Goal: Use online tool/utility: Utilize a website feature to perform a specific function

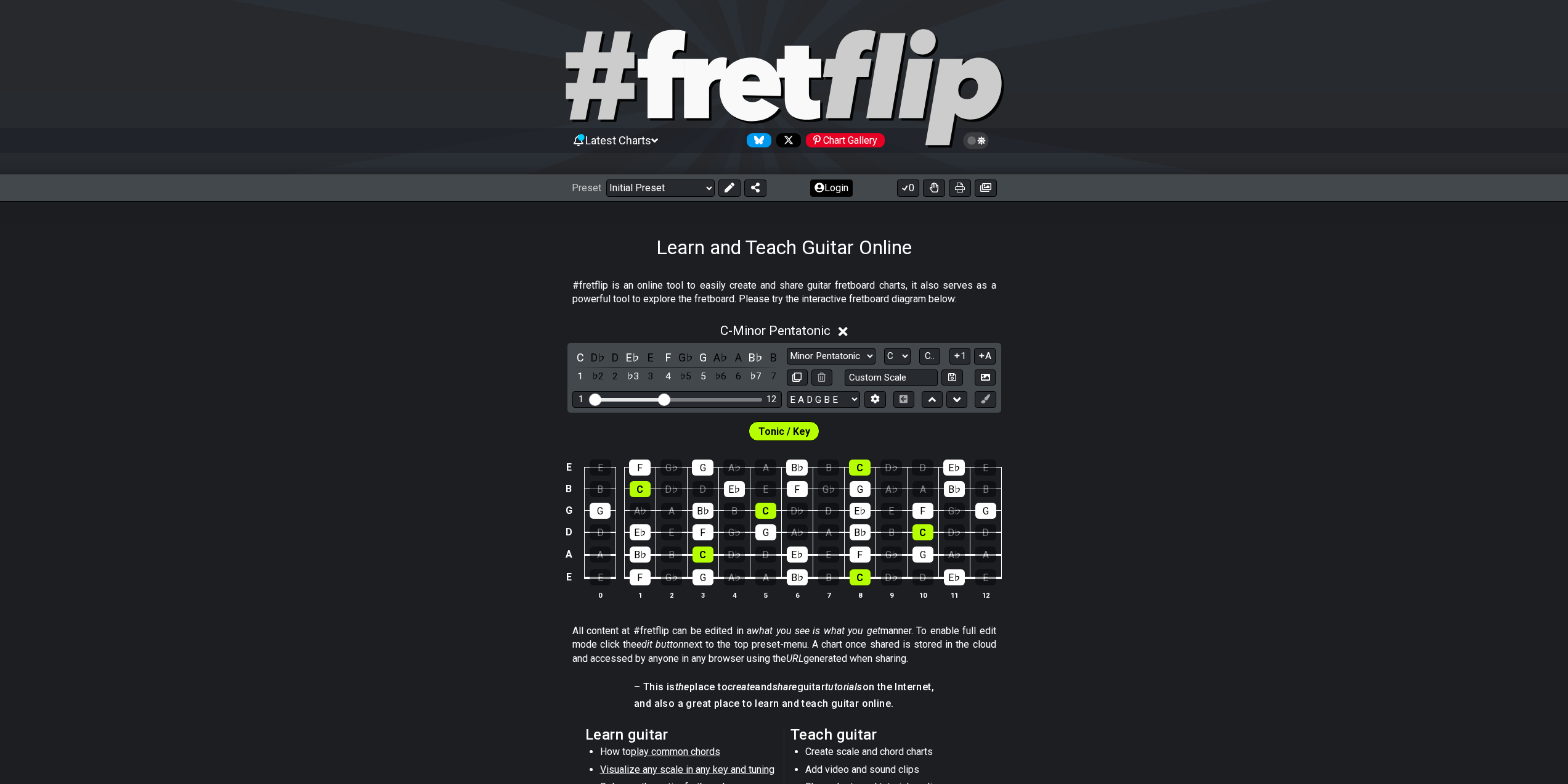
click at [821, 189] on icon at bounding box center [820, 187] width 10 height 10
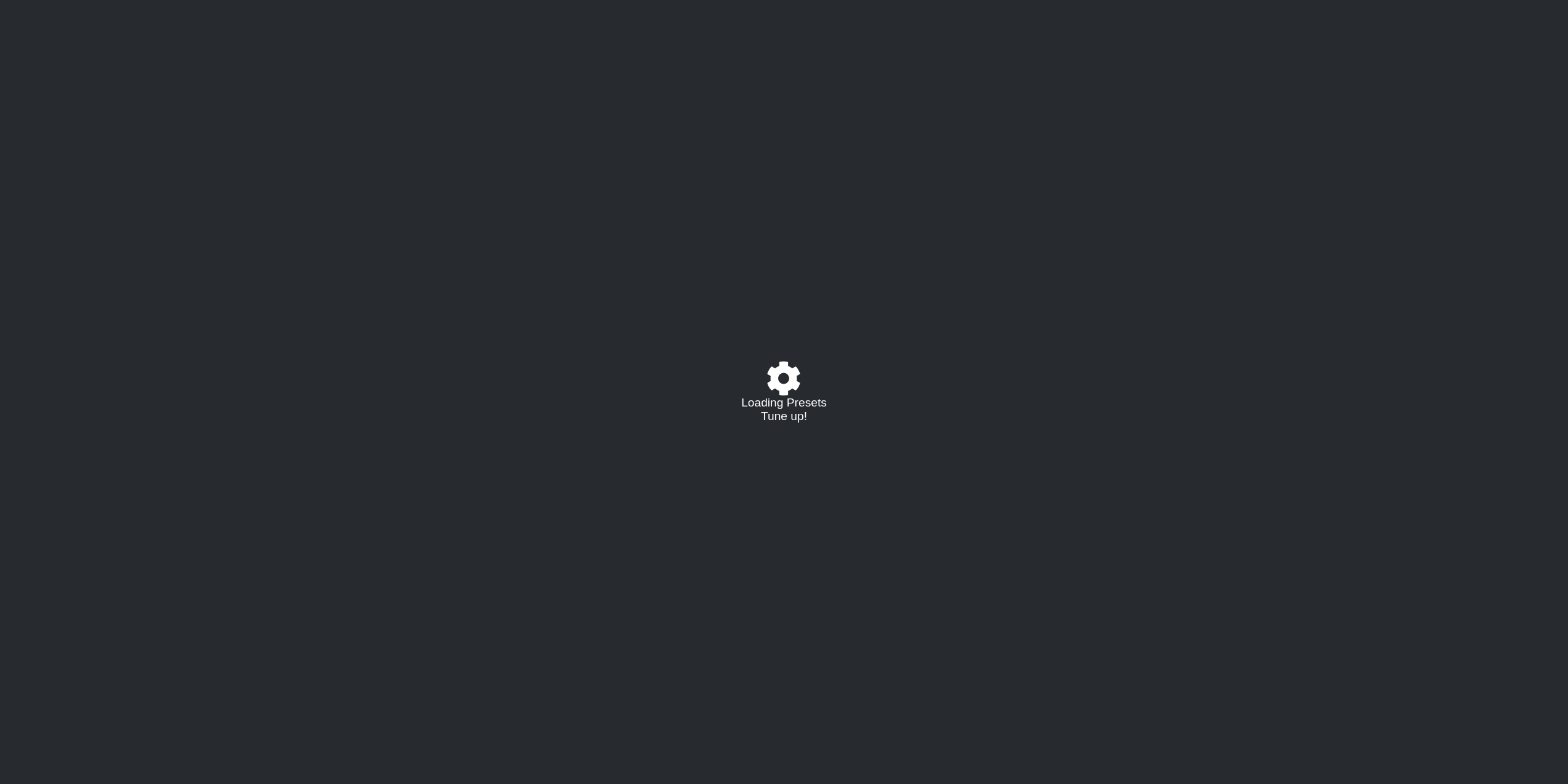
select select "C"
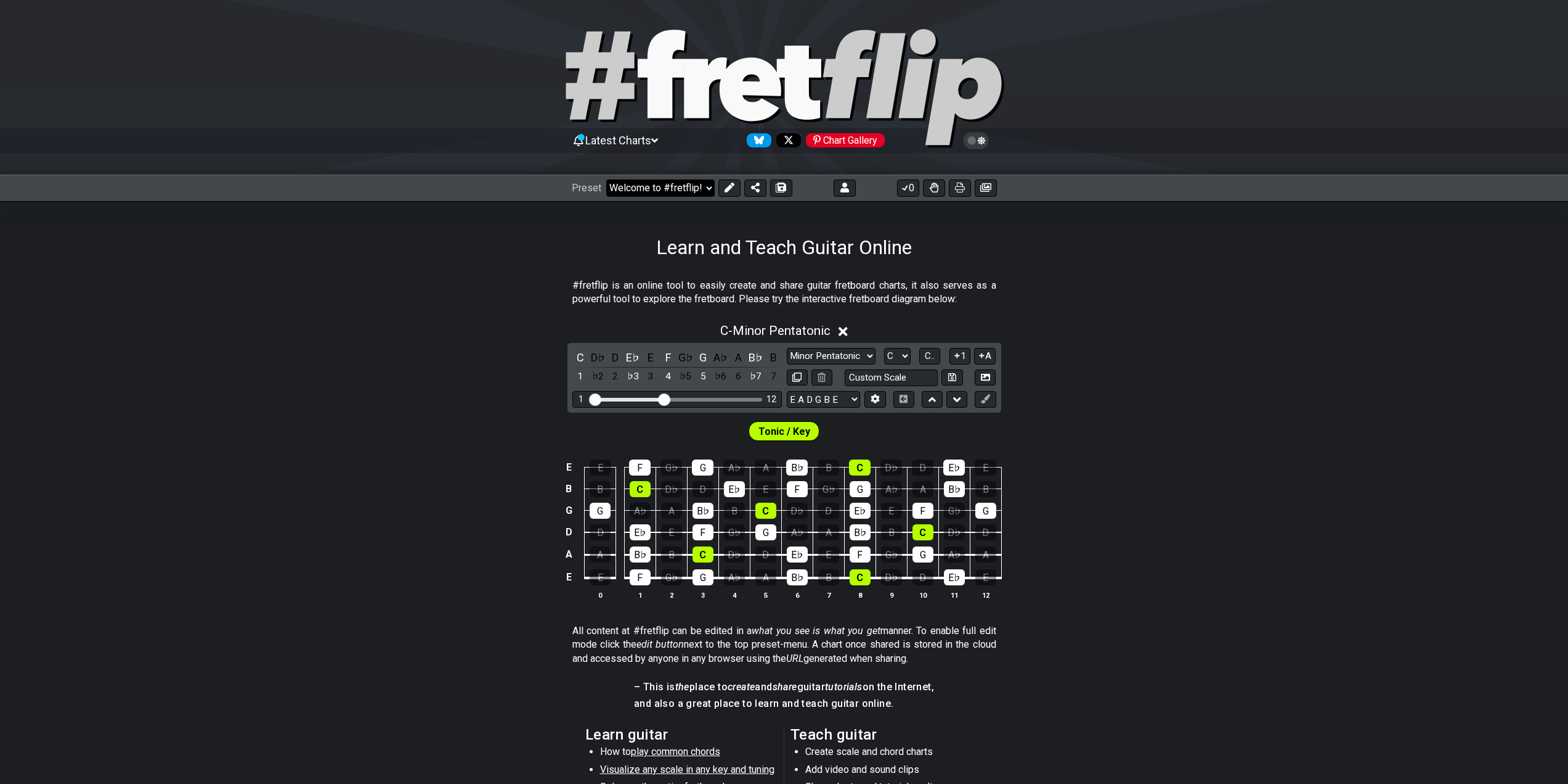
click at [683, 186] on select "Welcome to #fretflip! Initial Preset Custom Preset Learn and Teach Guitar Onlin…" at bounding box center [661, 188] width 109 height 17
click at [1026, 288] on section "#fretflip is an online tool to easily create and share guitar fretboard charts,…" at bounding box center [784, 295] width 1568 height 42
click at [839, 193] on button at bounding box center [845, 188] width 22 height 17
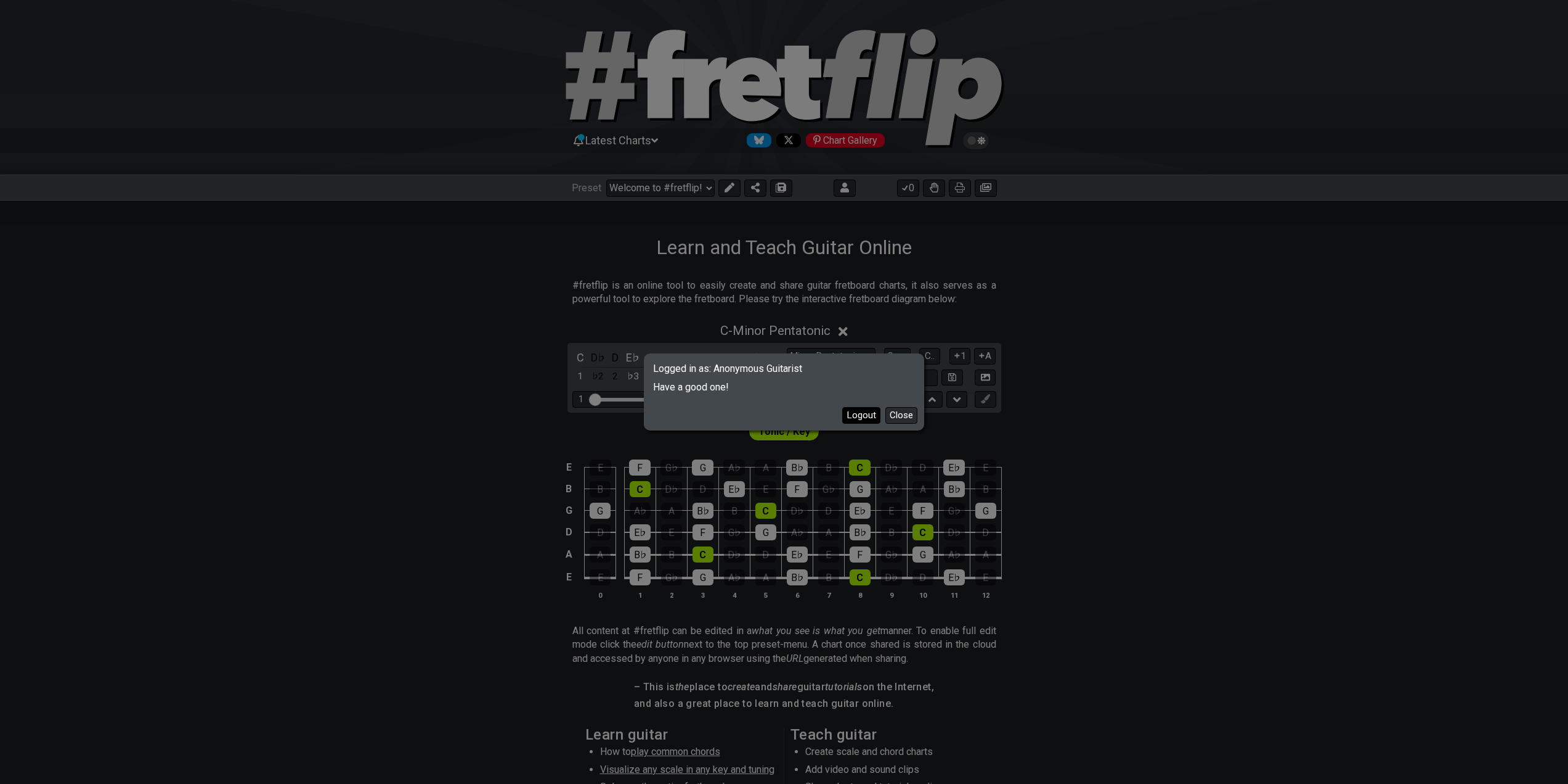
click at [872, 413] on button "Logout" at bounding box center [861, 415] width 38 height 16
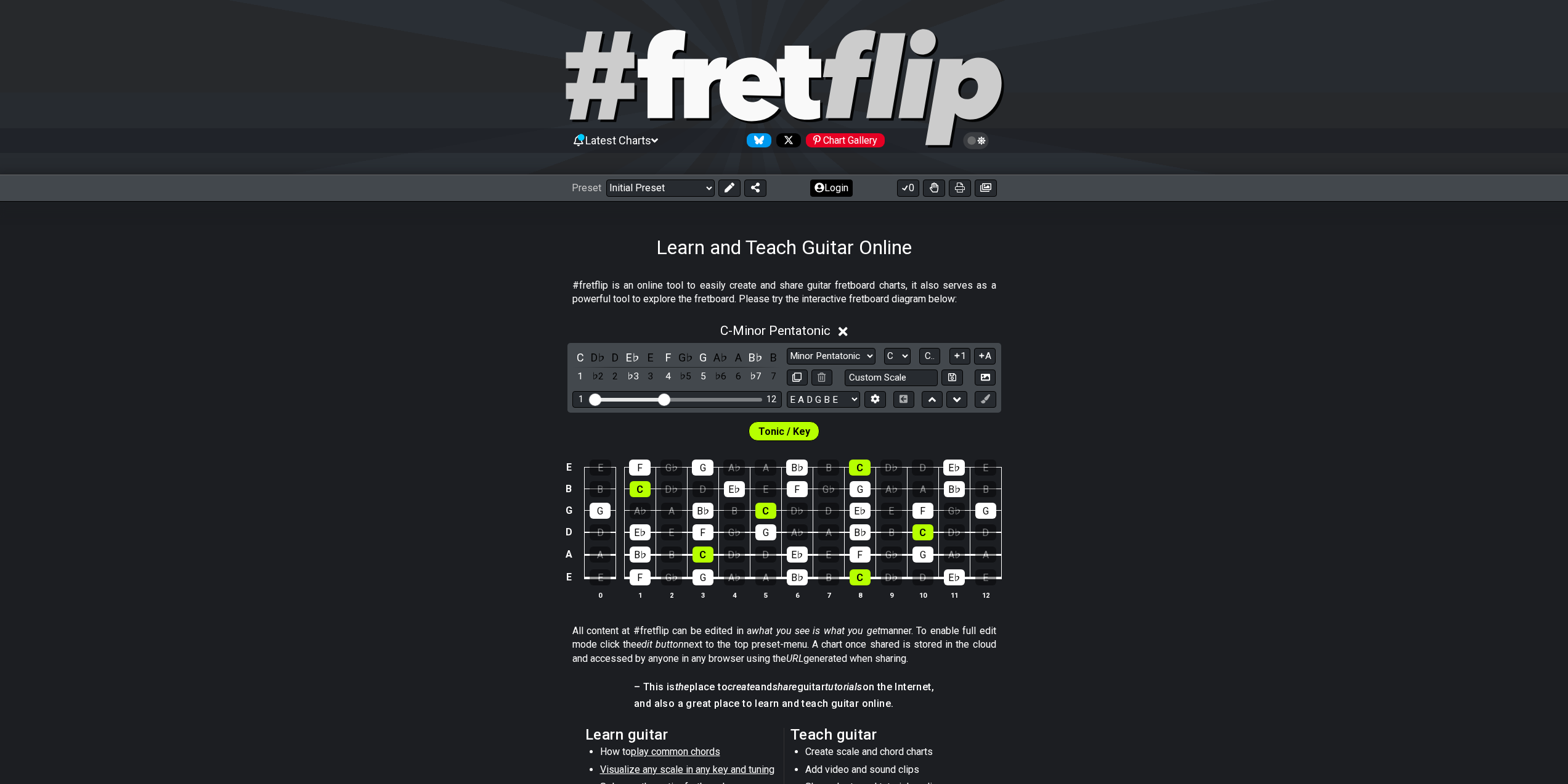
click at [840, 188] on button "Login" at bounding box center [831, 188] width 42 height 17
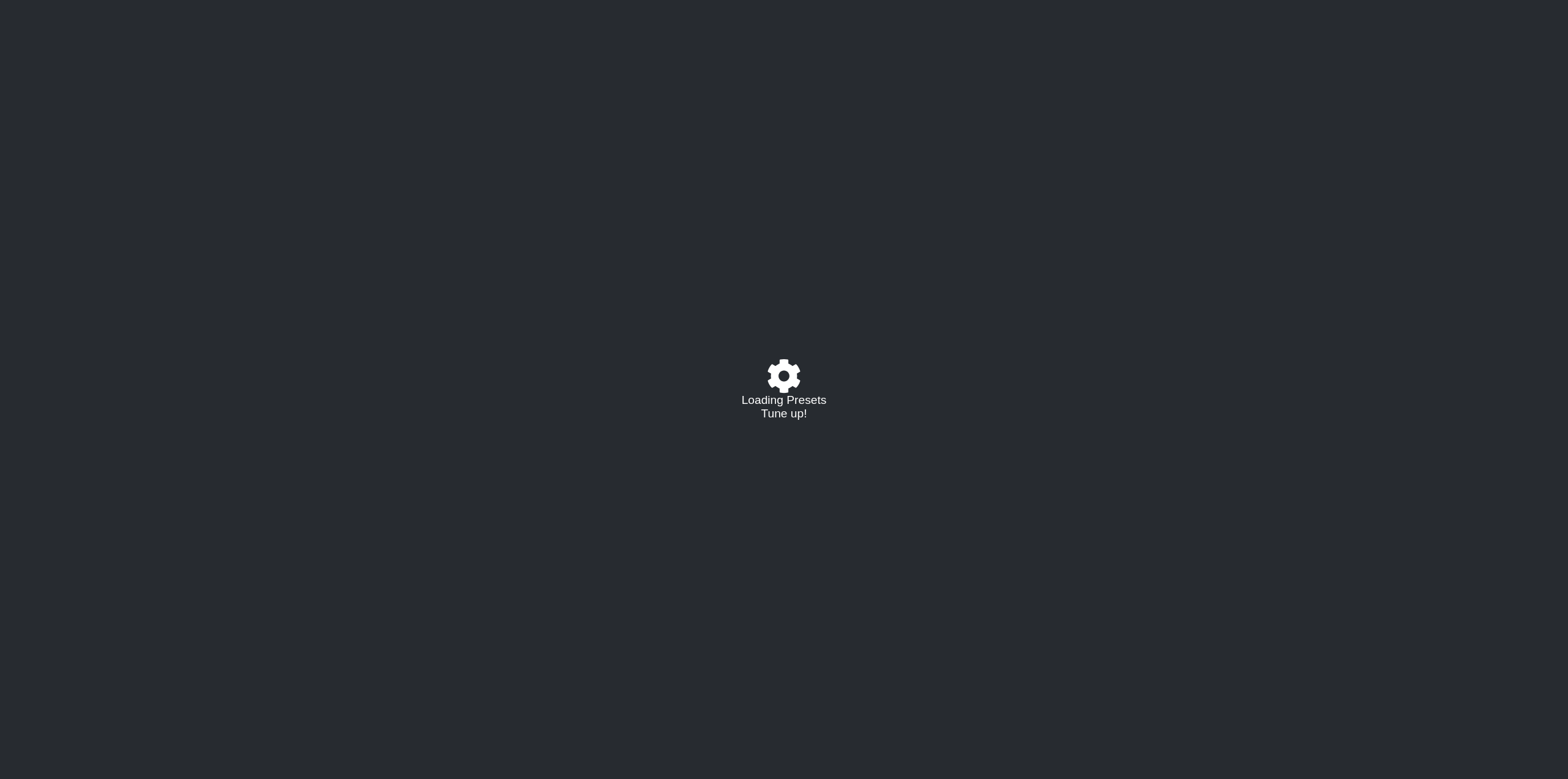
select select "C"
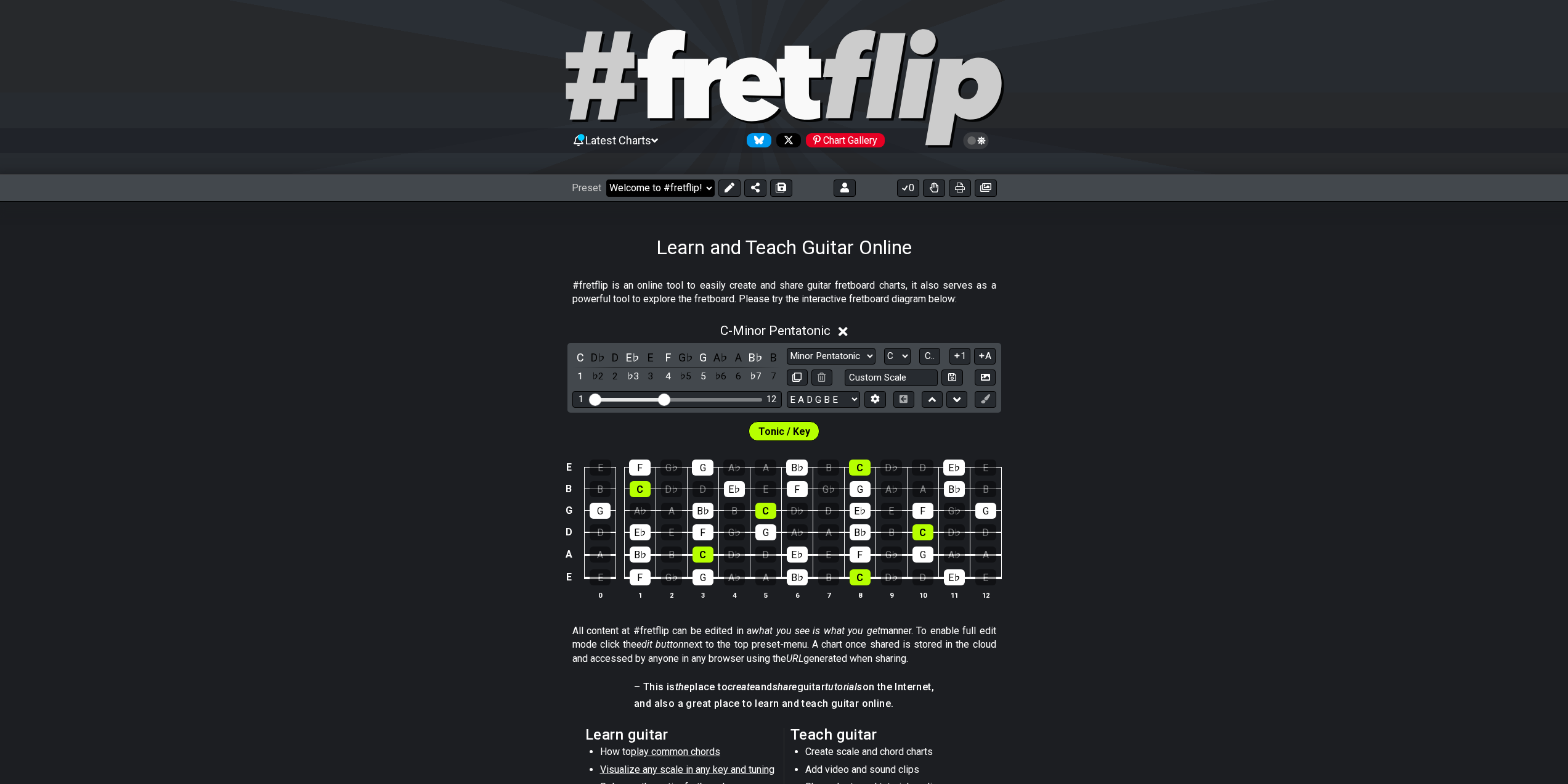
click at [688, 190] on select "Welcome to #fretflip! Initial Preset Custom Preset Learn and Teach Guitar Onlin…" at bounding box center [661, 188] width 109 height 17
click at [607, 179] on select "Welcome to #fretflip! Initial Preset Custom Preset Learn and Teach Guitar Onlin…" at bounding box center [661, 188] width 109 height 17
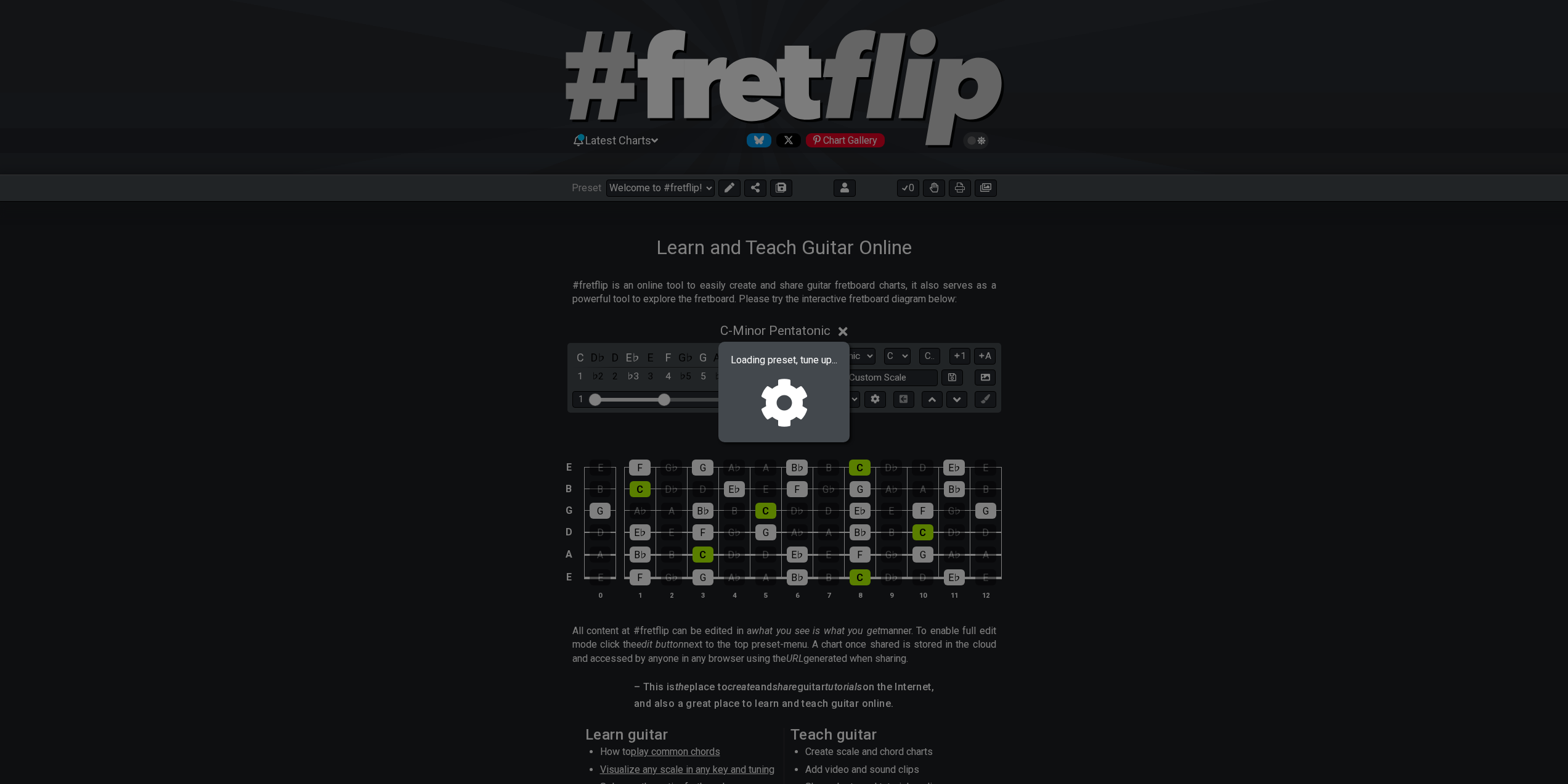
select select "/02MXTBB3"
select select "Minor / Aeolian"
select select "B E A D G B E"
select select "C"
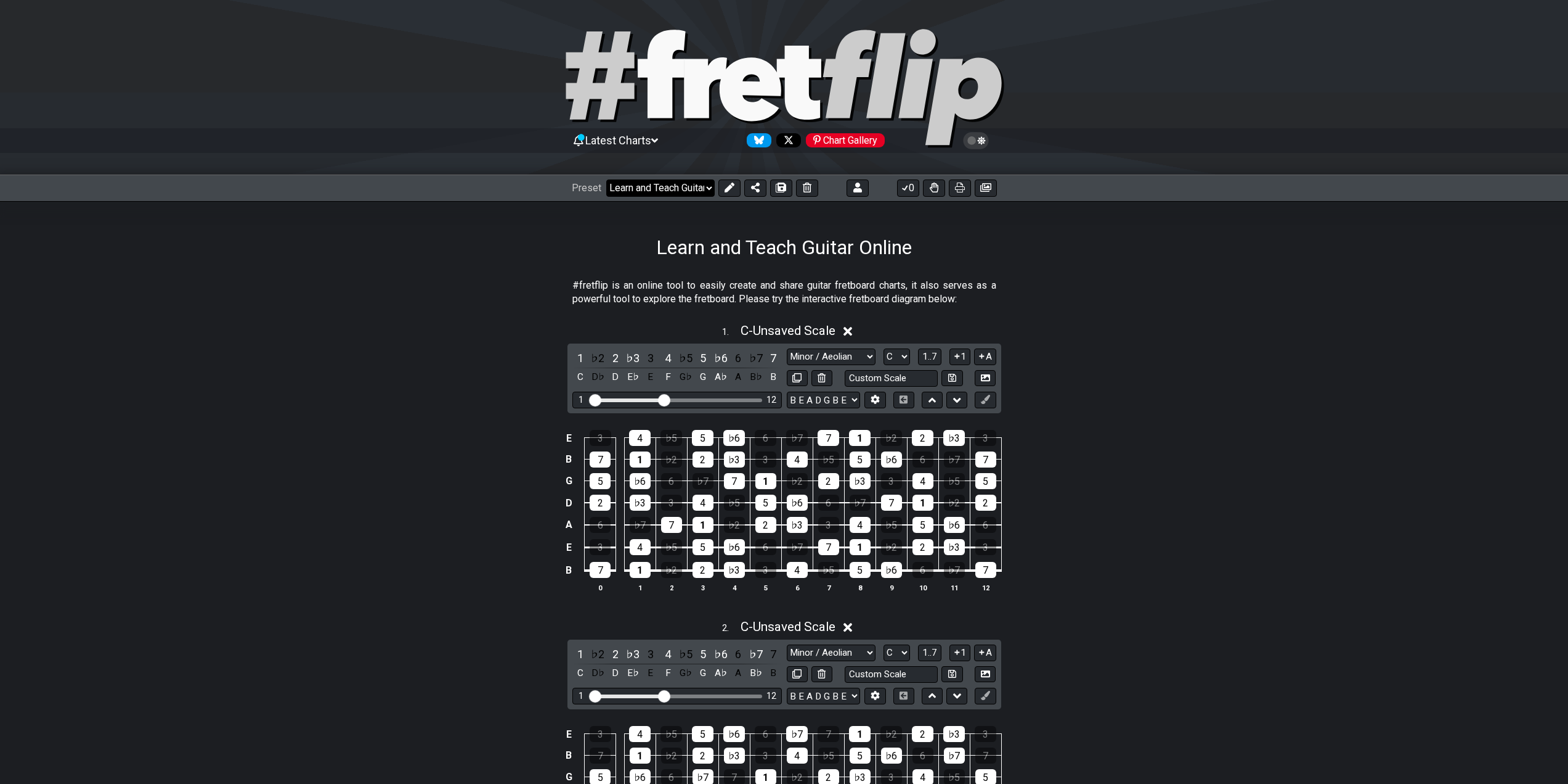
click at [702, 183] on select "Welcome to #fretflip! Initial Preset Custom Preset Learn and Teach Guitar Onlin…" at bounding box center [661, 188] width 109 height 17
click at [690, 186] on select "Welcome to #fretflip! Initial Preset Custom Preset Learn and Teach Guitar Onlin…" at bounding box center [661, 188] width 109 height 17
click at [607, 179] on select "Welcome to #fretflip! Initial Preset Custom Preset Learn and Teach Guitar Onlin…" at bounding box center [661, 188] width 109 height 17
select select "/welcome"
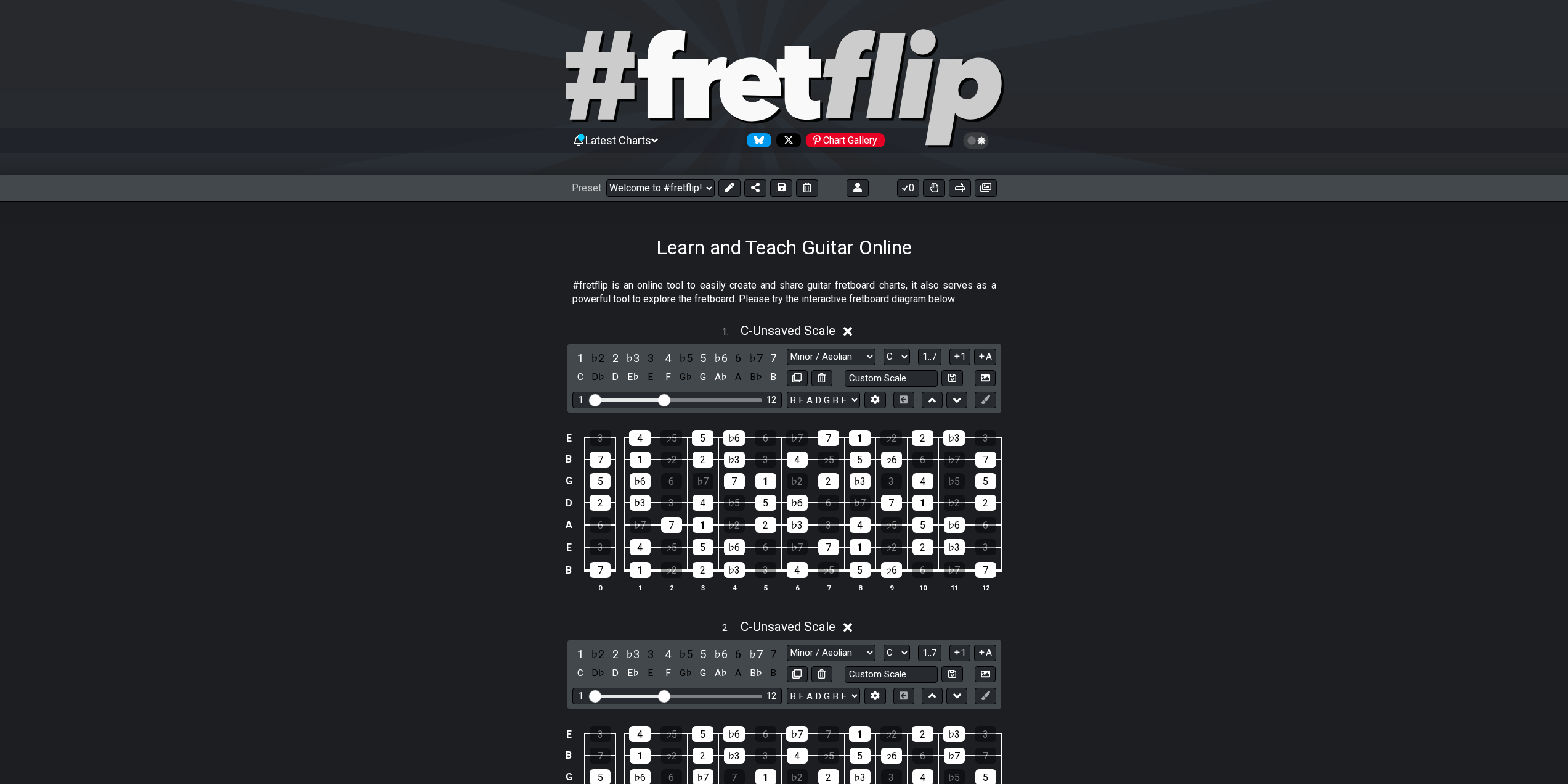
select select "Minor Pentatonic"
select select "E A D G B E"
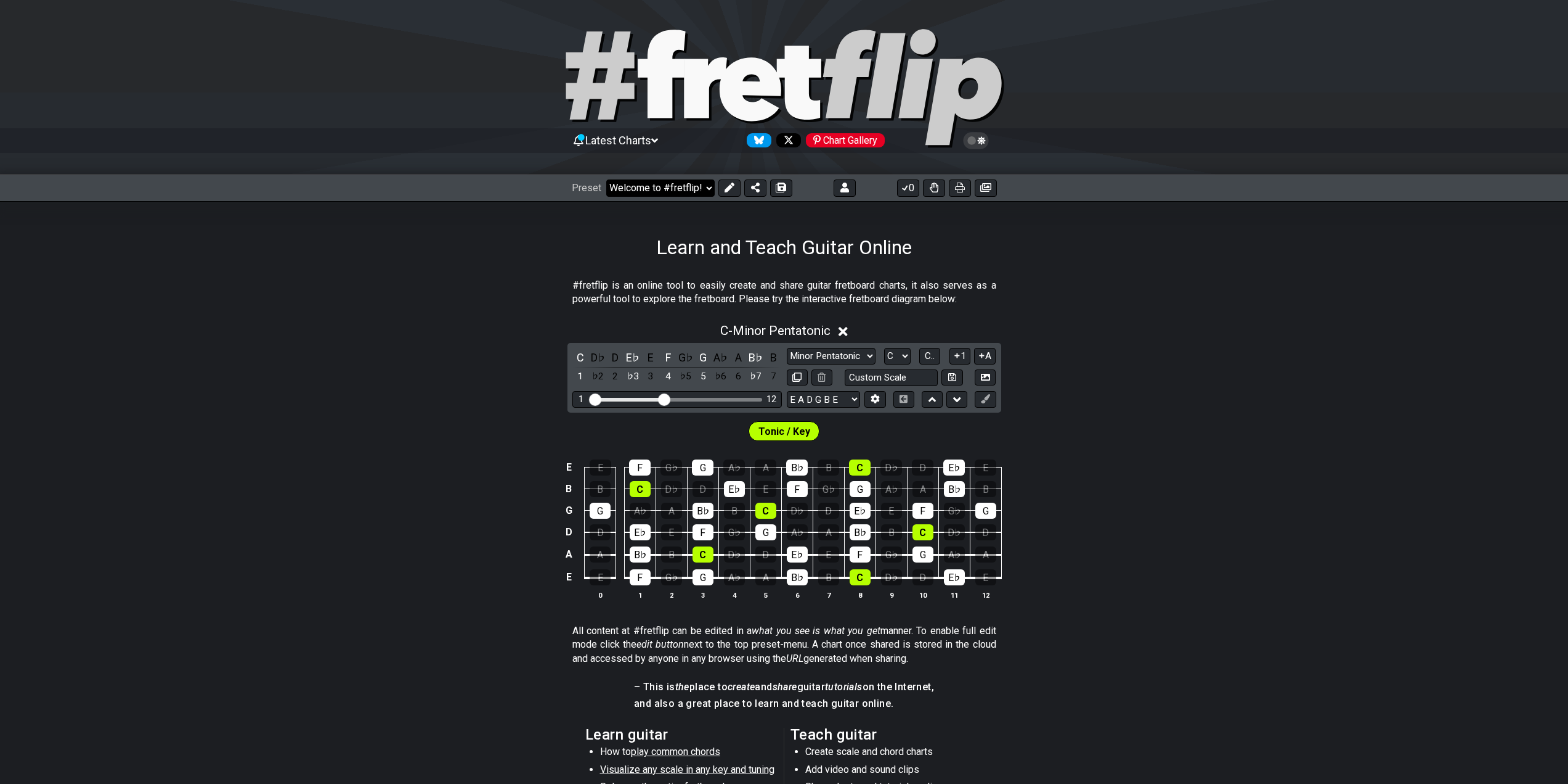
click at [678, 190] on select "Welcome to #fretflip! Initial Preset Custom Preset Learn and Teach Guitar Onlin…" at bounding box center [661, 188] width 109 height 17
click at [665, 183] on select "Welcome to #fretflip! Initial Preset Custom Preset Learn and Teach Guitar Onlin…" at bounding box center [661, 188] width 109 height 17
click at [607, 179] on select "Welcome to #fretflip! Initial Preset Custom Preset Learn and Teach Guitar Onlin…" at bounding box center [661, 188] width 109 height 17
select select "/user-defined"
select select "A"
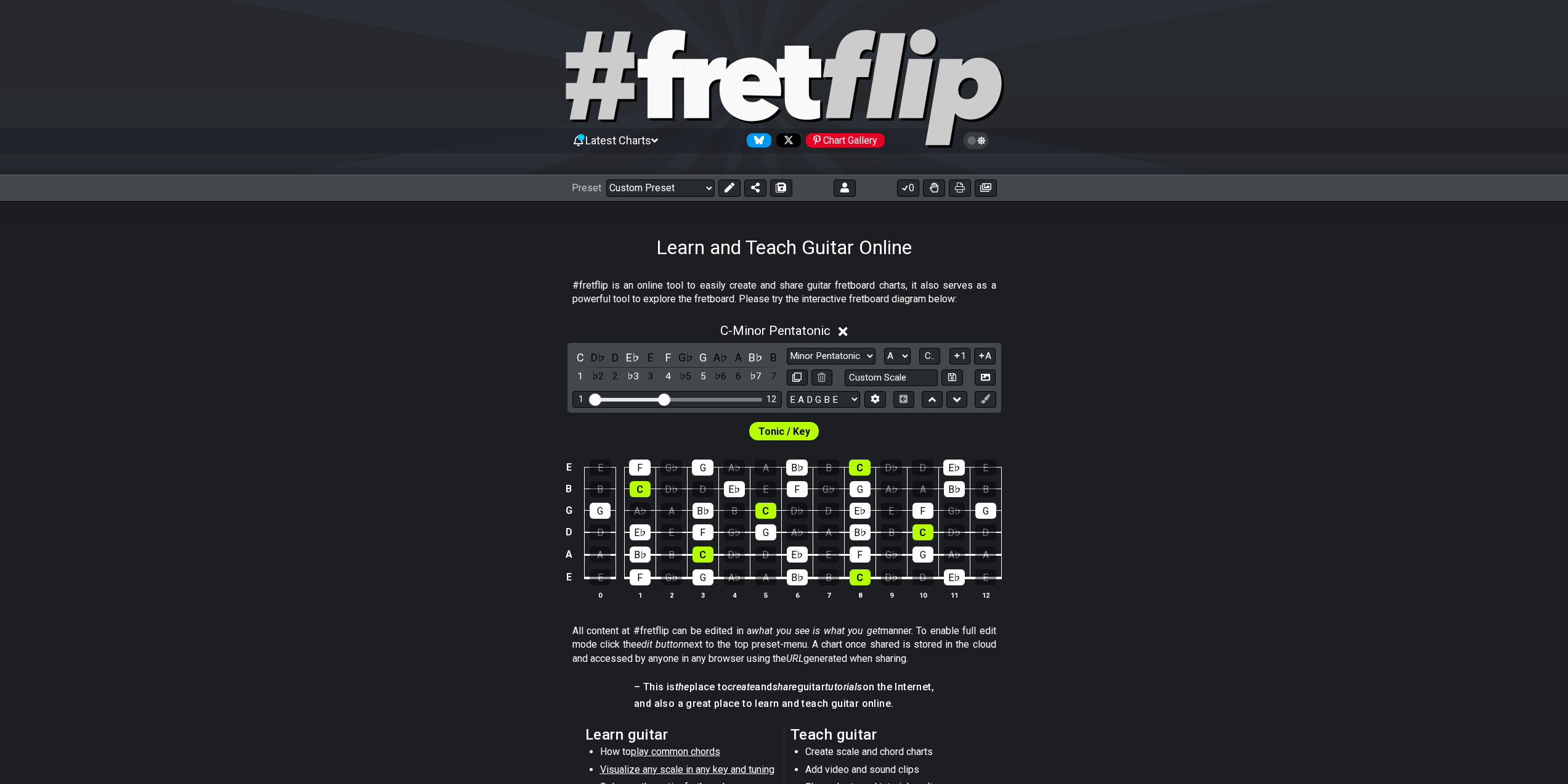
select select "Testing 1, 3 and 4"
select select "C"
select select "A"
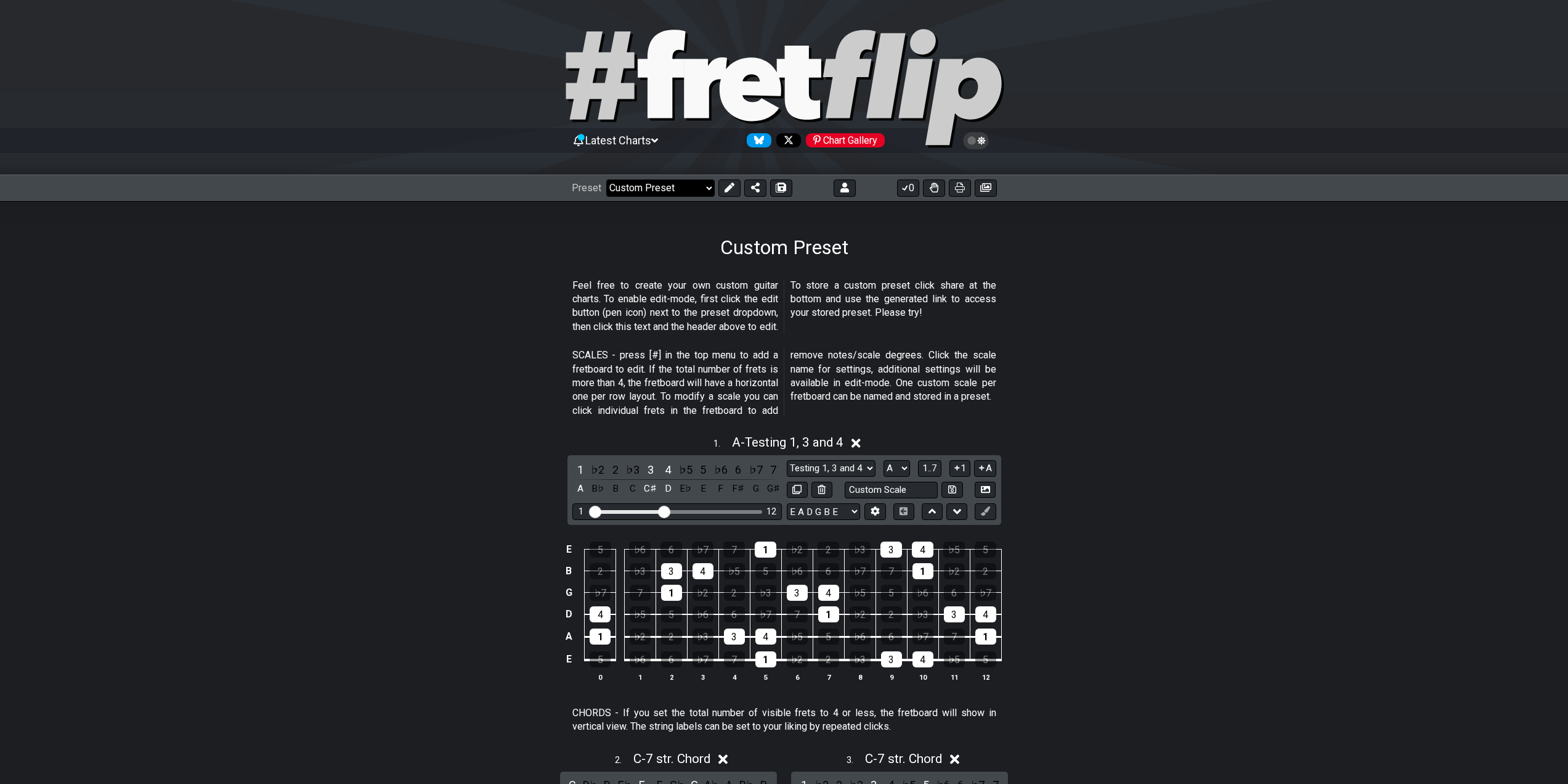
click at [668, 180] on select "Welcome to #fretflip! Initial Preset Custom Preset Learn and Teach Guitar Onlin…" at bounding box center [661, 188] width 109 height 17
click at [607, 179] on select "Welcome to #fretflip! Initial Preset Custom Preset Learn and Teach Guitar Onlin…" at bounding box center [661, 188] width 109 height 17
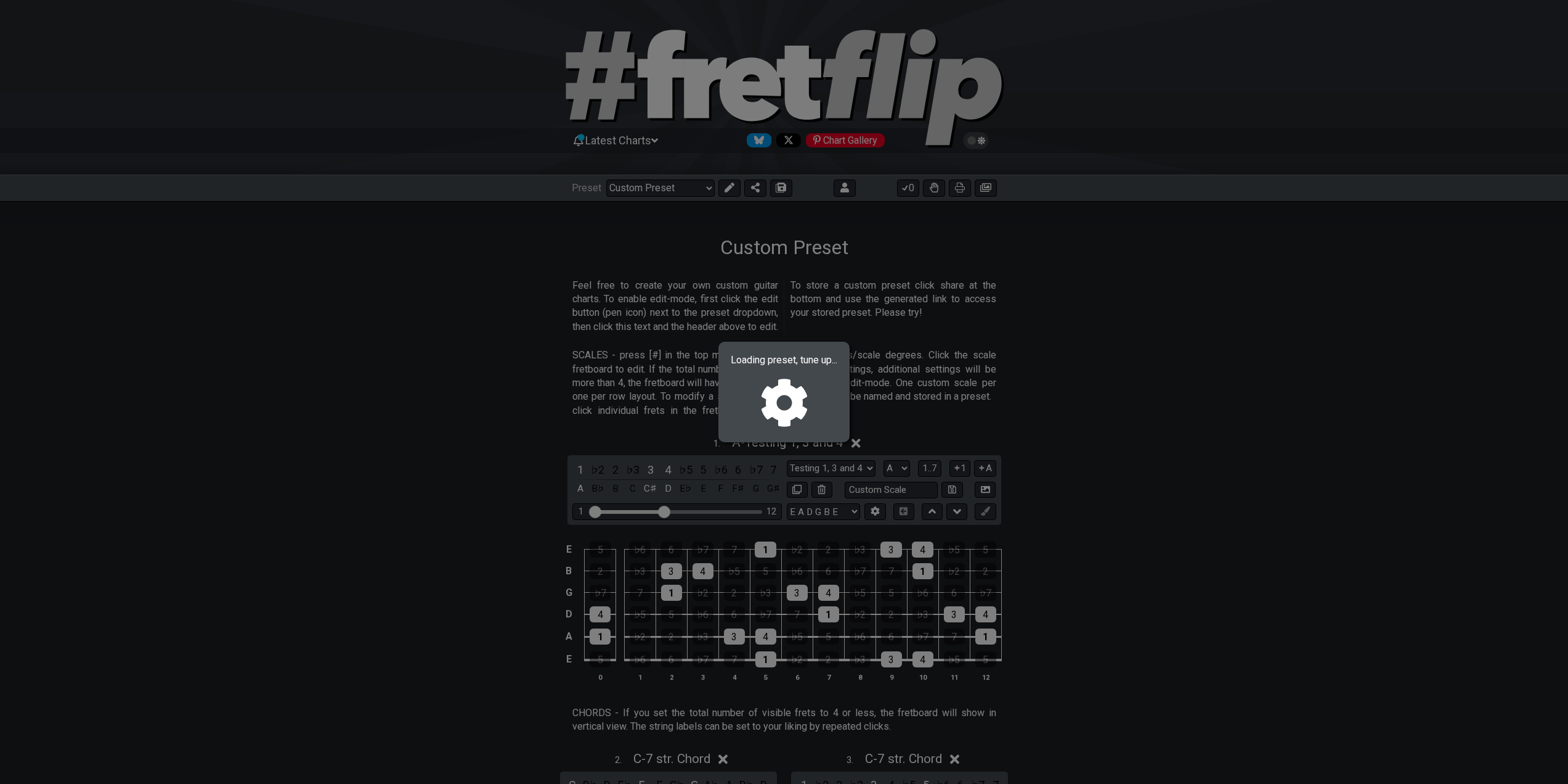
select select "/02MXTBB3"
select select "C"
select select "Minor / Aeolian"
select select "B E A D G B E"
select select "Minor / Aeolian"
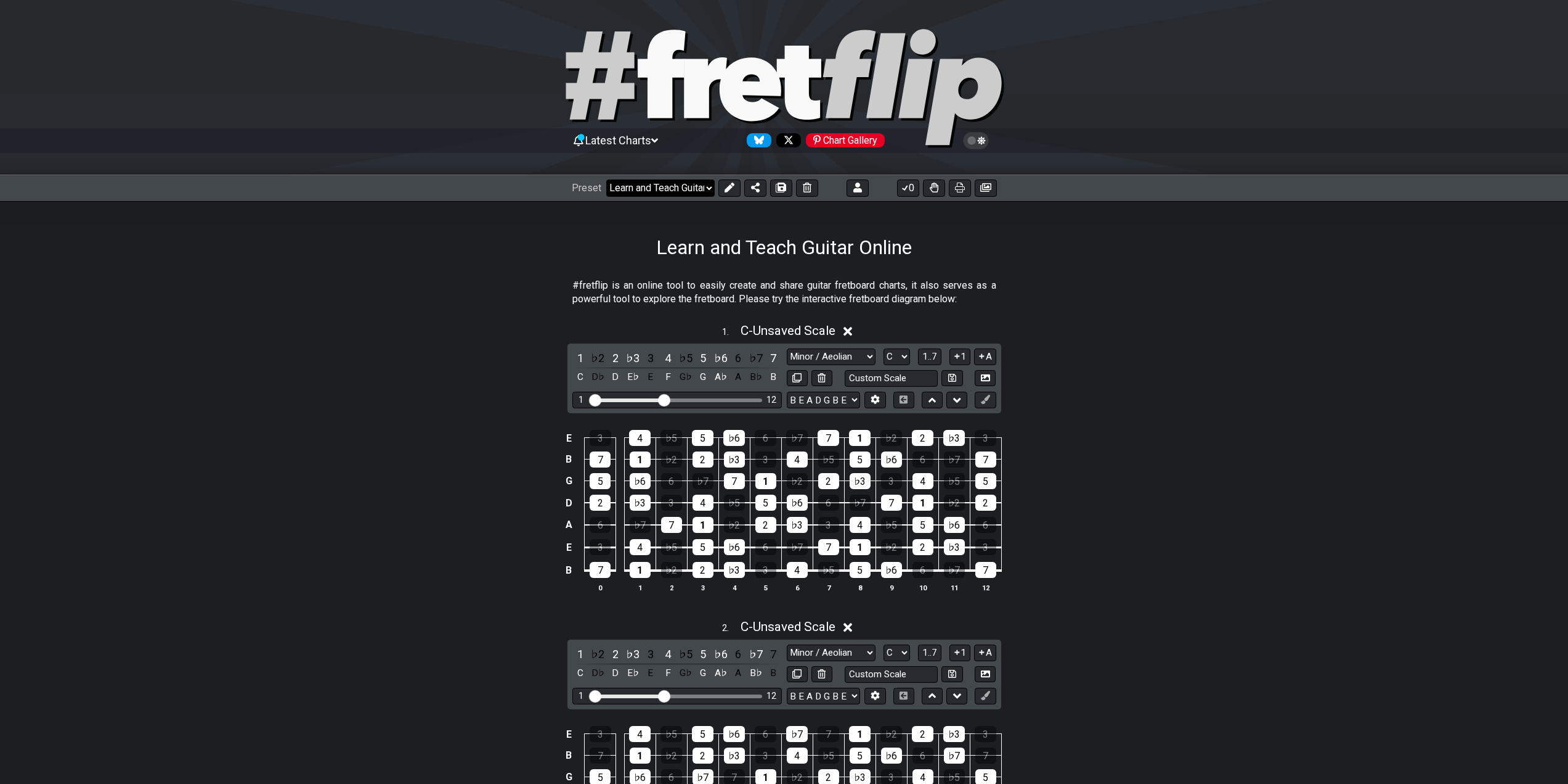
click at [689, 185] on select "Welcome to #fretflip! Initial Preset Custom Preset Learn and Teach Guitar Onlin…" at bounding box center [661, 188] width 109 height 17
click at [726, 190] on icon at bounding box center [729, 187] width 10 height 10
click at [607, 190] on button at bounding box center [616, 188] width 22 height 17
select select "/02MXTBB3"
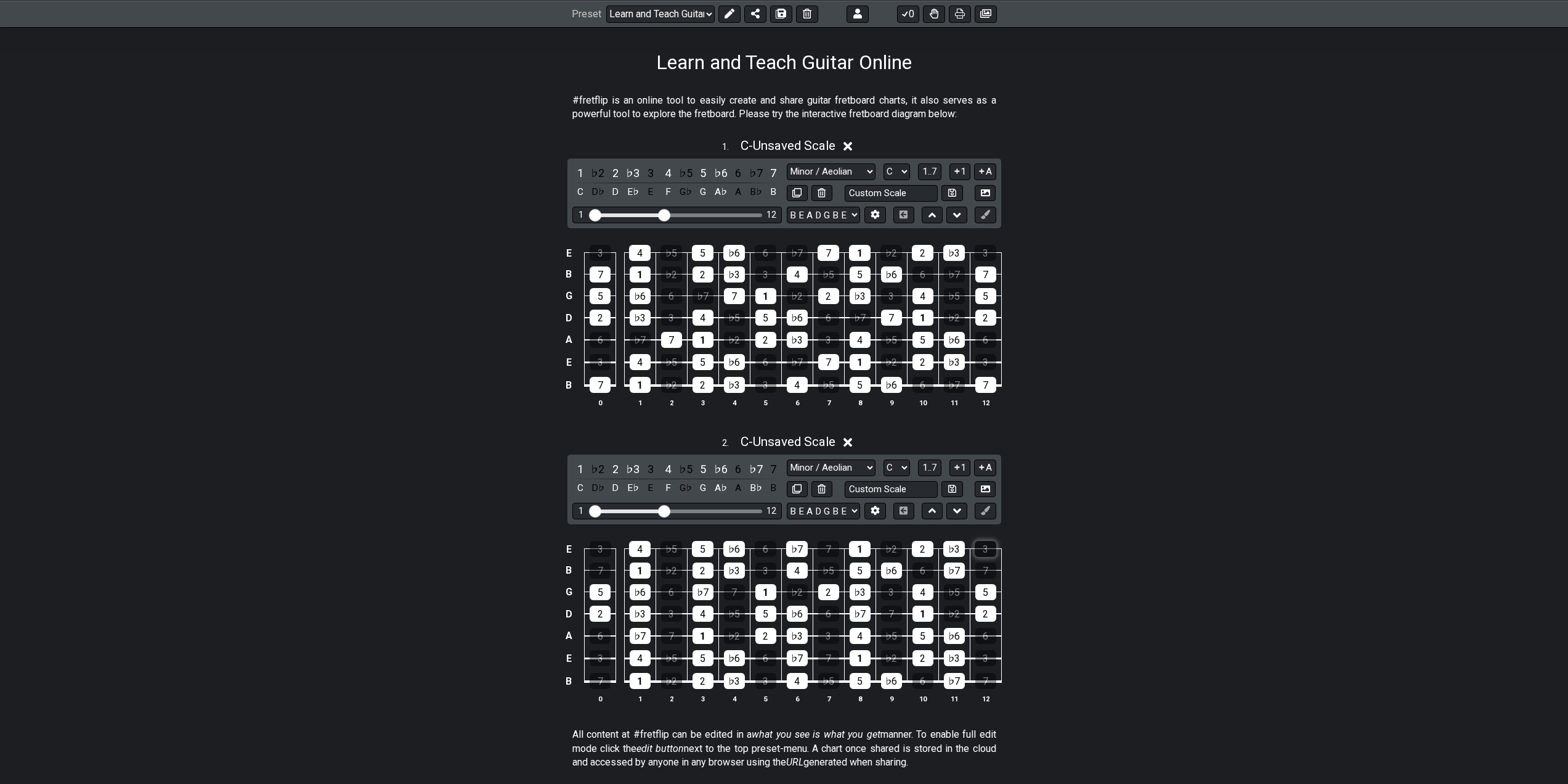
scroll to position [309, 0]
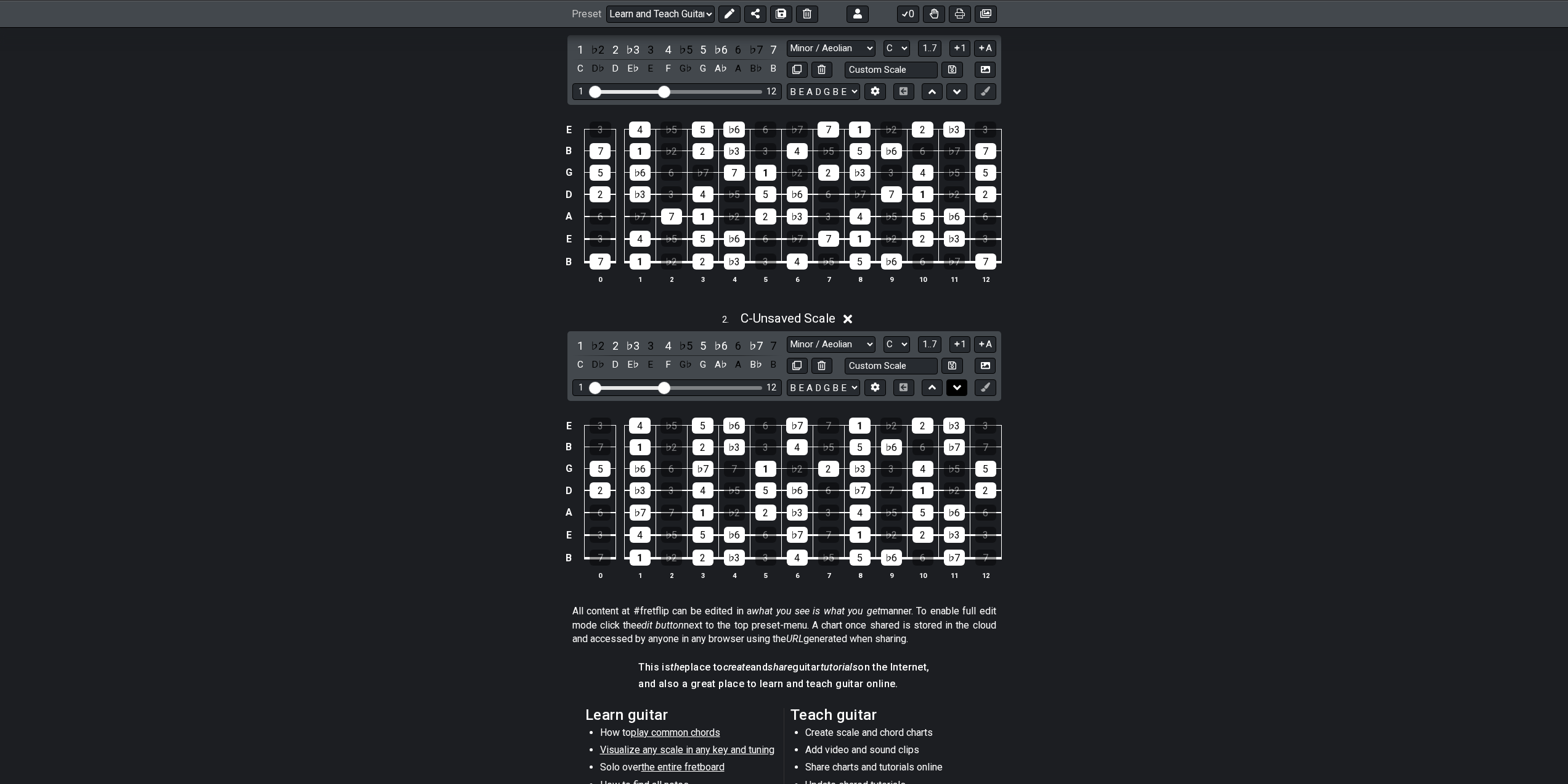
click at [957, 389] on icon at bounding box center [957, 387] width 8 height 5
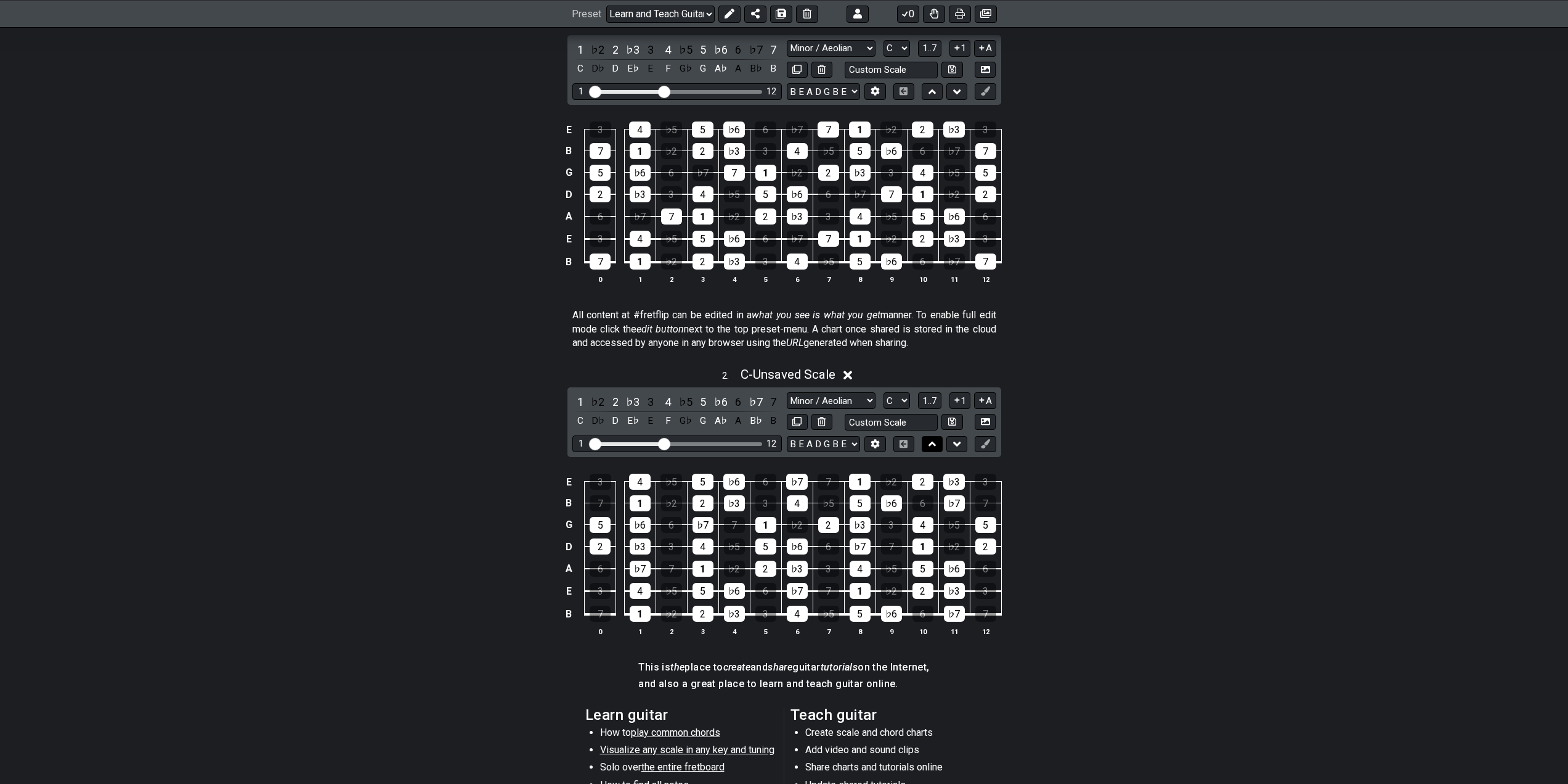
click at [937, 442] on button at bounding box center [932, 444] width 21 height 16
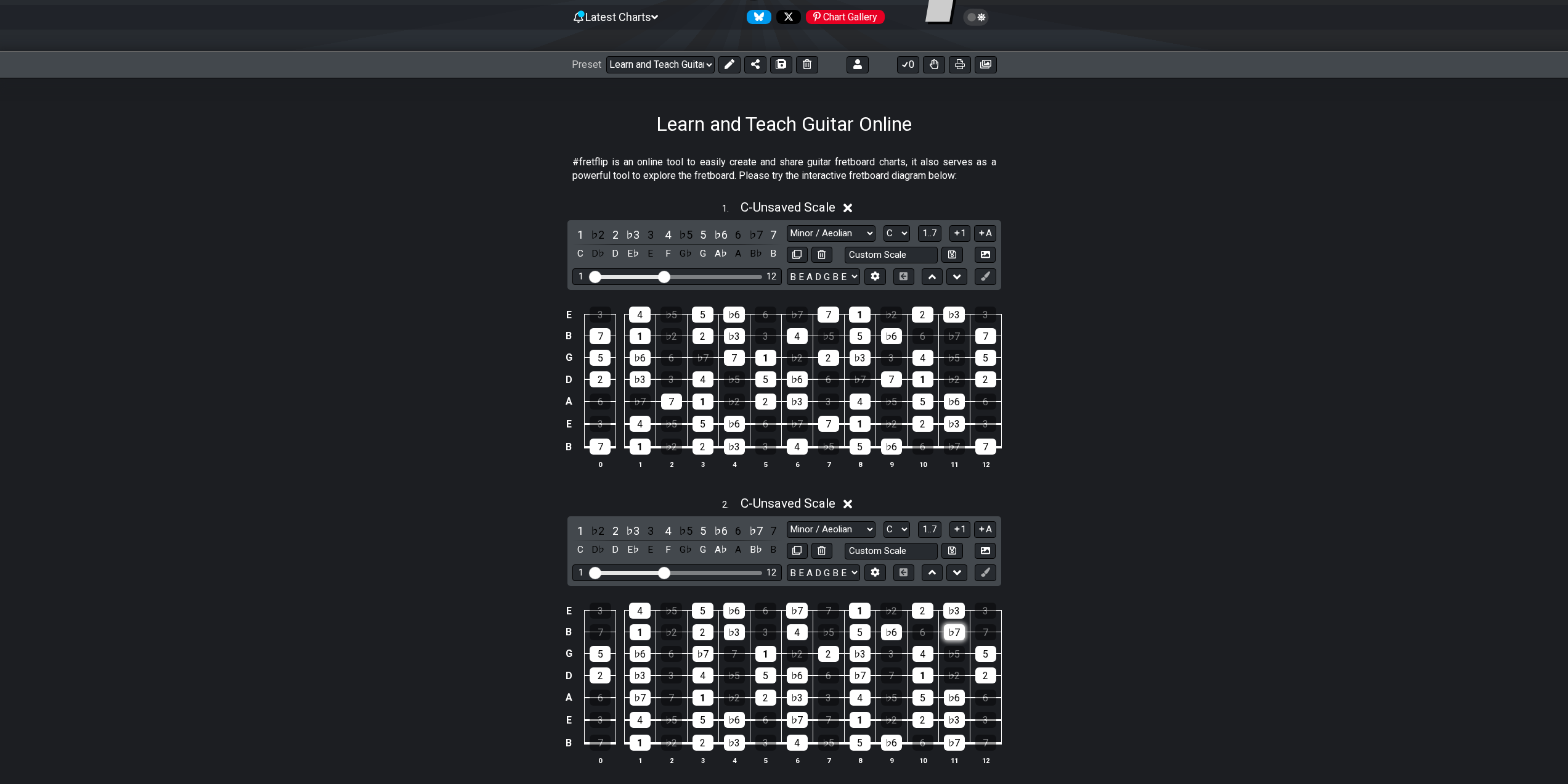
scroll to position [247, 0]
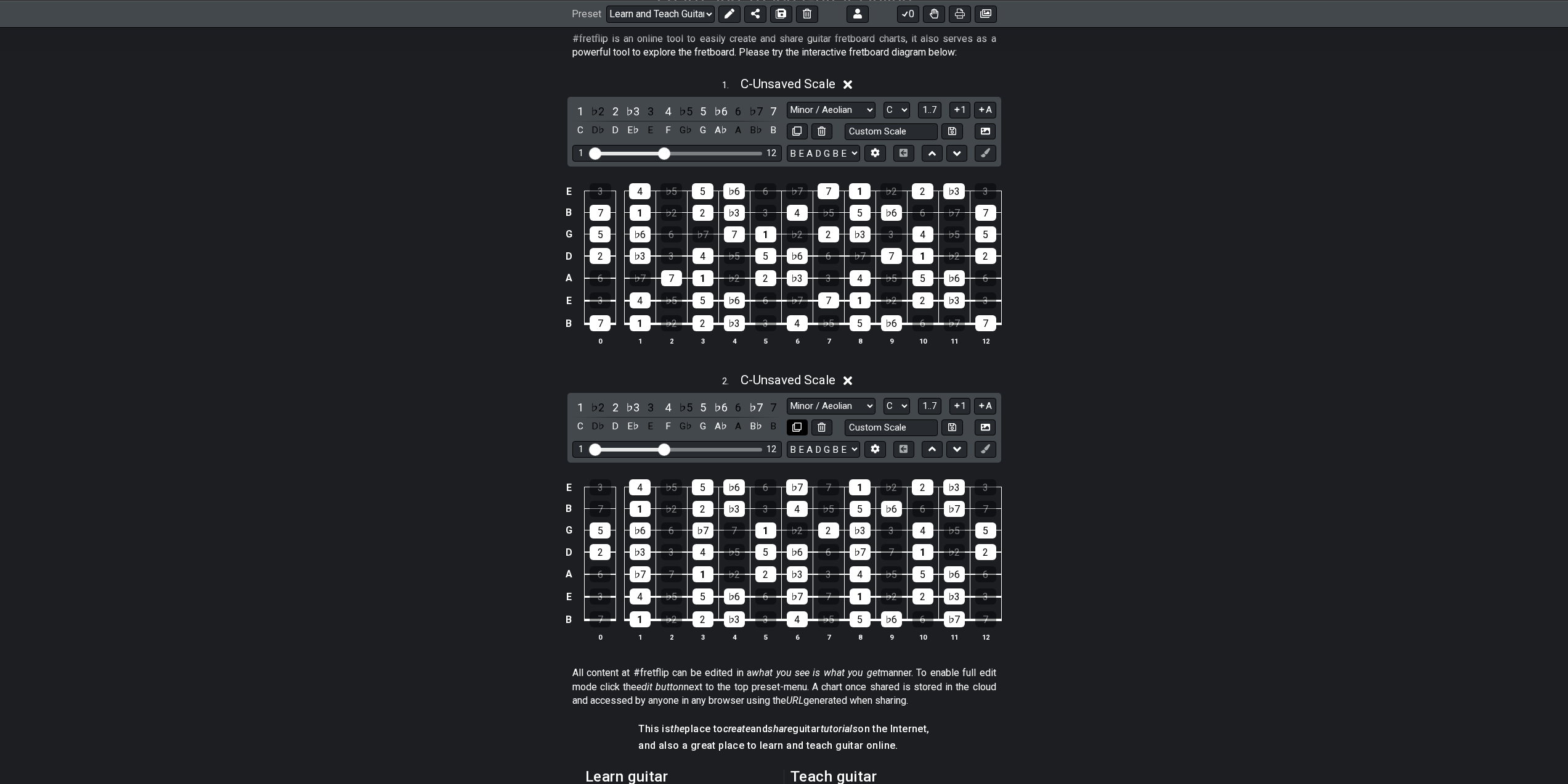
click at [800, 422] on icon at bounding box center [797, 427] width 9 height 9
select select "C"
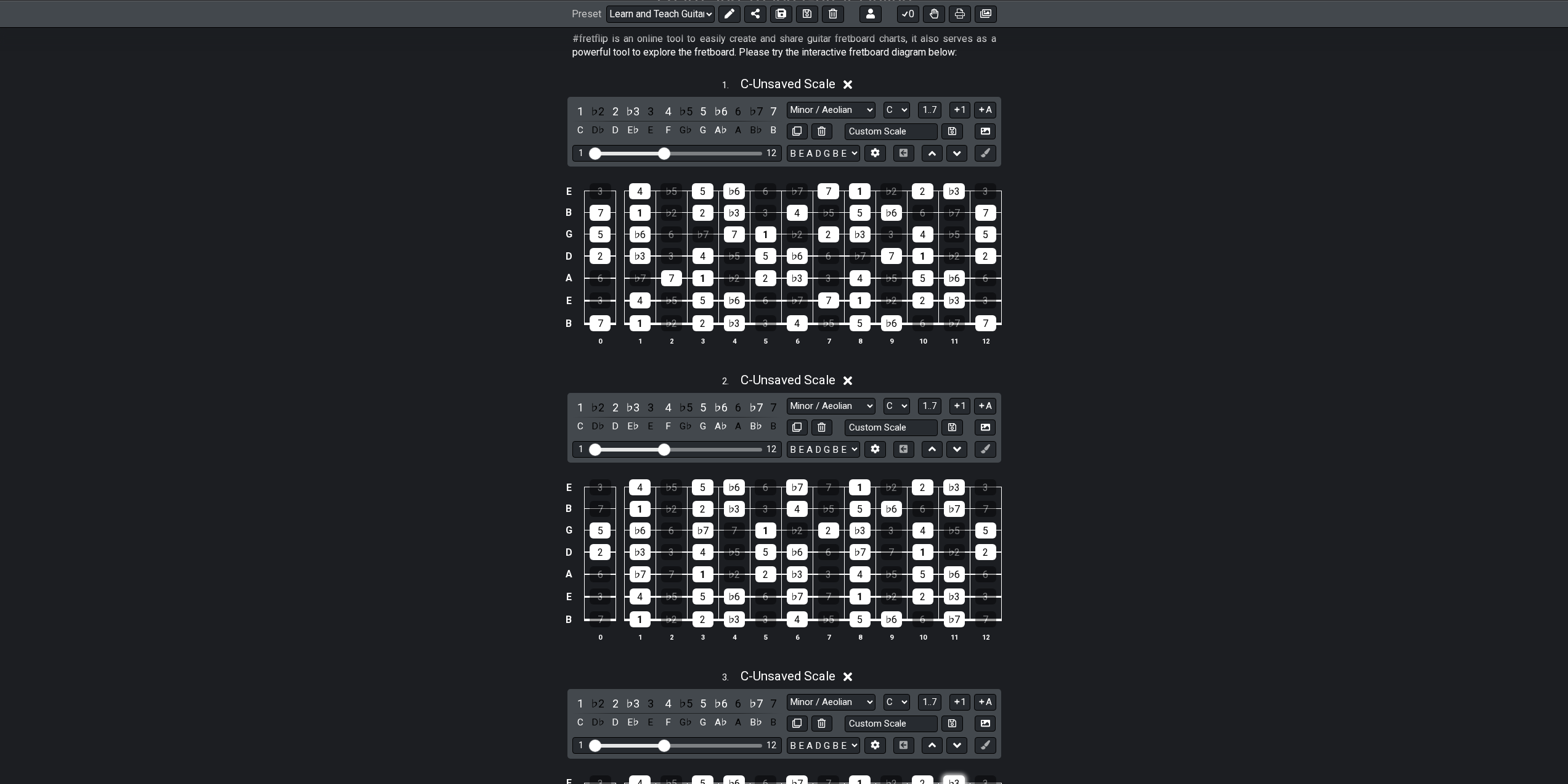
scroll to position [493, 0]
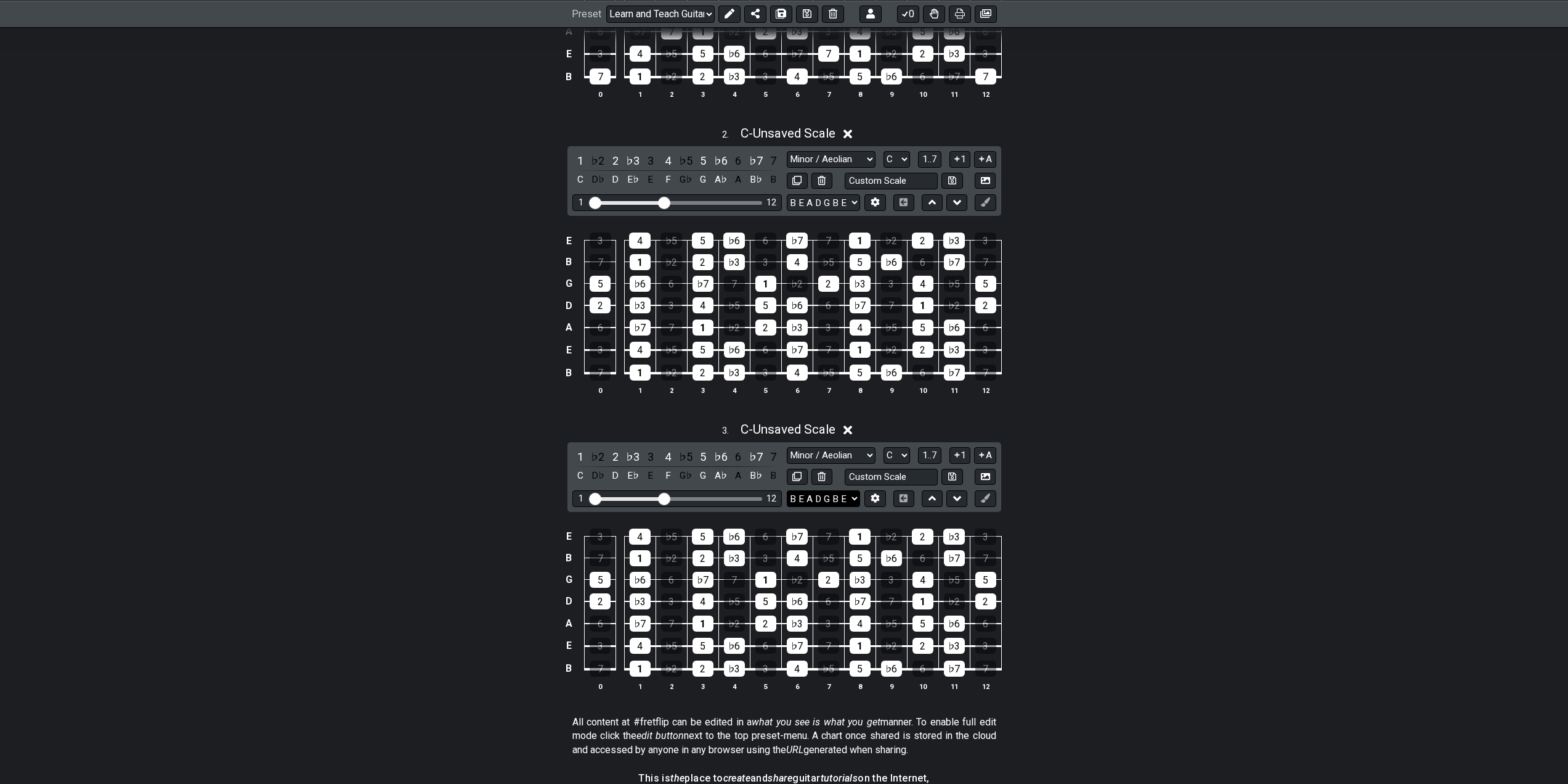
click at [801, 497] on select "B E A D G B E E A D G B E E A D G B E B E A D F♯ B A D G C E A D A D G B E E♭ A…" at bounding box center [824, 498] width 74 height 16
click at [787, 490] on select "B E A D G B E E A D G B E E A D G B E B E A D F♯ B A D G C E A D A D G B E E♭ A…" at bounding box center [824, 498] width 74 height 16
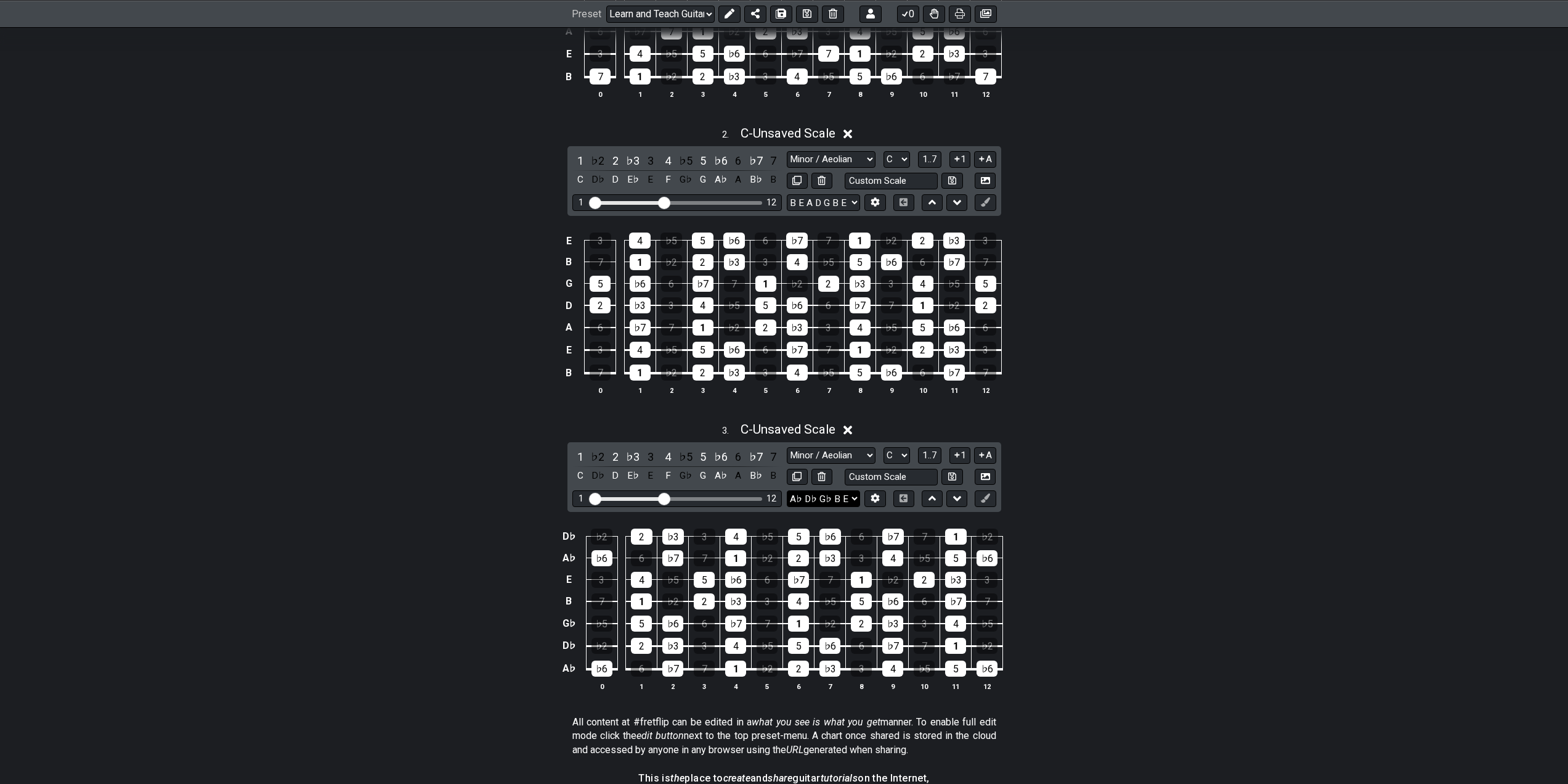
click at [834, 498] on select "B E A D G B E E A D G B E E A D G B E B E A D F♯ B A D G C E A D A D G B E E♭ A…" at bounding box center [824, 498] width 74 height 16
click at [840, 501] on select "B E A D G B E E A D G B E E A D G B E B E A D F♯ B A D G C E A D A D G B E E♭ A…" at bounding box center [824, 498] width 74 height 16
click at [873, 500] on icon at bounding box center [875, 498] width 9 height 9
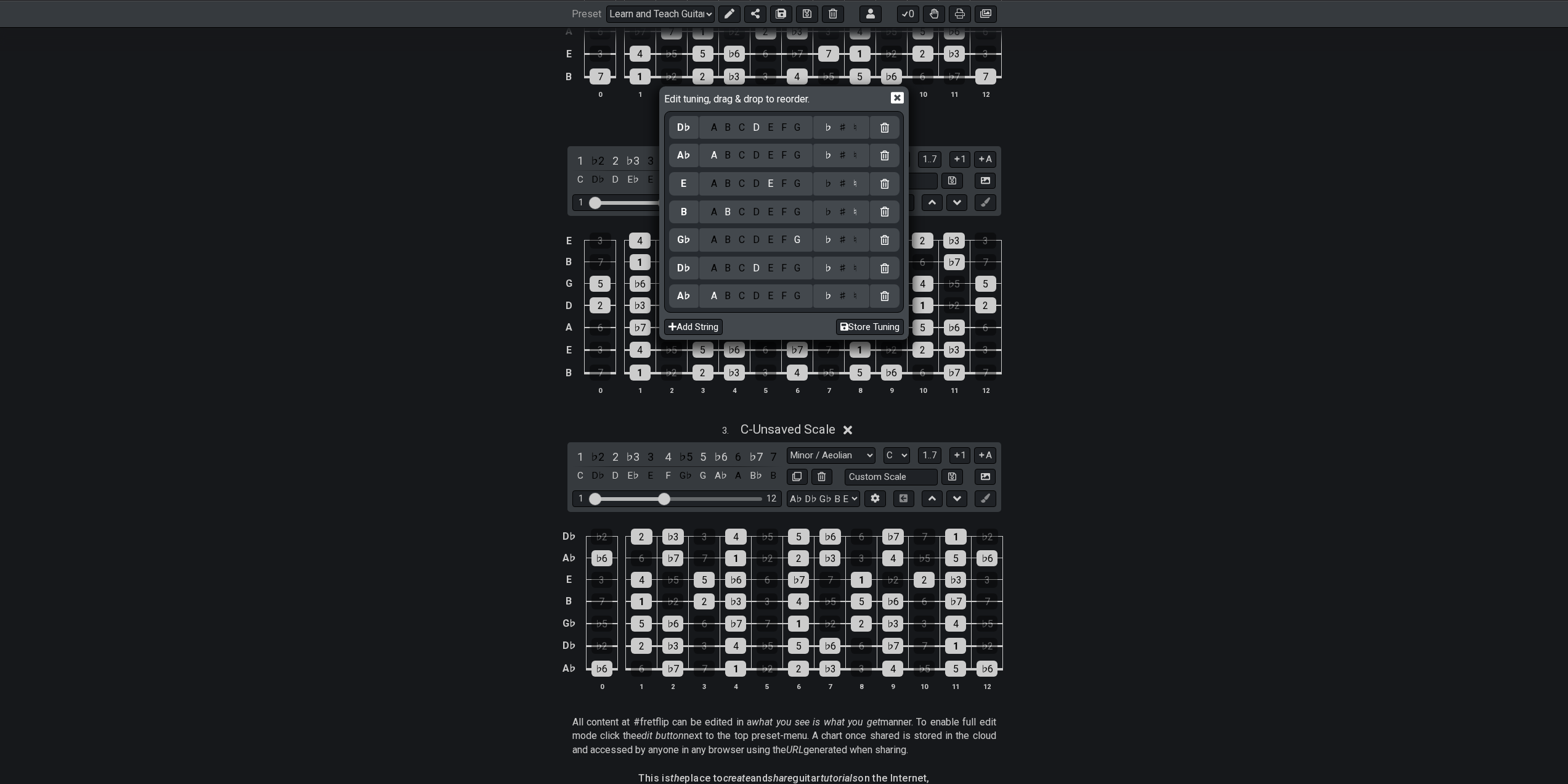
click at [801, 298] on div "G" at bounding box center [798, 295] width 14 height 13
click at [842, 296] on div "♯" at bounding box center [842, 295] width 15 height 13
click at [743, 270] on div "C" at bounding box center [742, 268] width 14 height 13
click at [845, 273] on div "♯" at bounding box center [842, 268] width 15 height 13
click at [845, 273] on div "♯" at bounding box center [842, 268] width 15 height 13
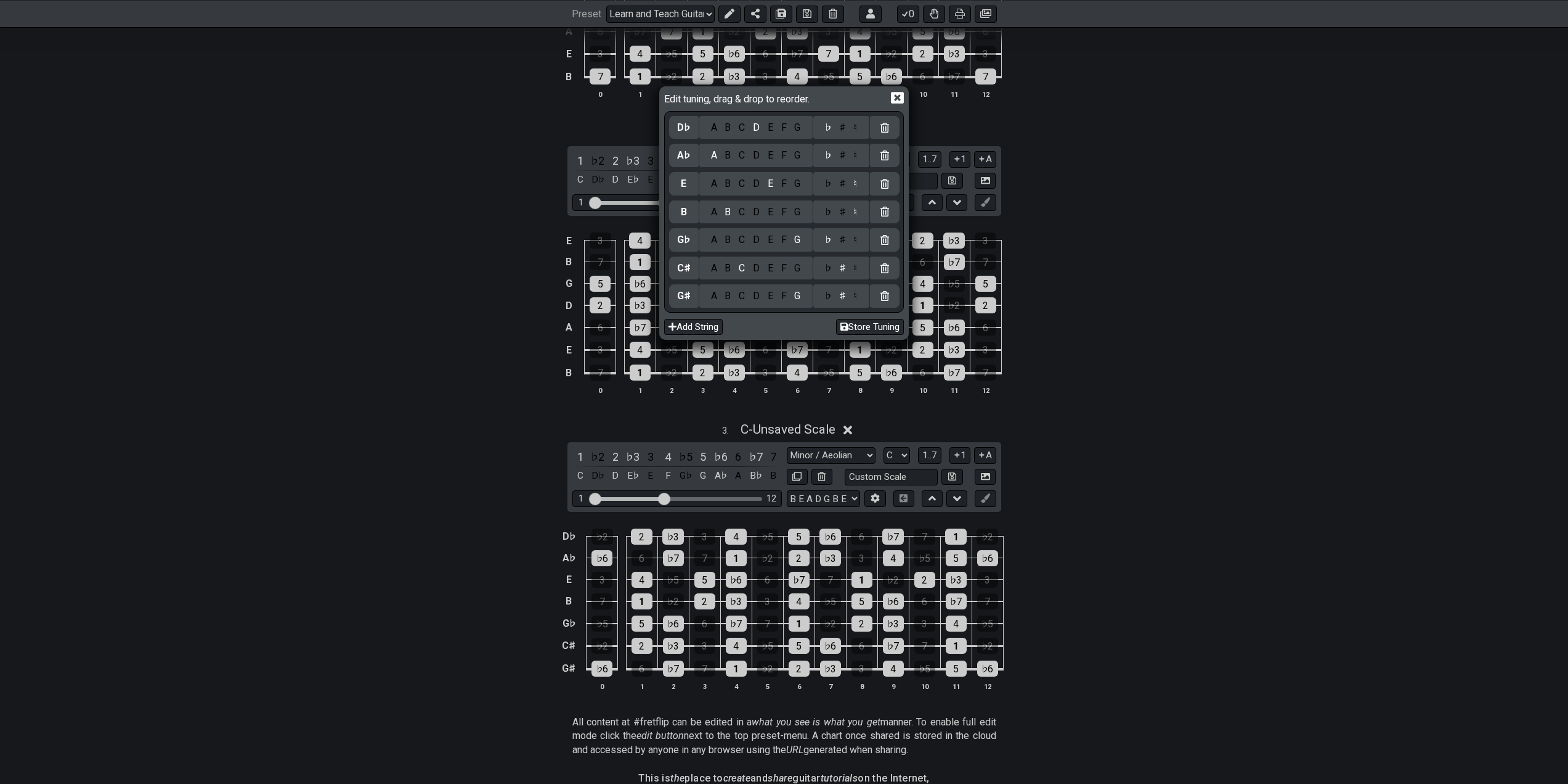
click at [844, 242] on div "♯" at bounding box center [842, 240] width 15 height 13
click at [755, 266] on div "D" at bounding box center [756, 268] width 15 height 13
click at [744, 216] on div "C" at bounding box center [742, 211] width 14 height 13
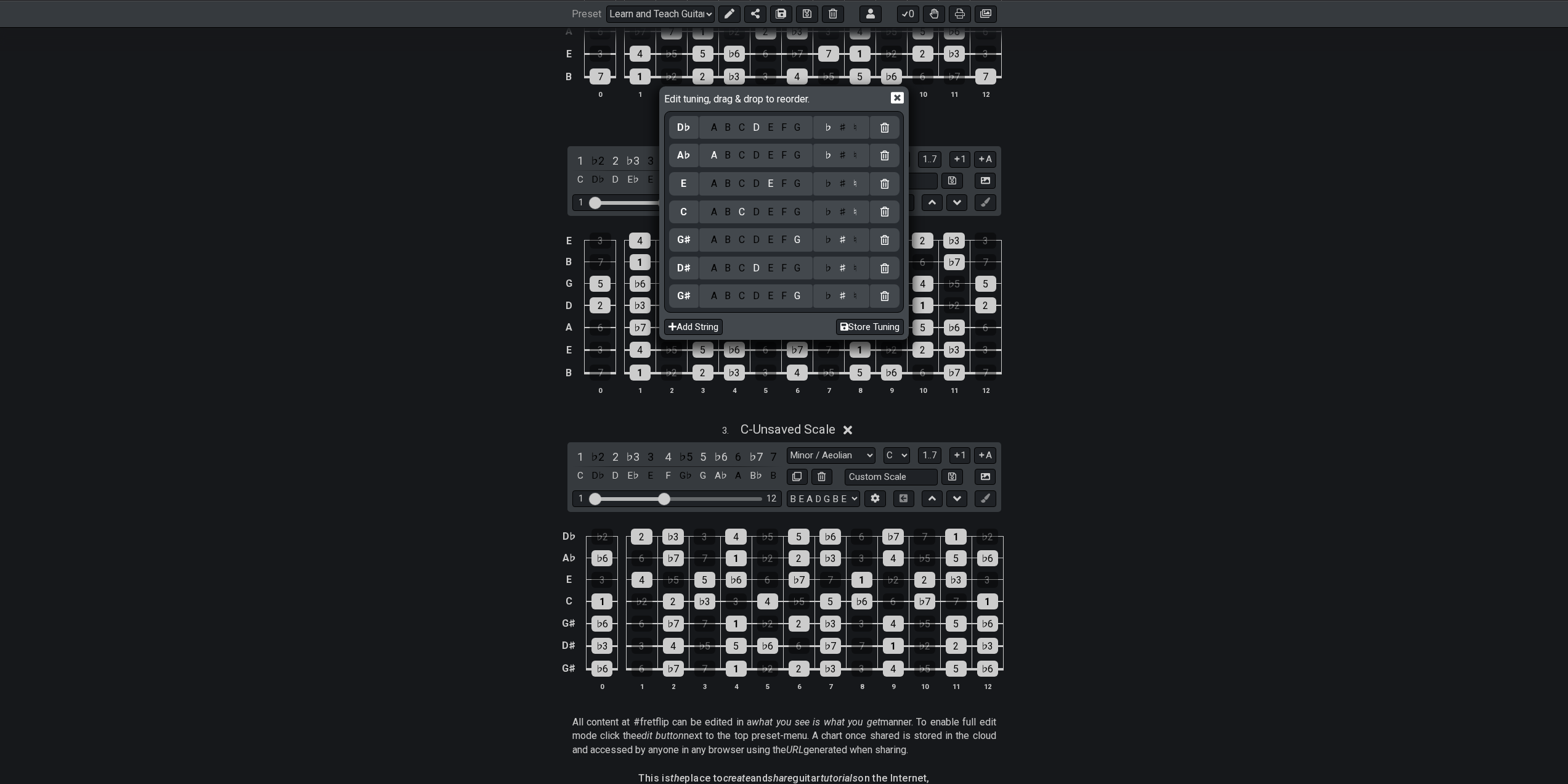
click at [846, 211] on div "♯" at bounding box center [842, 211] width 15 height 13
click at [784, 186] on div "F" at bounding box center [784, 183] width 13 height 13
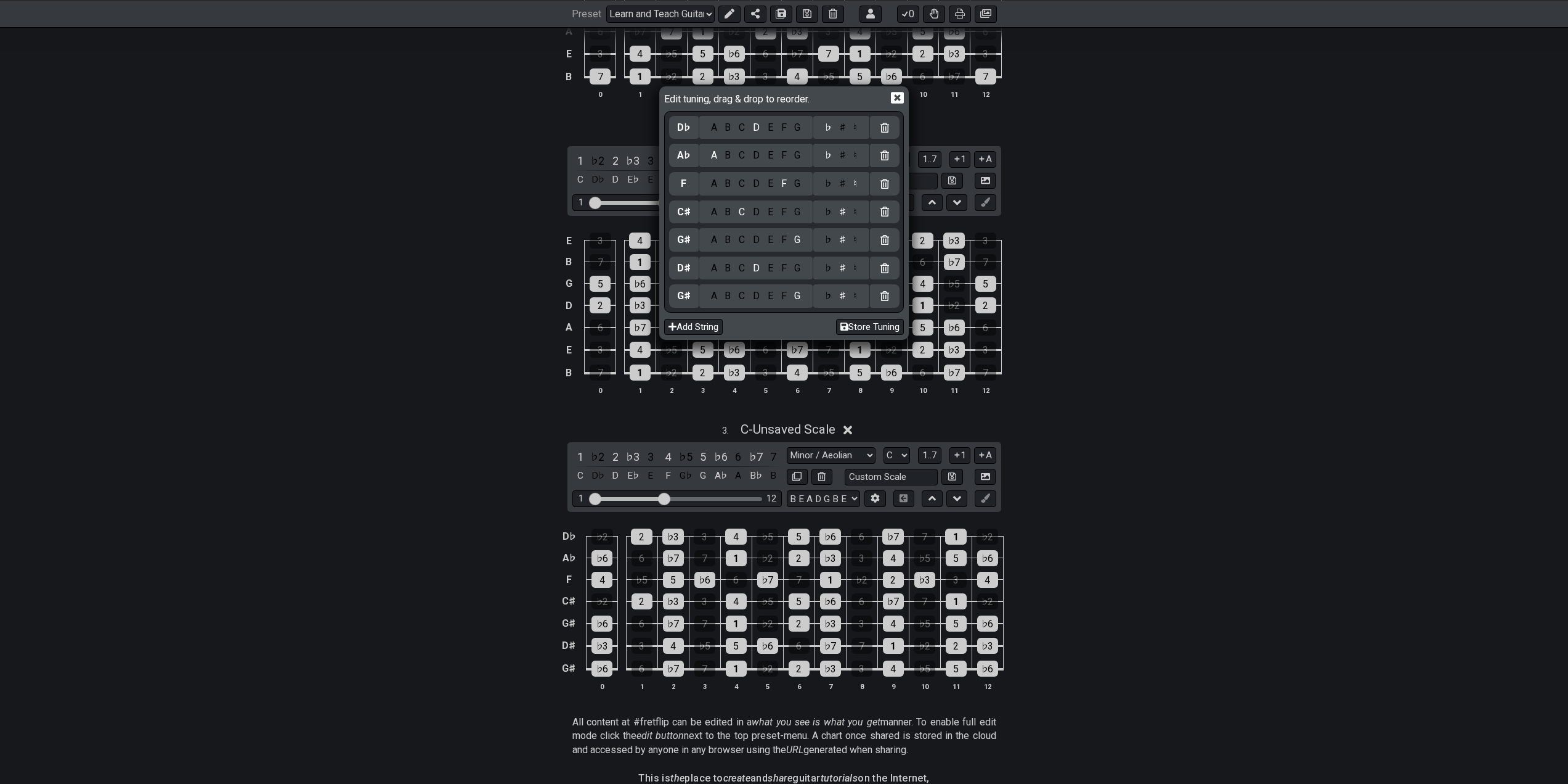
click at [843, 183] on div "♯" at bounding box center [842, 183] width 15 height 13
click at [843, 155] on div "♯" at bounding box center [842, 155] width 15 height 13
click at [842, 132] on div "♯" at bounding box center [842, 127] width 15 height 13
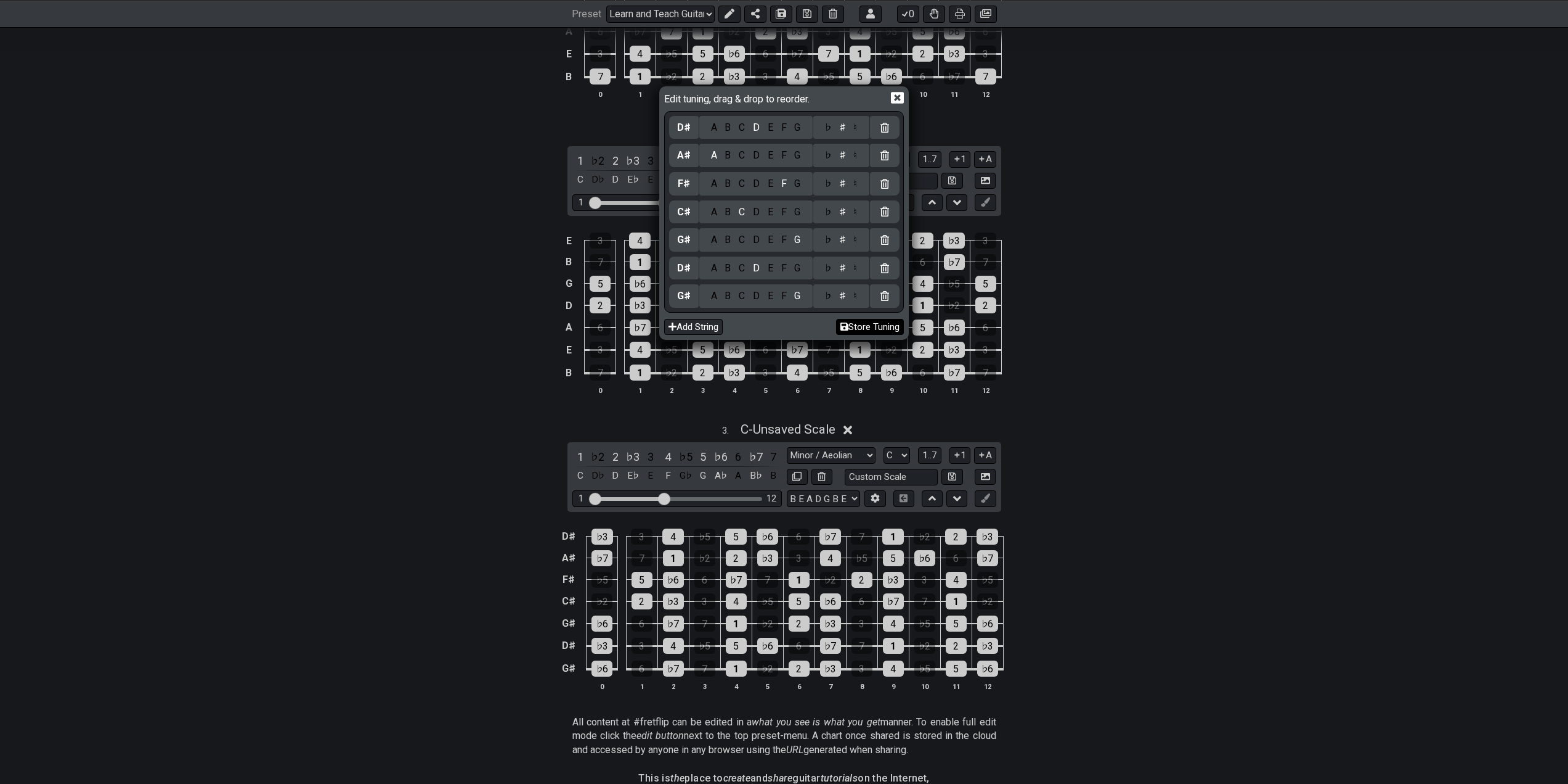
click at [867, 327] on button "Store Tuning" at bounding box center [870, 327] width 68 height 16
select select "G# D# G# C# F# A# D#"
click at [892, 94] on icon at bounding box center [897, 98] width 13 height 12
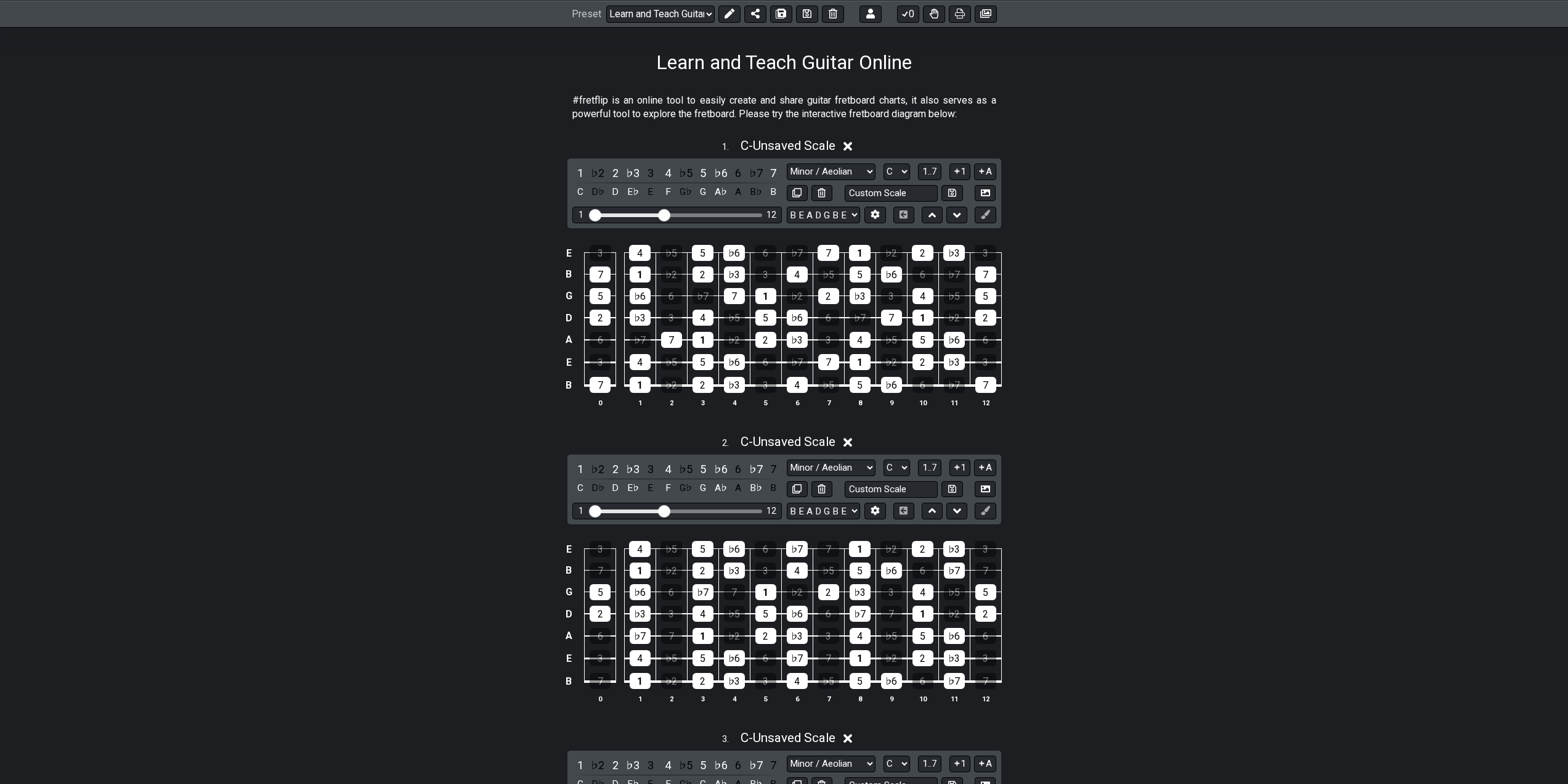
scroll to position [62, 0]
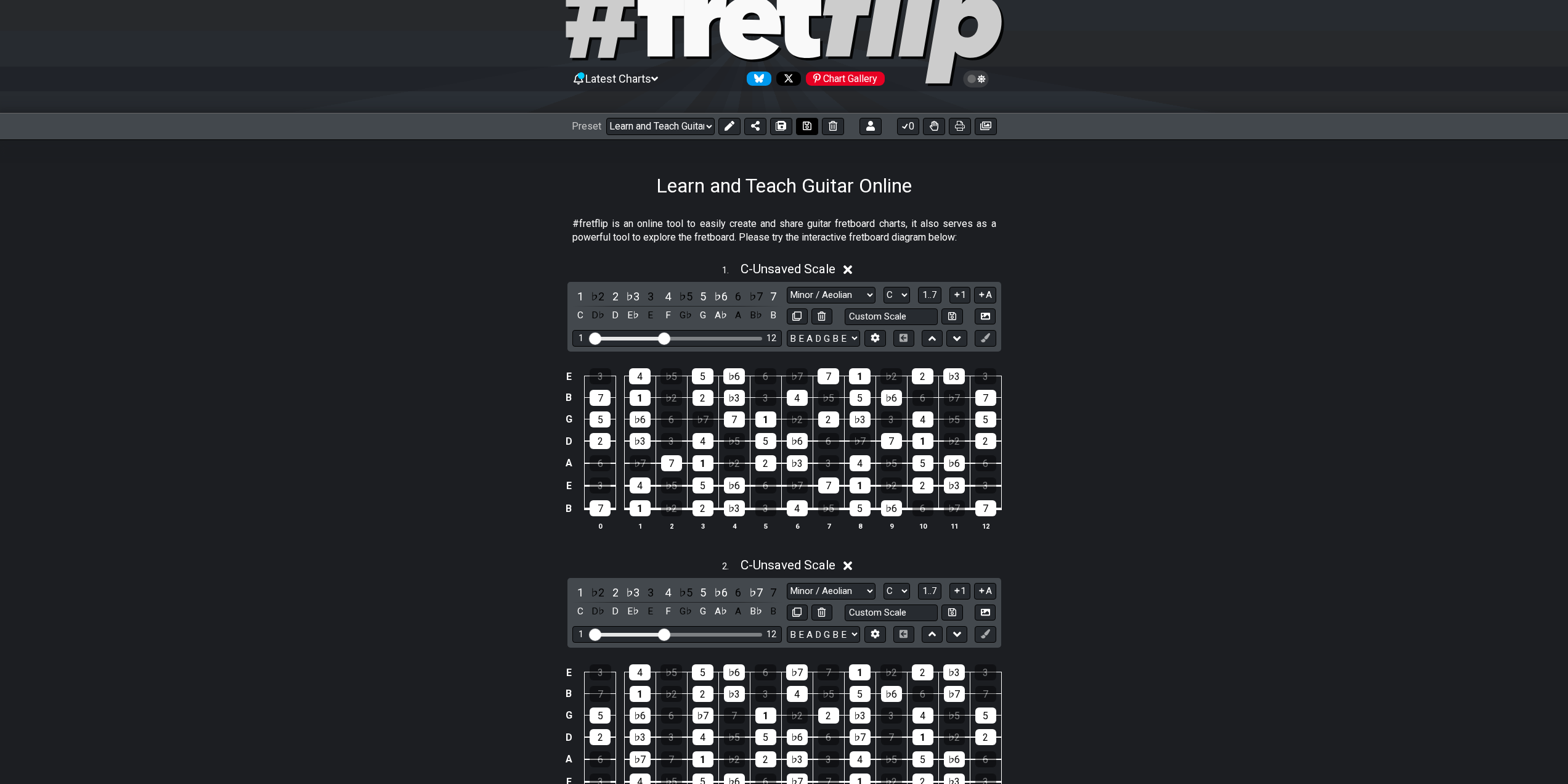
click at [803, 126] on icon at bounding box center [807, 125] width 9 height 10
click at [694, 127] on select "Welcome to #fretflip! Initial Preset Custom Preset Learn and Teach Guitar Onlin…" at bounding box center [661, 126] width 109 height 17
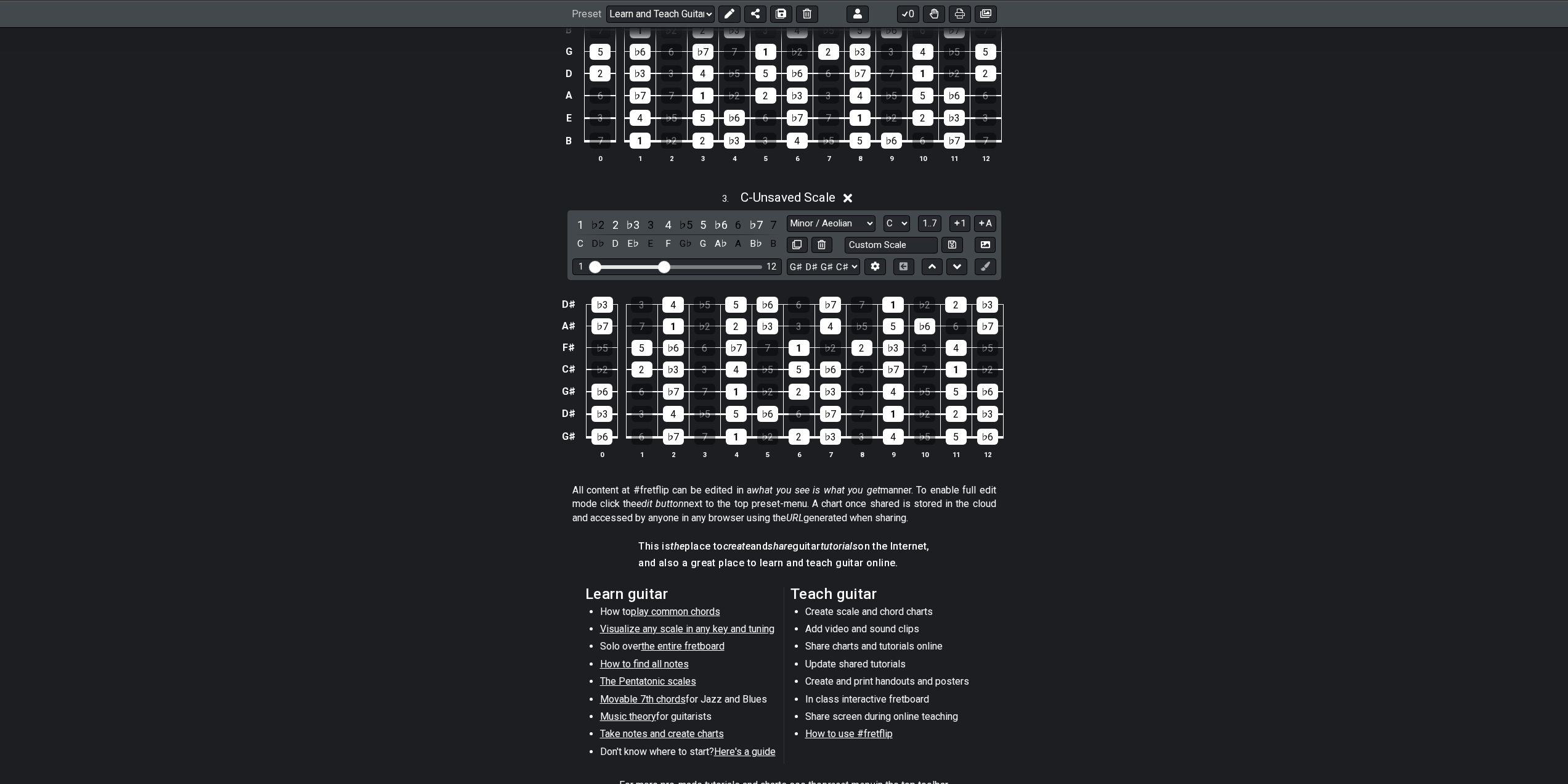
scroll to position [663, 0]
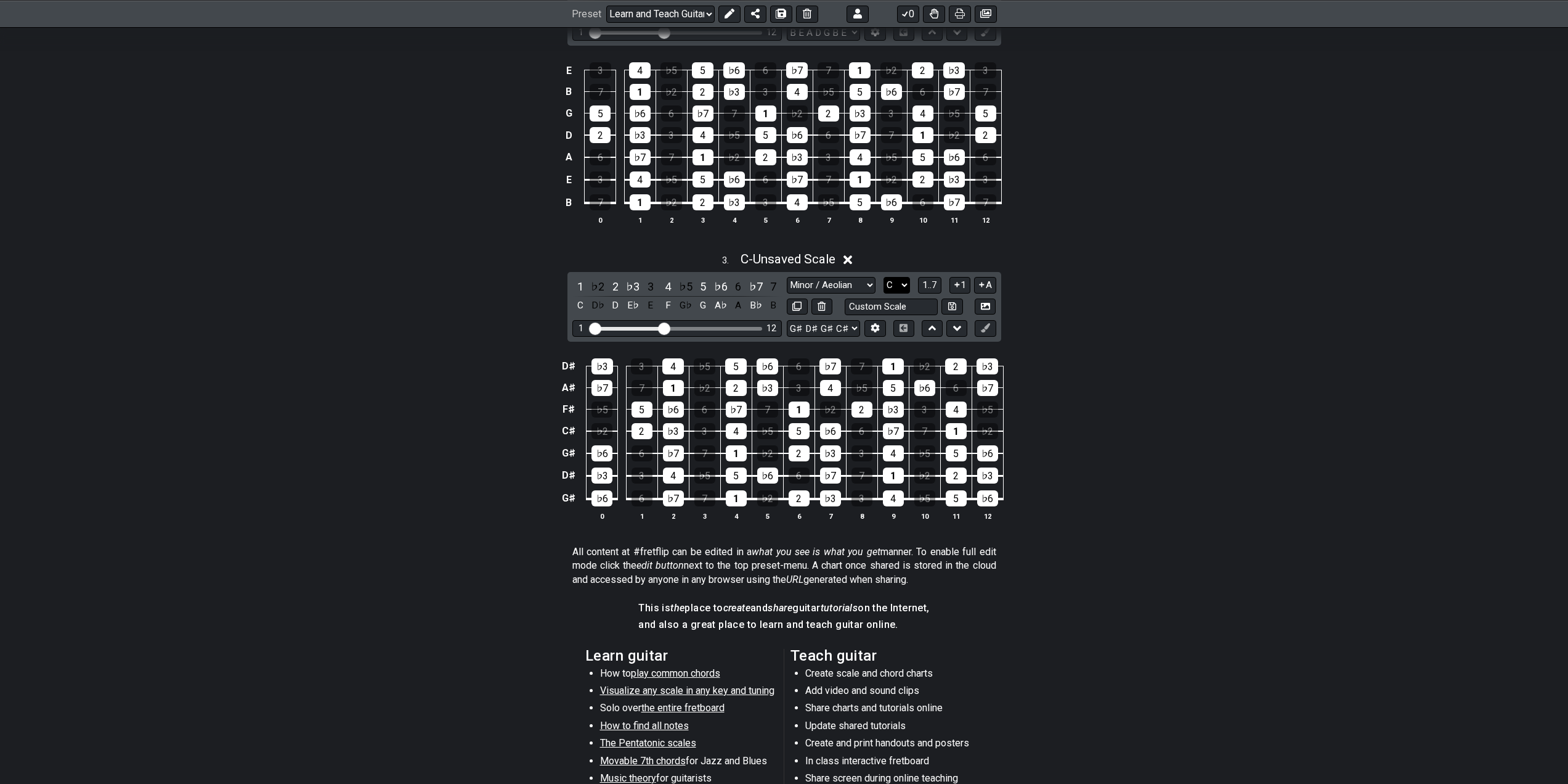
click at [894, 284] on select "A♭ A A♯ B♭ B C C♯ D♭ D D♯ E♭ E F F♯ G♭ G G♯" at bounding box center [897, 284] width 27 height 16
click at [884, 276] on select "A♭ A A♯ B♭ B C C♯ D♭ D D♯ E♭ E F F♯ G♭ G G♯" at bounding box center [897, 284] width 27 height 16
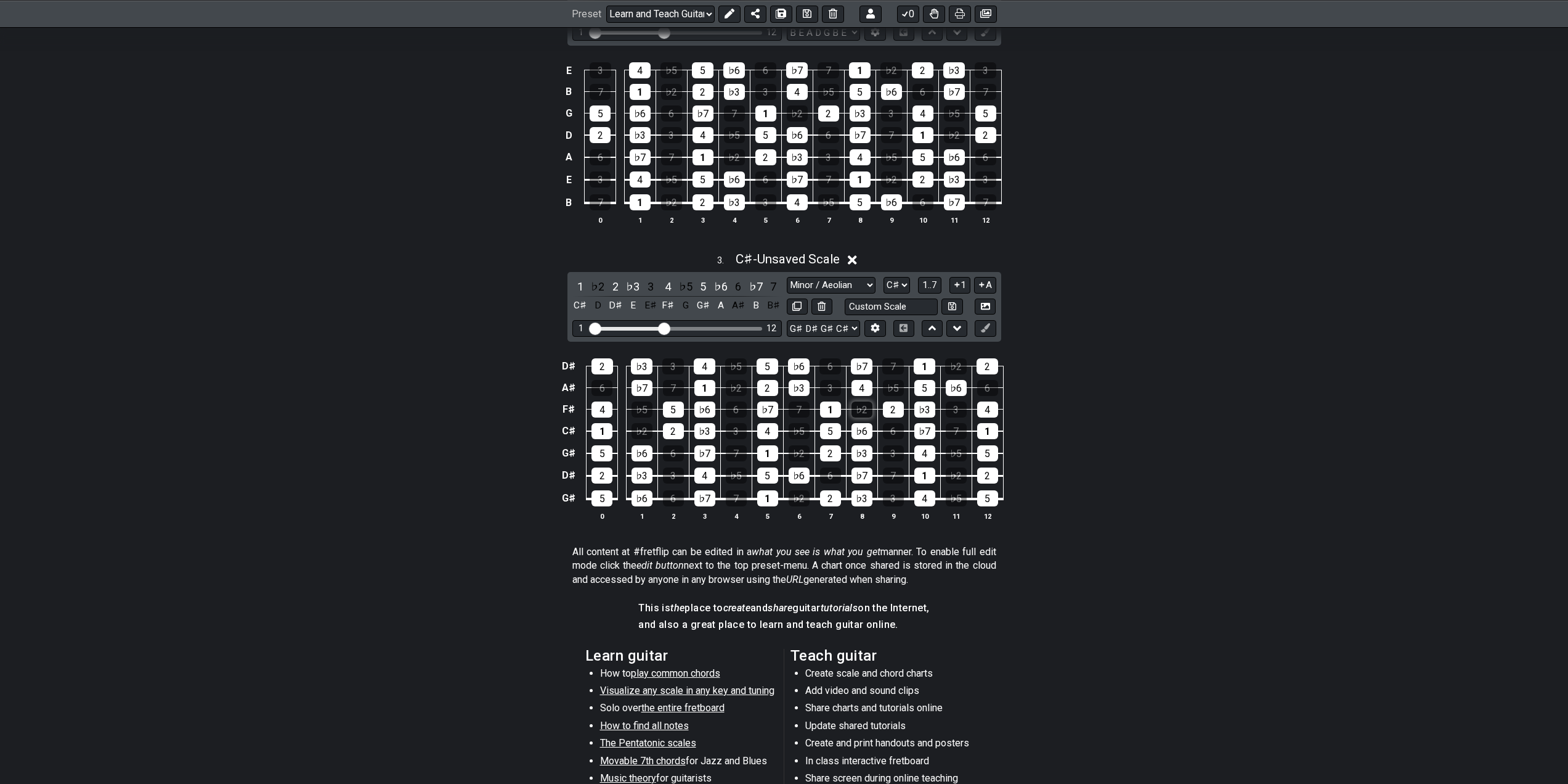
click at [856, 401] on div "♭2" at bounding box center [862, 409] width 21 height 16
click at [861, 413] on div "♭2" at bounding box center [862, 409] width 21 height 16
click at [909, 284] on select "A♭ A A♯ B♭ B C C♯ D♭ D D♯ E♭ E F F♯ G♭ G G♯" at bounding box center [897, 284] width 27 height 16
click at [908, 284] on select "A♭ A A♯ B♭ B C C♯ D♭ D D♯ E♭ E F F♯ G♭ G G♯" at bounding box center [897, 284] width 27 height 16
click at [988, 284] on button "A" at bounding box center [986, 284] width 22 height 16
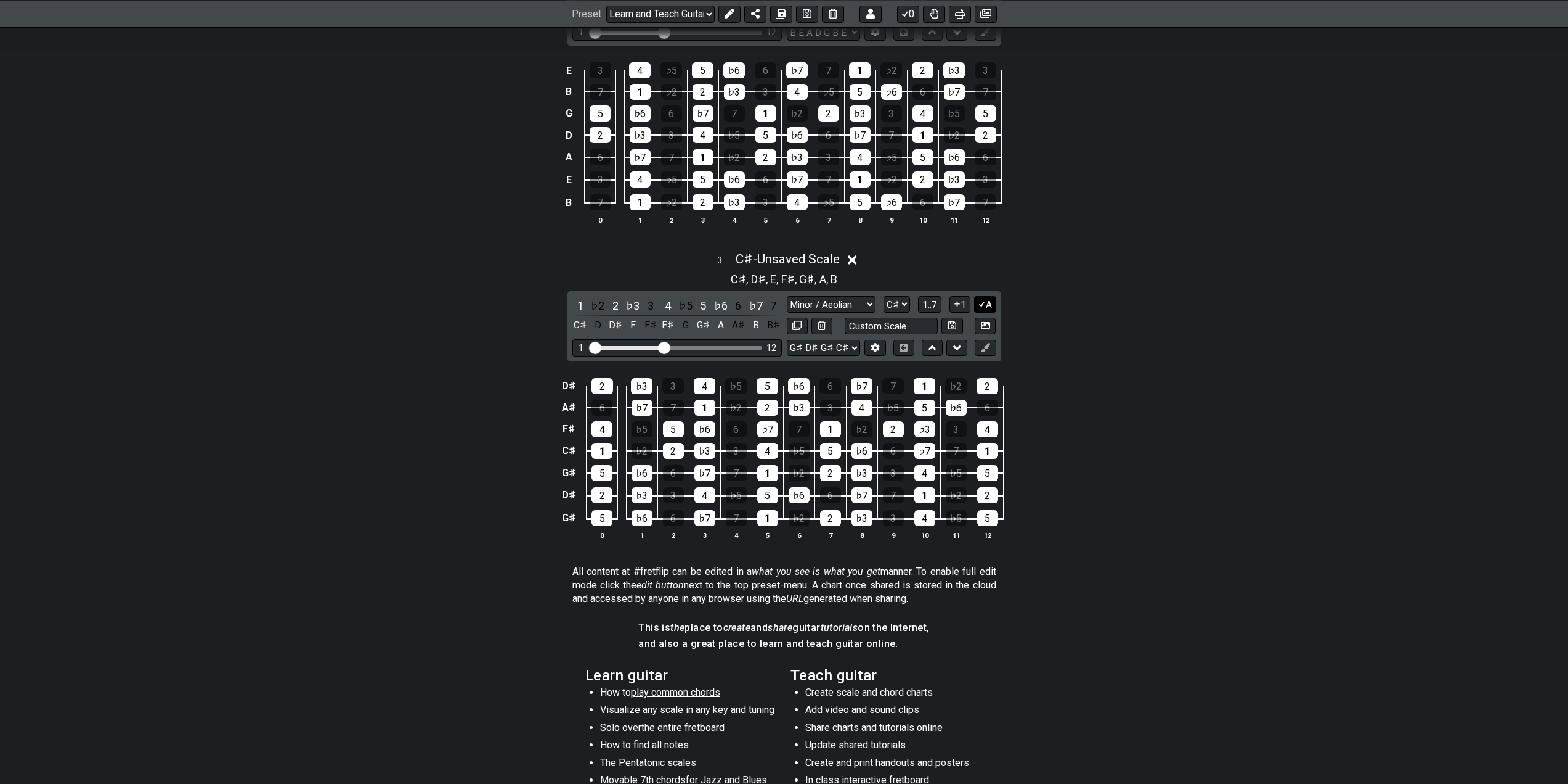
click at [986, 306] on button "A" at bounding box center [986, 304] width 22 height 16
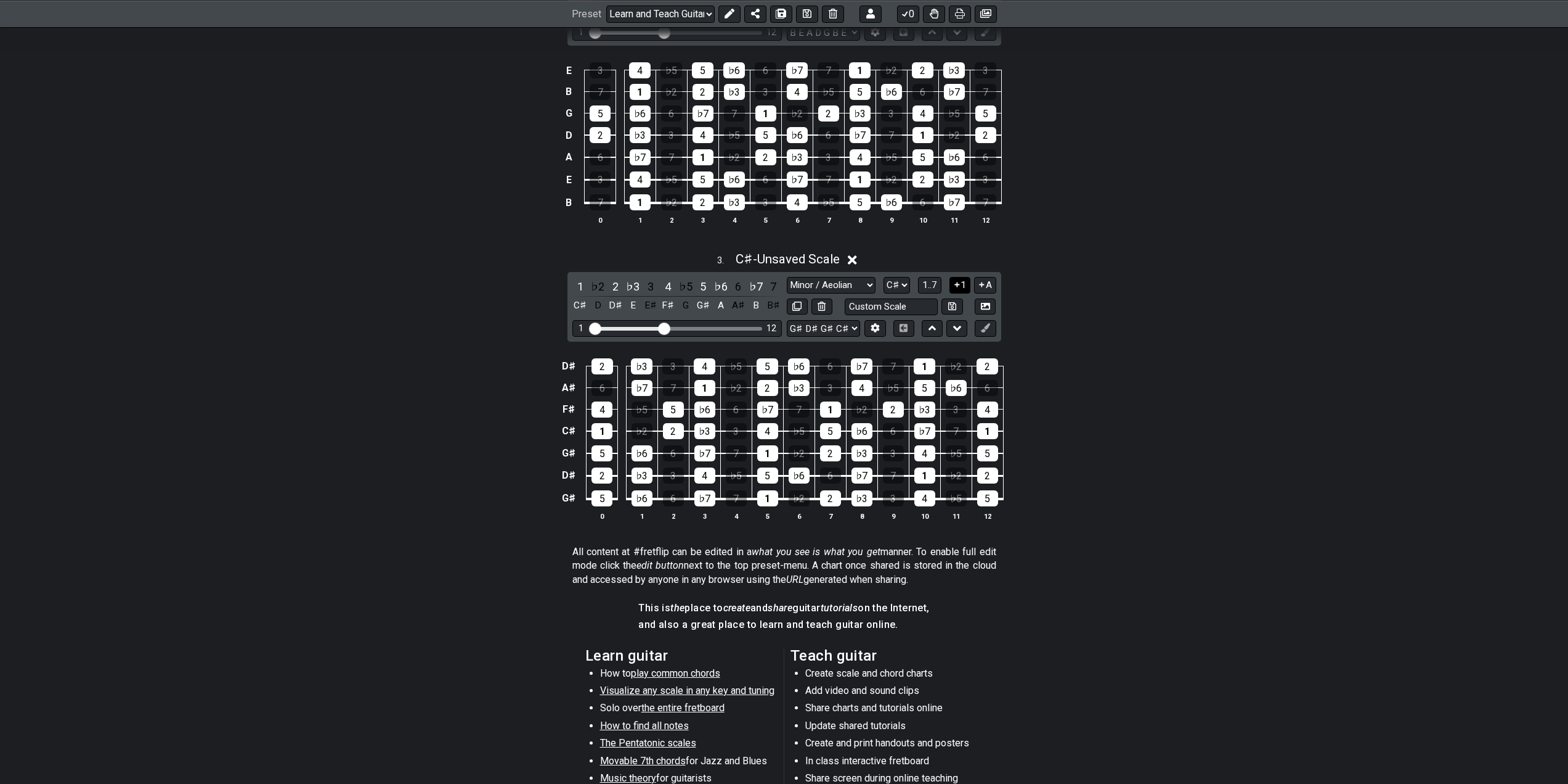
click at [960, 285] on icon at bounding box center [957, 284] width 12 height 9
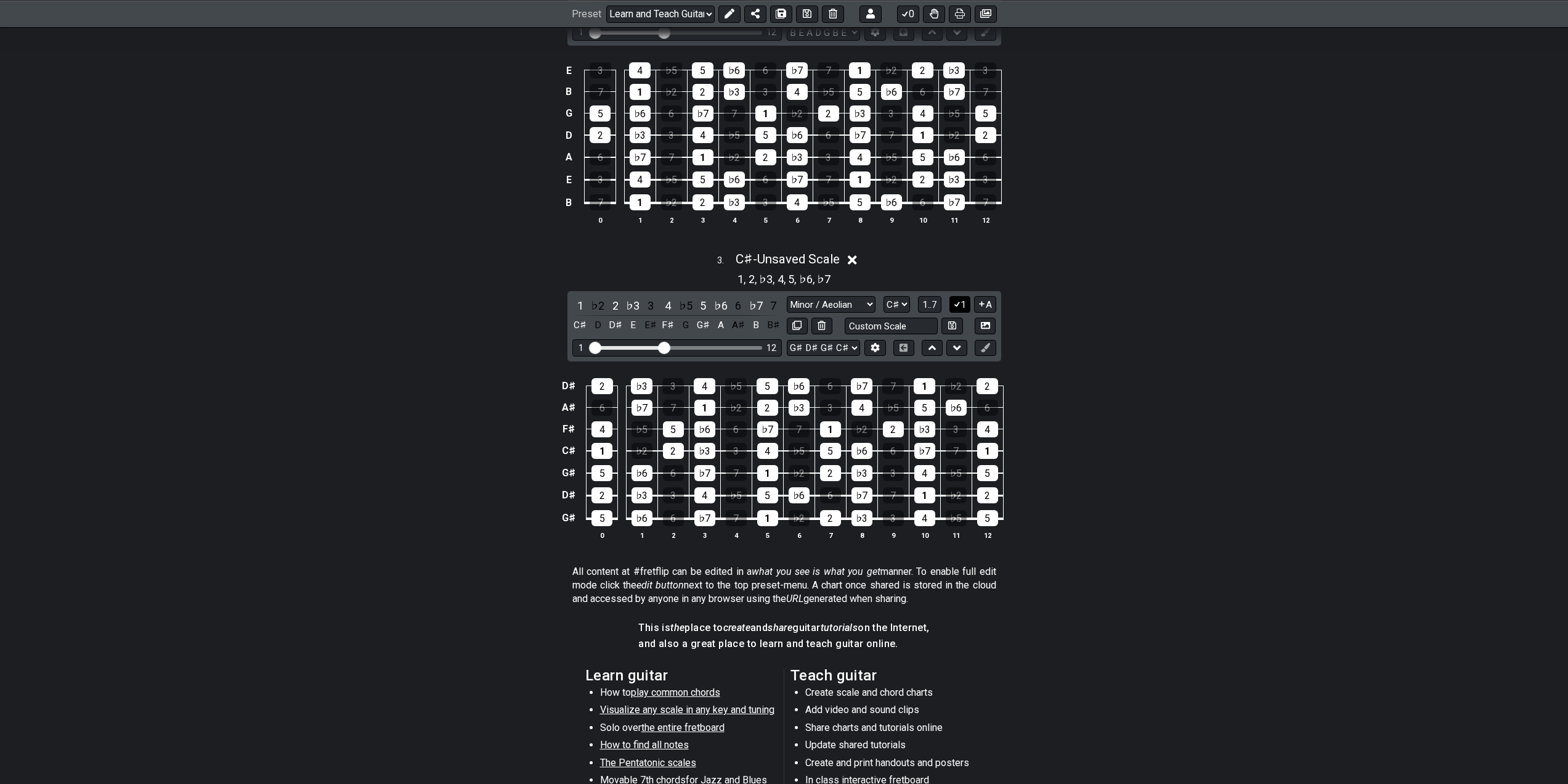
click at [959, 300] on icon at bounding box center [957, 304] width 12 height 9
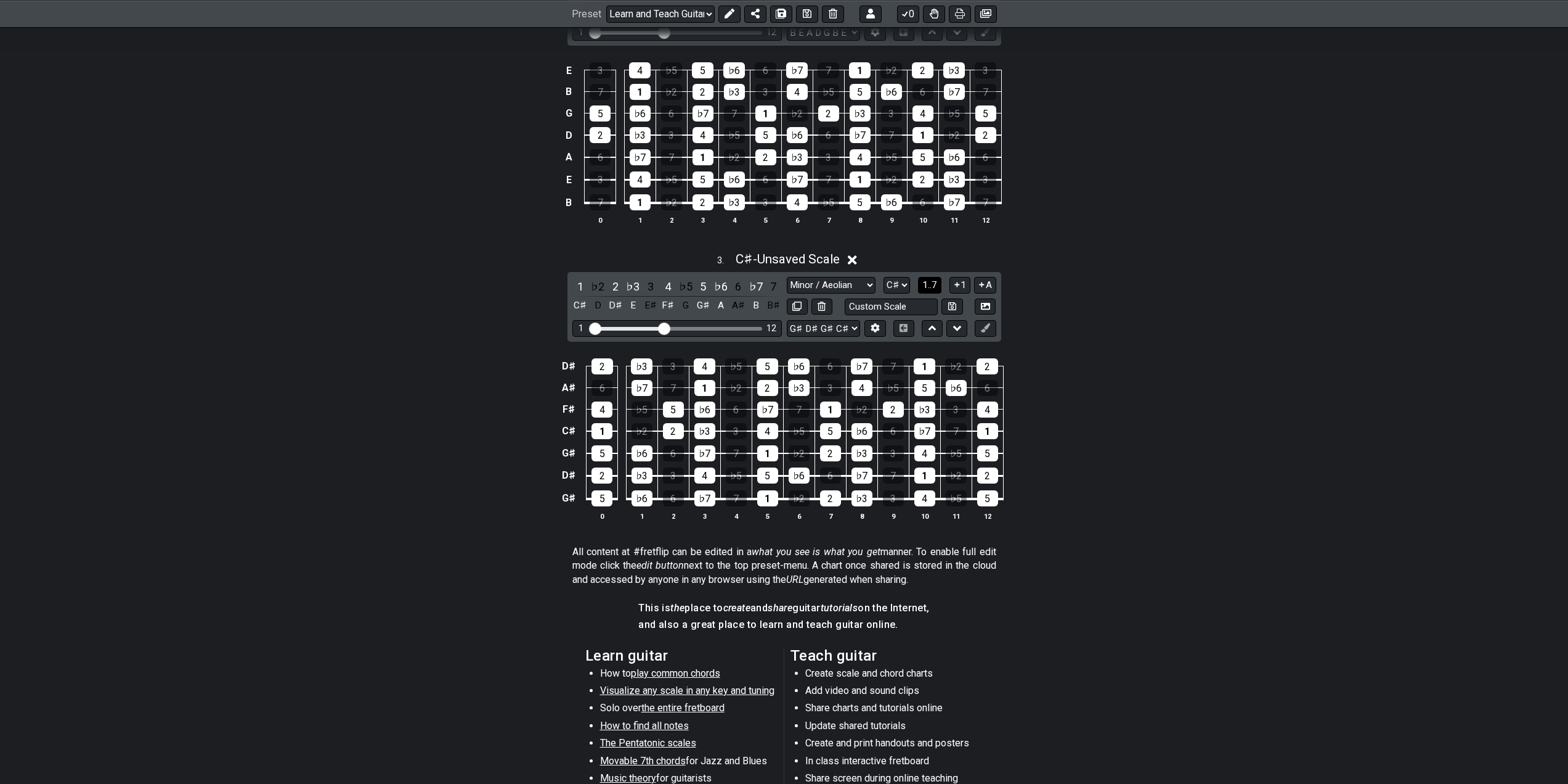
click at [925, 287] on span "1..7" at bounding box center [929, 285] width 15 height 11
click at [931, 282] on span "..." at bounding box center [930, 285] width 5 height 11
click at [919, 283] on button "C♯.." at bounding box center [929, 284] width 25 height 16
click at [892, 283] on select "A♭ A A♯ B♭ B C C♯ D♭ D D♯ E♭ E F F♯ G♭ G G♯" at bounding box center [897, 284] width 27 height 16
click at [884, 276] on select "A♭ A A♯ B♭ B C C♯ D♭ D D♯ E♭ E F F♯ G♭ G G♯" at bounding box center [897, 284] width 27 height 16
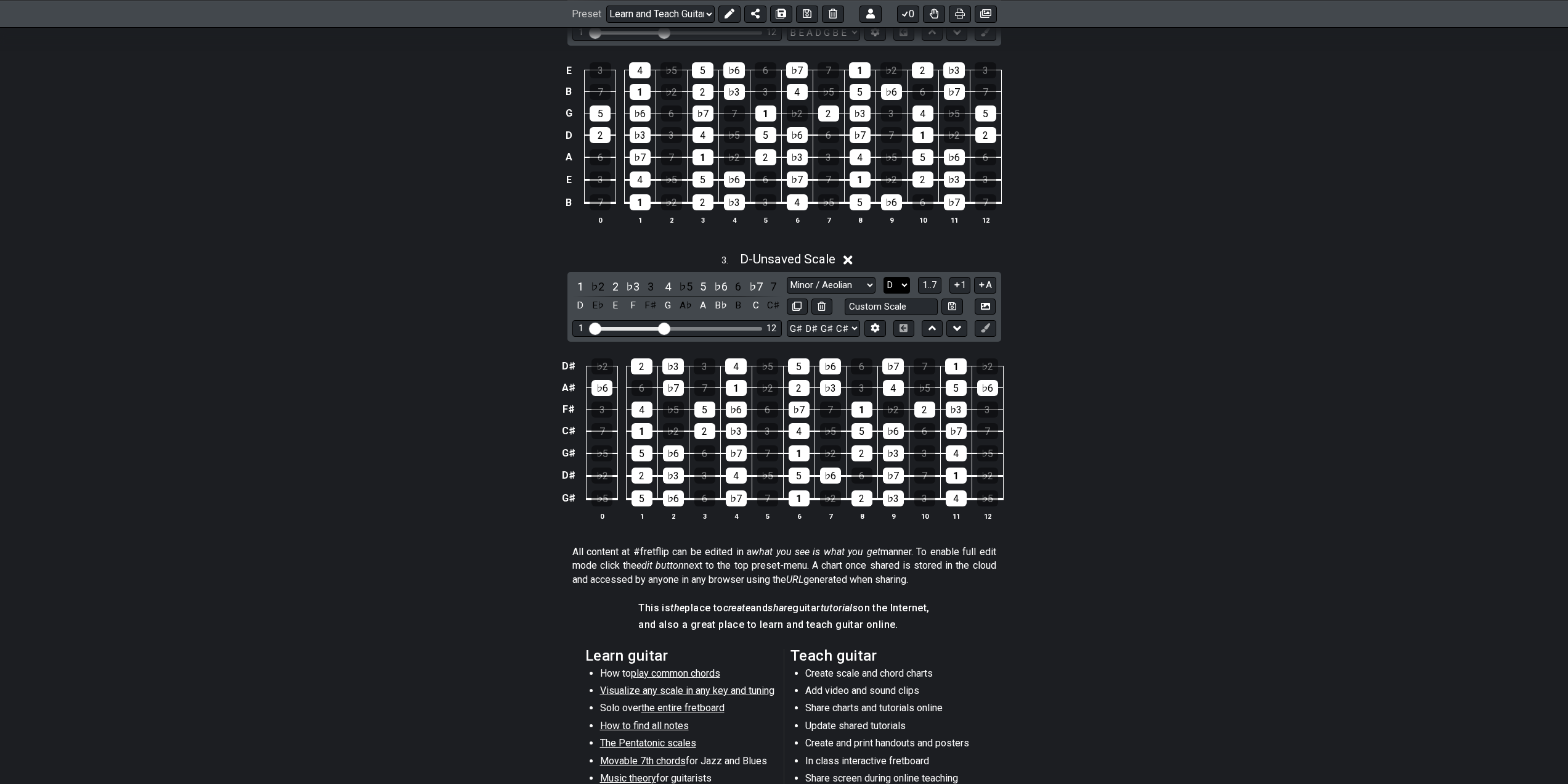
click at [896, 284] on select "A♭ A A♯ B♭ B C C♯ D♭ D D♯ E♭ E F F♯ G♭ G G♯" at bounding box center [897, 284] width 27 height 16
click at [884, 276] on select "A♭ A A♯ B♭ B C C♯ D♭ D D♯ E♭ E F F♯ G♭ G G♯" at bounding box center [897, 284] width 27 height 16
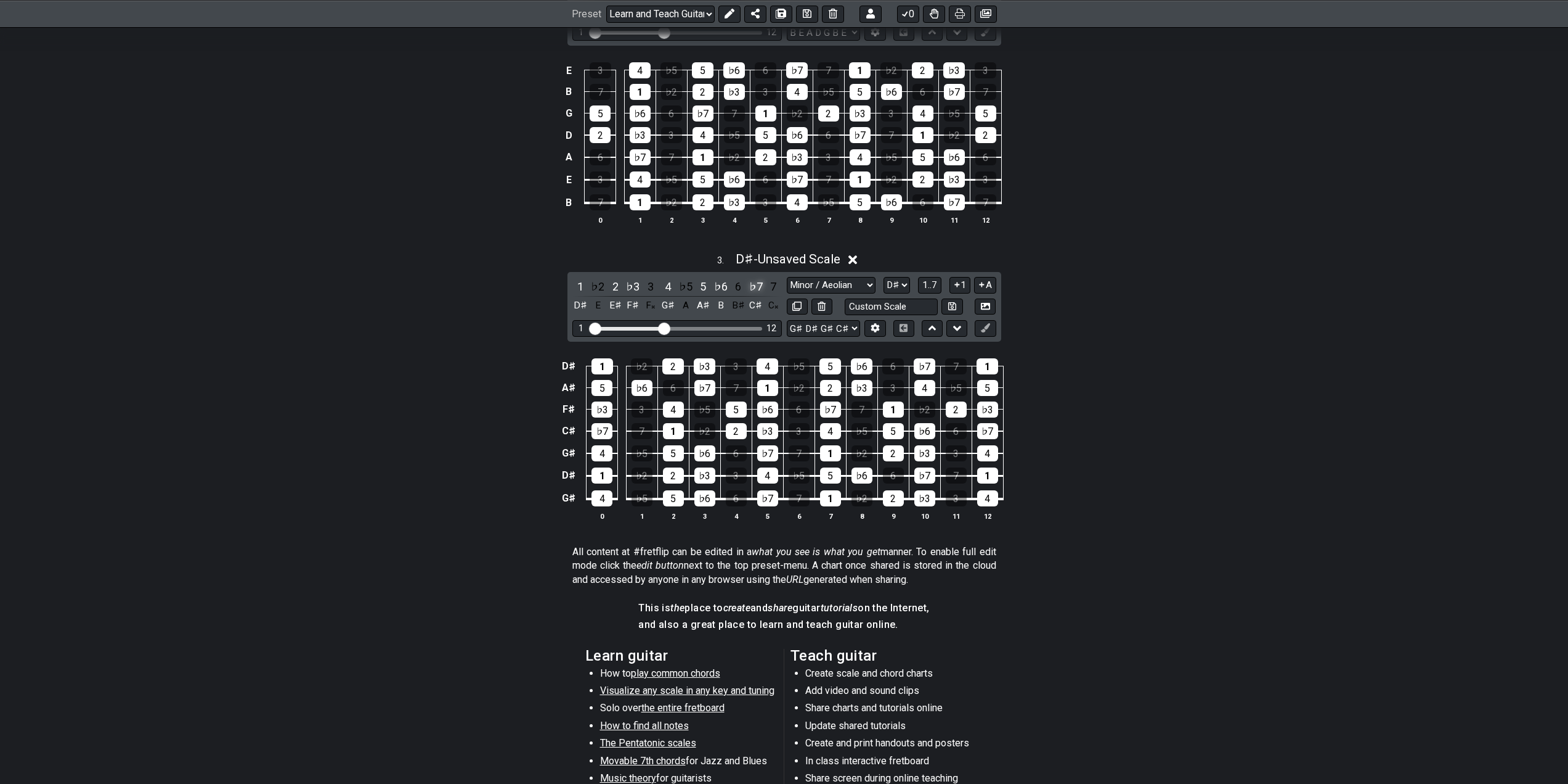
click at [757, 283] on div "♭7" at bounding box center [756, 286] width 16 height 16
click at [771, 283] on div "7" at bounding box center [773, 286] width 16 height 16
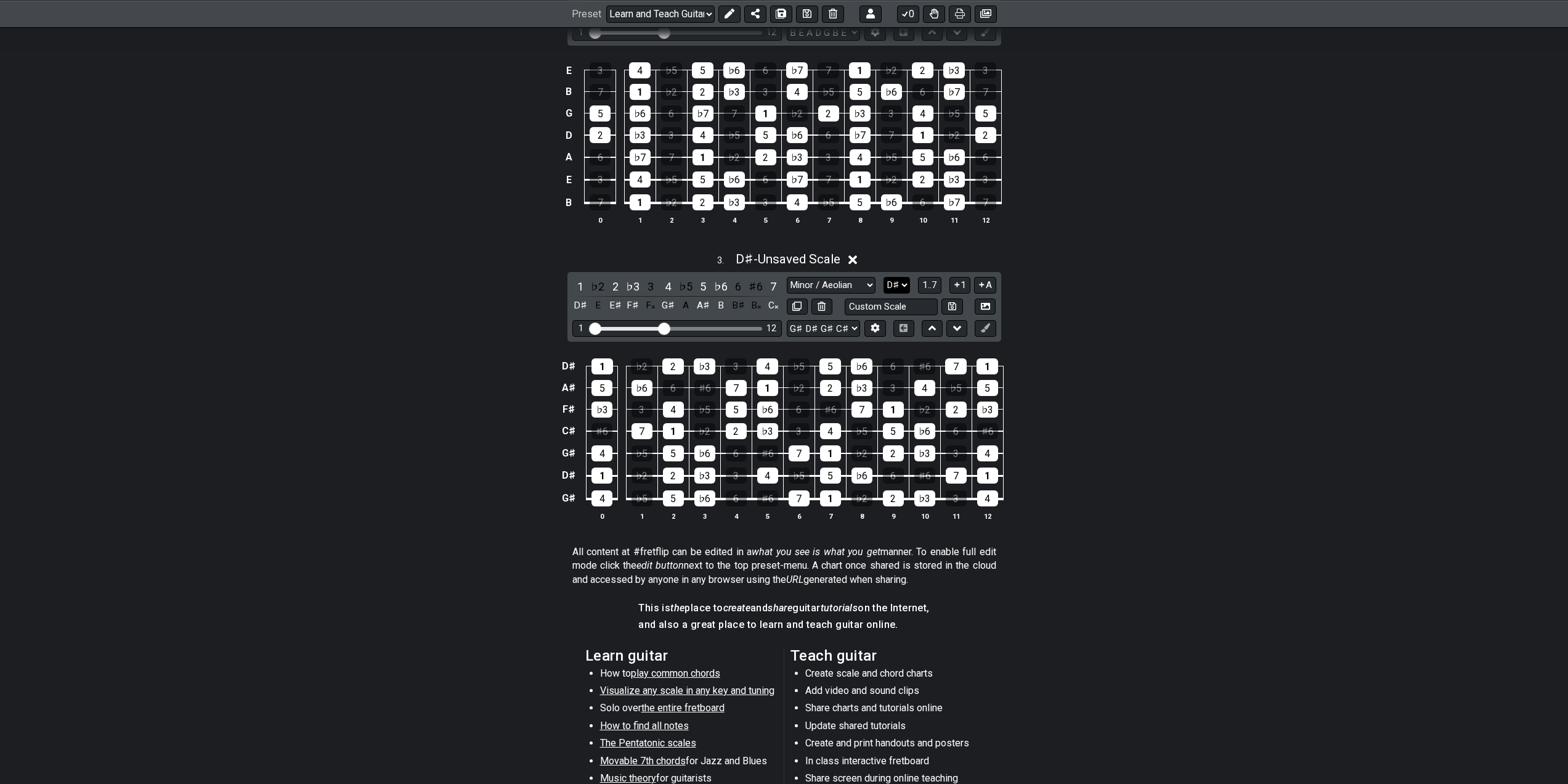
click at [898, 291] on select "A♭ A A♯ B♭ B C C♯ D♭ D D♯ E♭ E F F♯ G♭ G G♯" at bounding box center [897, 284] width 27 height 16
click at [884, 276] on select "A♭ A A♯ B♭ B C C♯ D♭ D D♯ E♭ E F F♯ G♭ G G♯" at bounding box center [897, 284] width 27 height 16
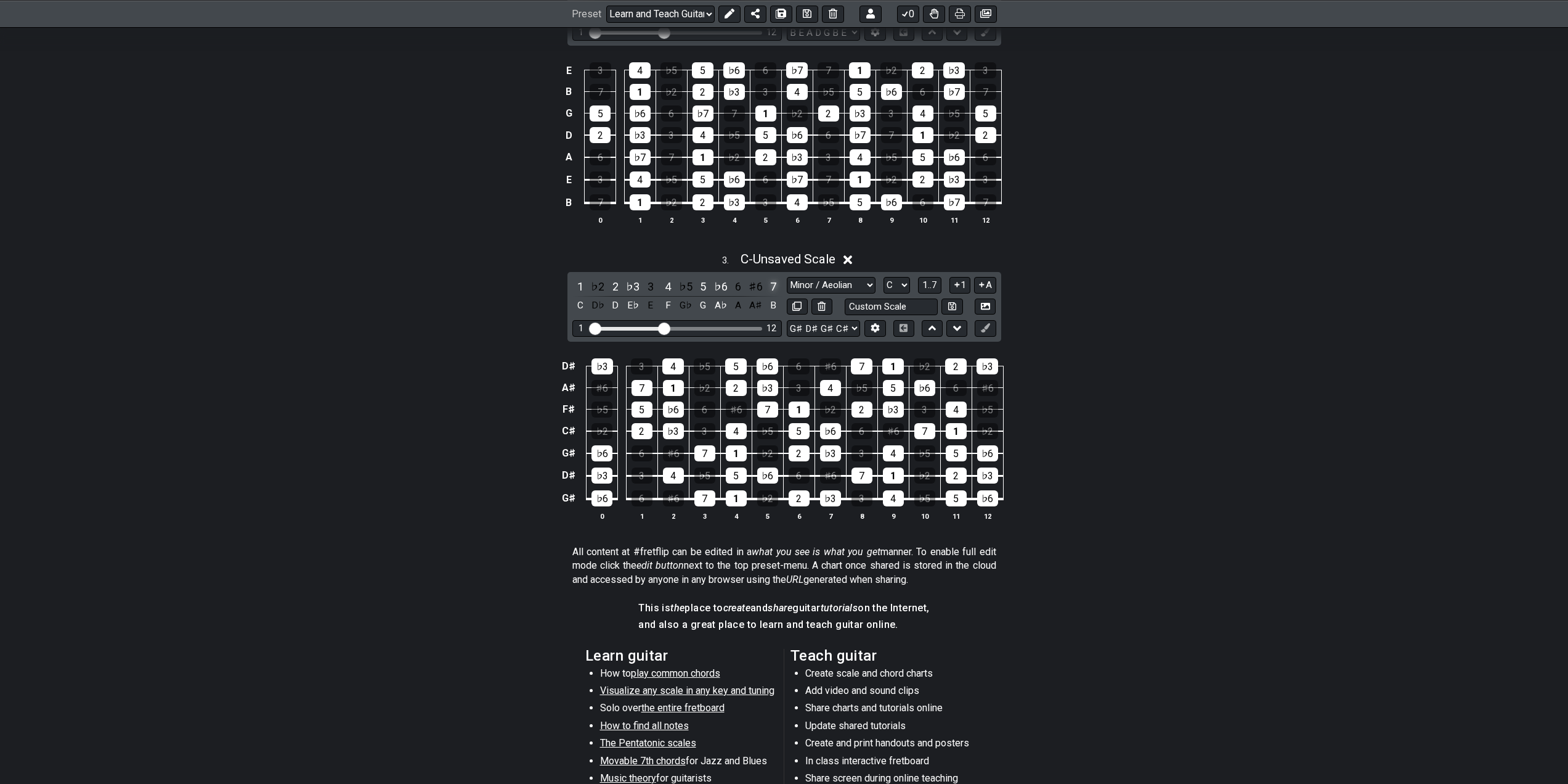
click at [774, 285] on div "7" at bounding box center [773, 286] width 16 height 16
click at [754, 287] on div "♯6" at bounding box center [756, 286] width 16 height 16
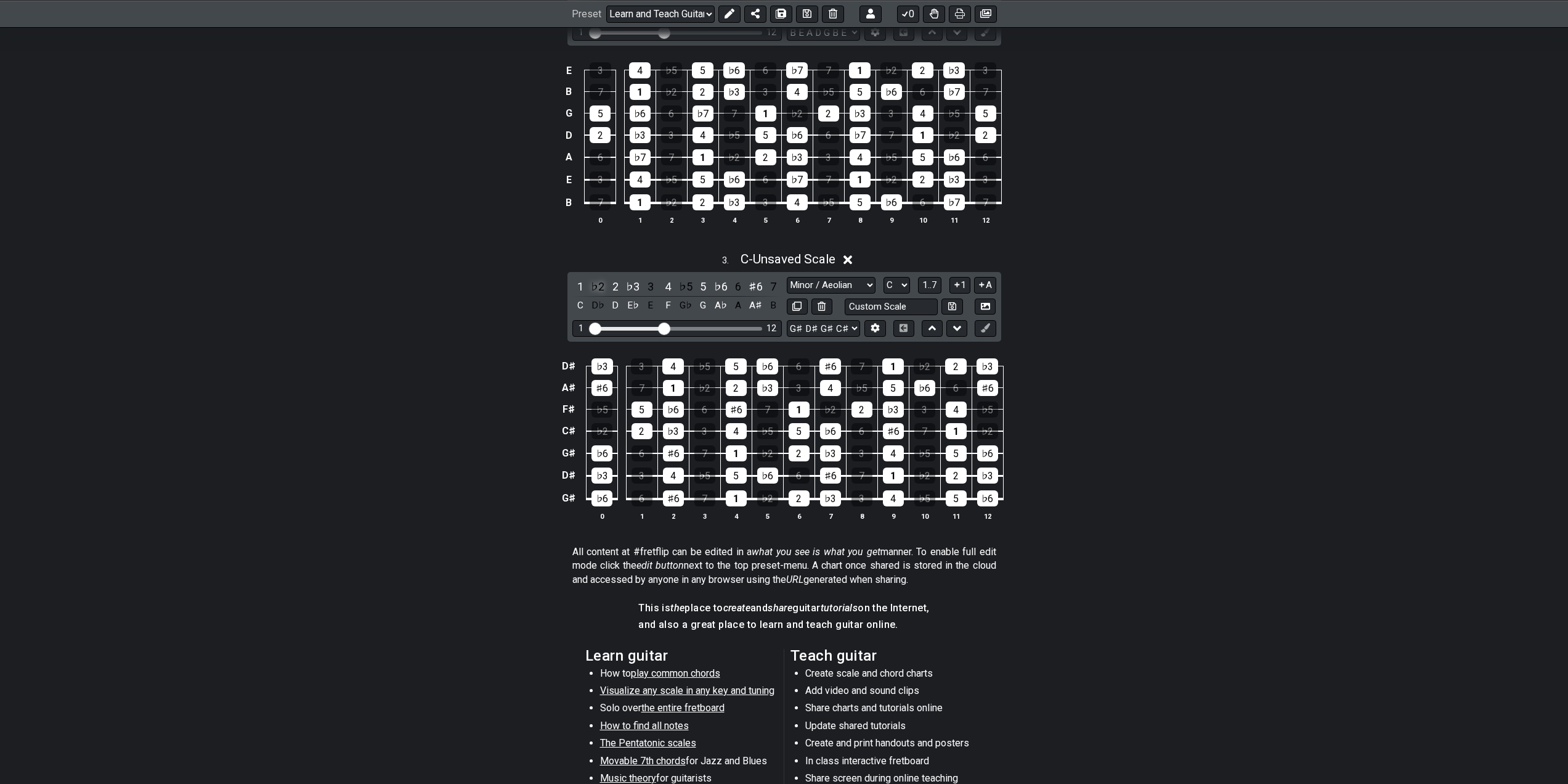
click at [598, 288] on div "♭2" at bounding box center [597, 286] width 16 height 16
click at [615, 285] on div "2" at bounding box center [615, 286] width 16 height 16
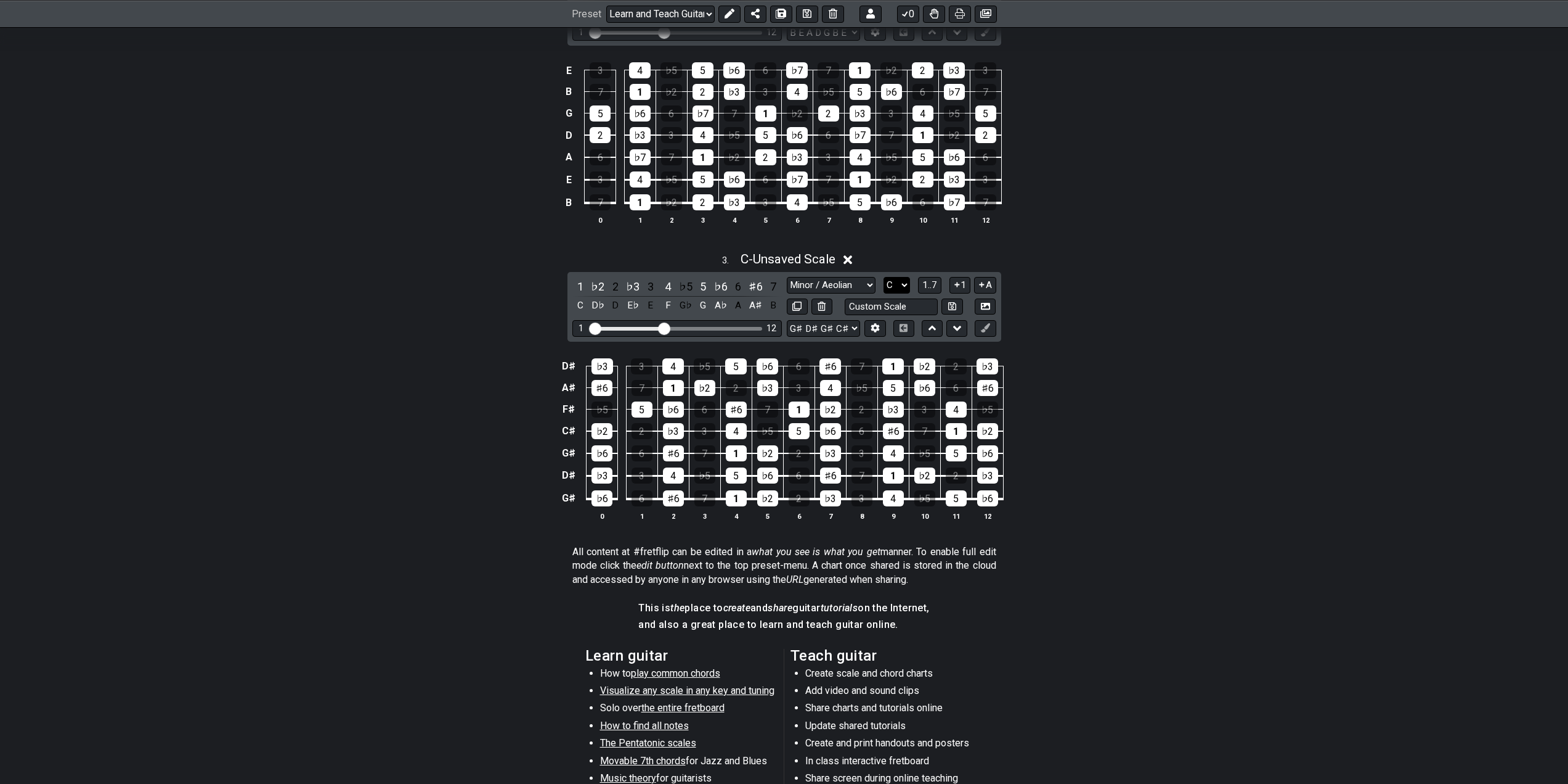
click at [895, 287] on select "A♭ A A♯ B♭ B C C♯ D♭ D D♯ E♭ E F F♯ G♭ G G♯" at bounding box center [897, 284] width 27 height 16
click at [884, 276] on select "A♭ A A♯ B♭ B C C♯ D♭ D D♯ E♭ E F F♯ G♭ G G♯" at bounding box center [897, 284] width 27 height 16
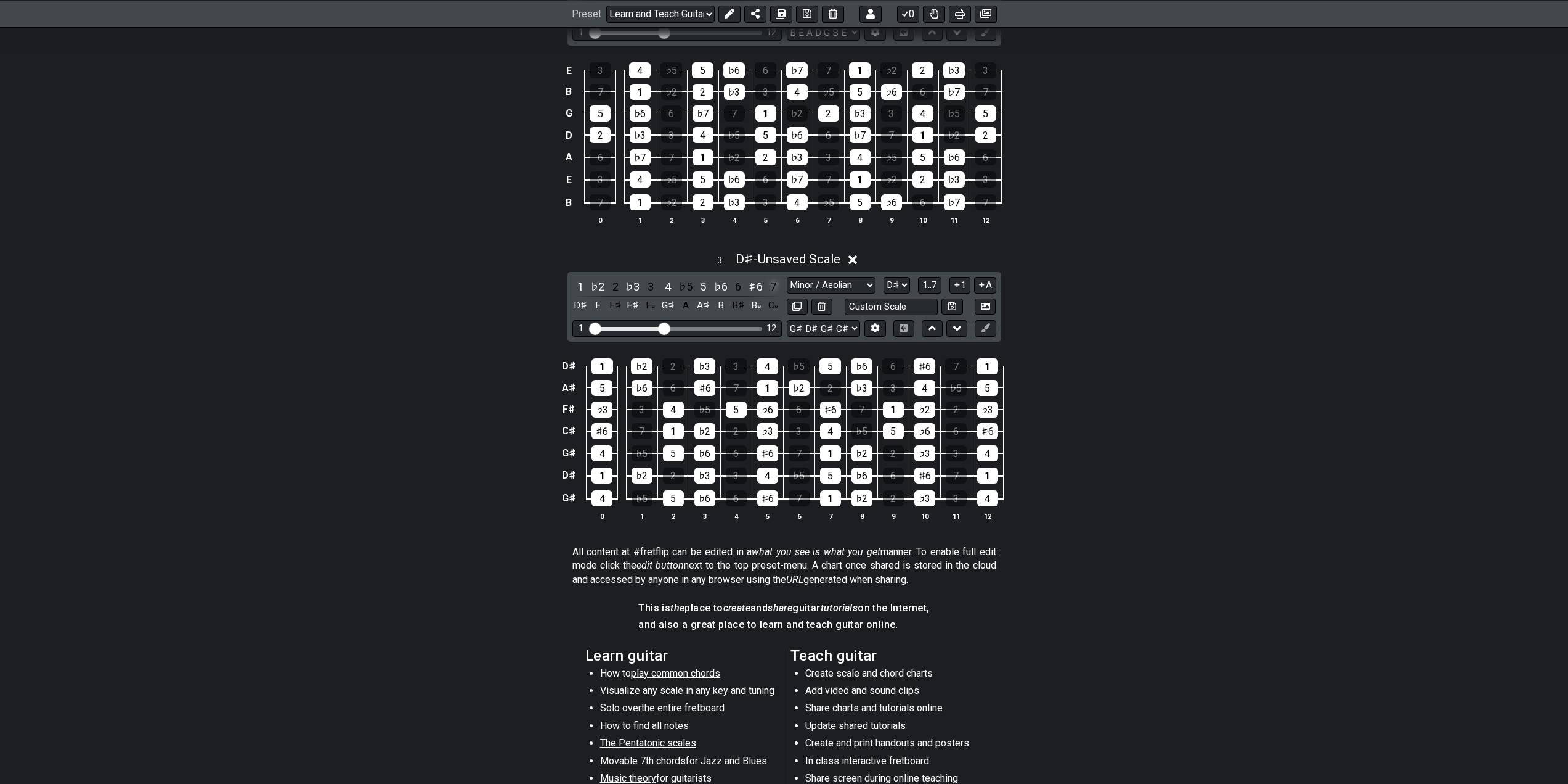
click at [768, 285] on div "7" at bounding box center [773, 286] width 16 height 16
click at [755, 286] on div "♯6" at bounding box center [756, 286] width 16 height 16
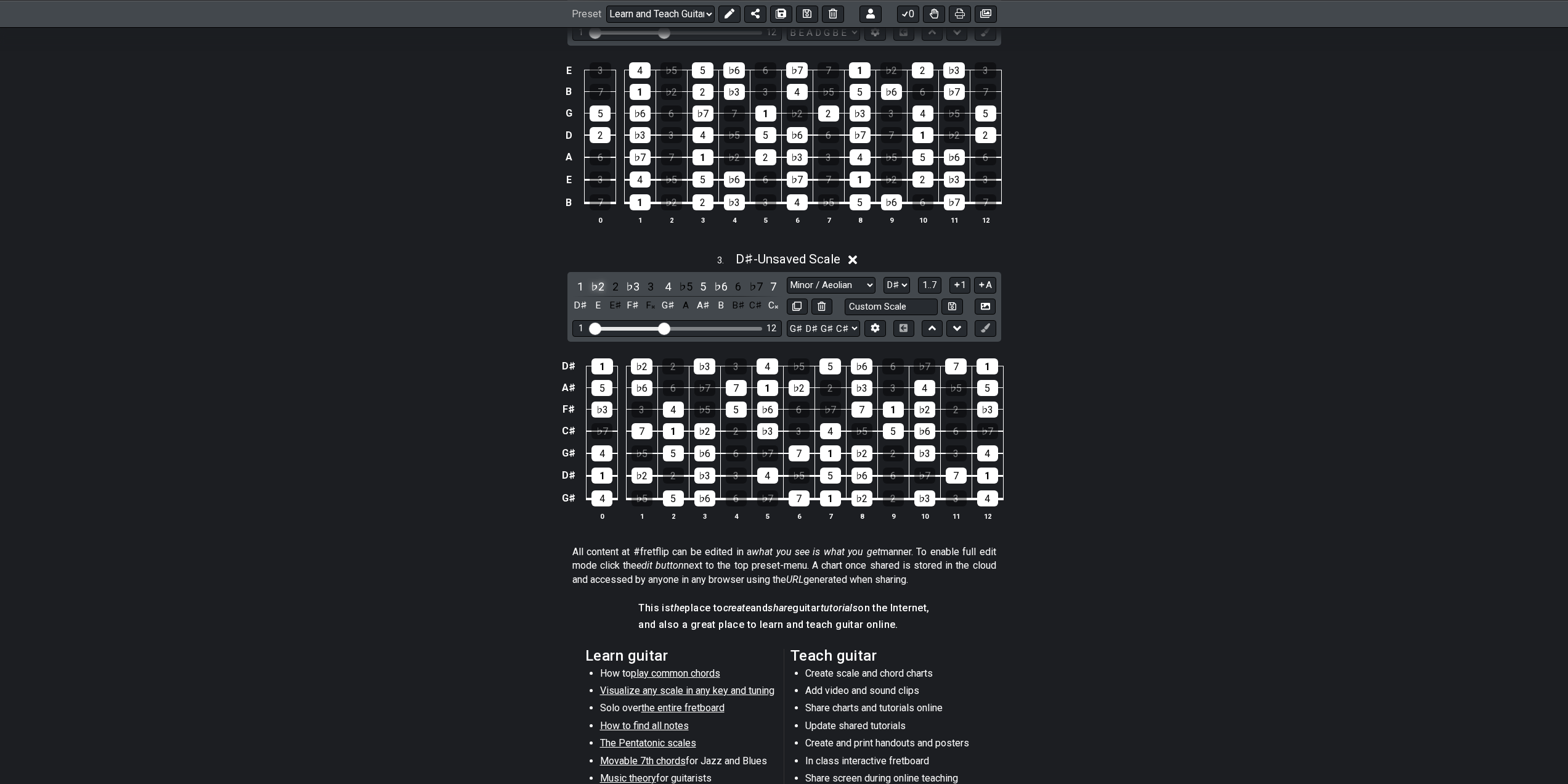
click at [600, 283] on div "♭2" at bounding box center [597, 286] width 16 height 16
click at [616, 285] on div "2" at bounding box center [615, 286] width 16 height 16
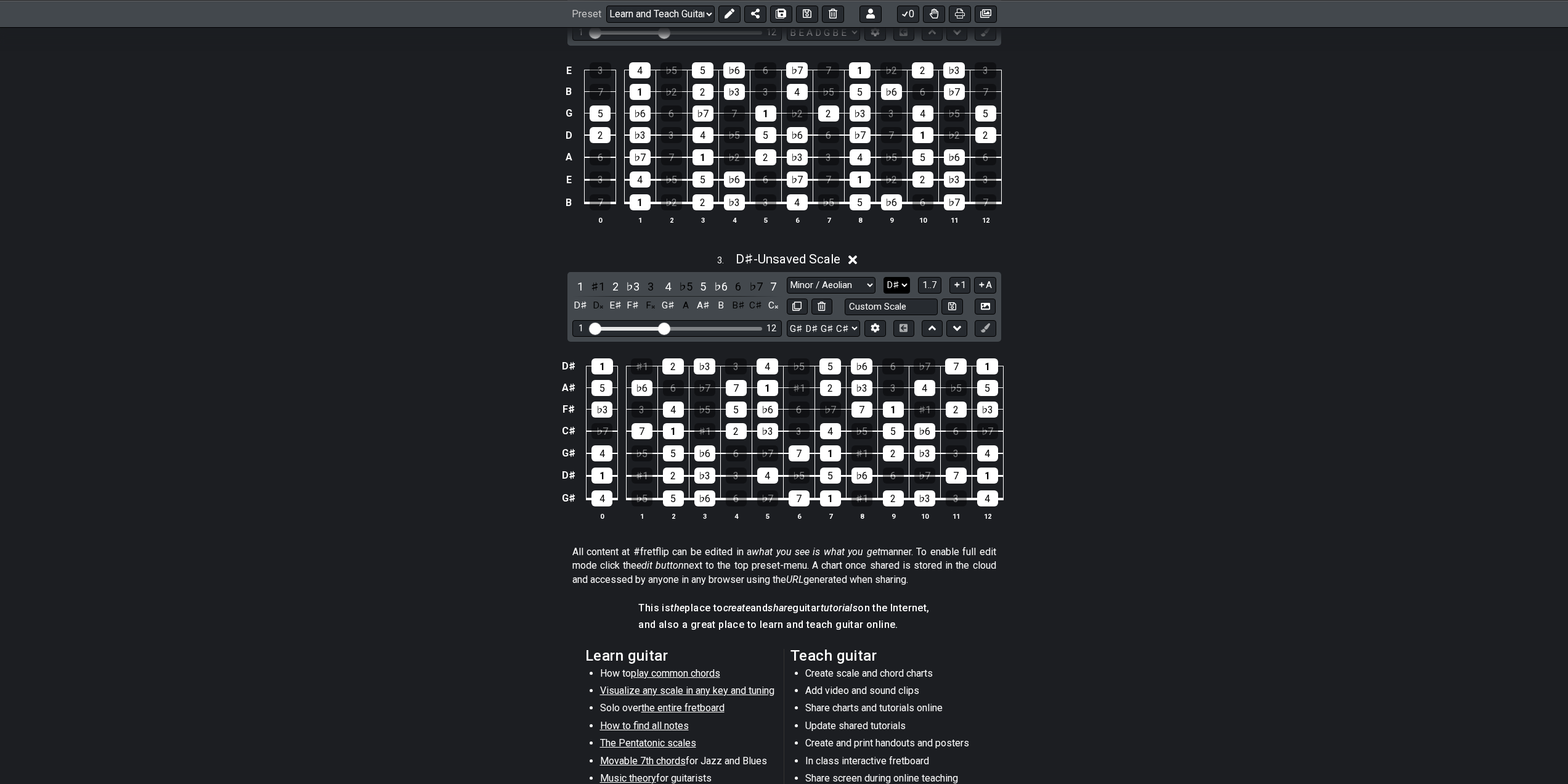
click at [893, 287] on select "A♭ A A♯ B♭ B C C♯ D♭ D D♯ E♭ E F F♯ G♭ G G♯" at bounding box center [897, 284] width 27 height 16
click at [884, 276] on select "A♭ A A♯ B♭ B C C♯ D♭ D D♯ E♭ E F F♯ G♭ G G♯" at bounding box center [897, 284] width 27 height 16
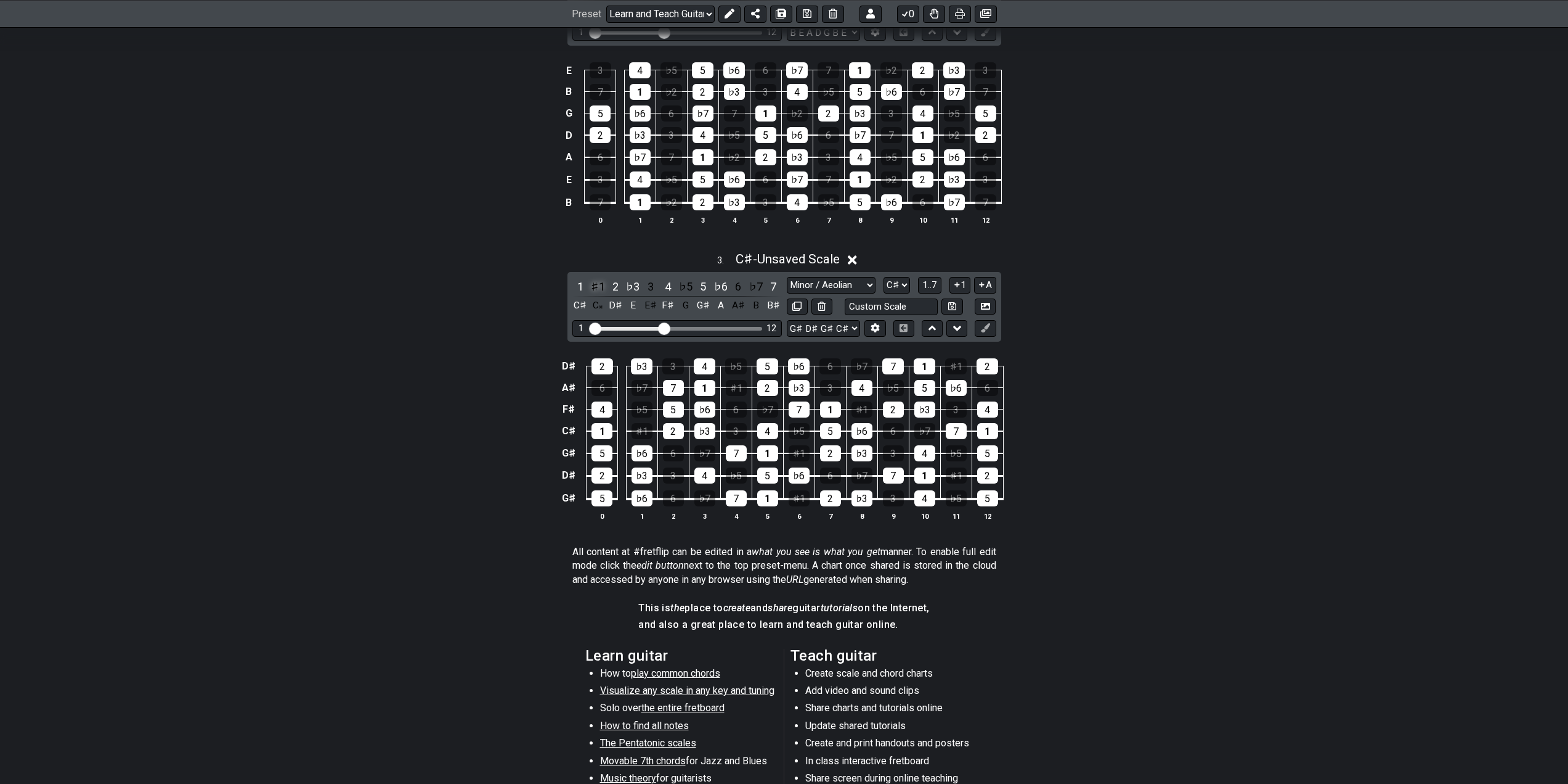
click at [601, 286] on div "♯1" at bounding box center [597, 286] width 16 height 16
click at [612, 283] on div "2" at bounding box center [615, 286] width 16 height 16
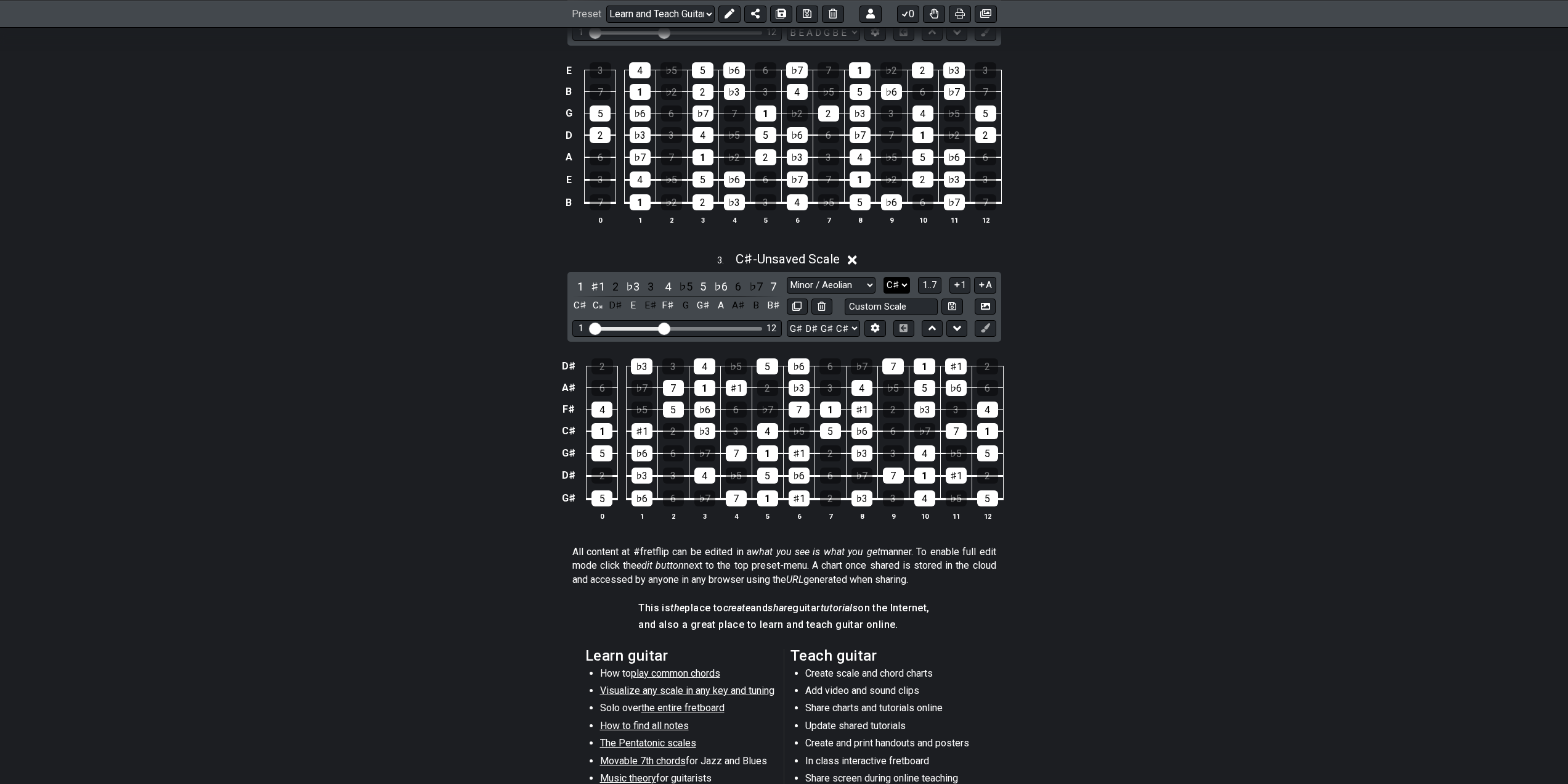
click at [900, 284] on select "A♭ A A♯ B♭ B C C♯ D♭ D D♯ E♭ E F F♯ G♭ G G♯" at bounding box center [897, 284] width 27 height 16
click at [884, 276] on select "A♭ A A♯ B♭ B C C♯ D♭ D D♯ E♭ E F F♯ G♭ G G♯" at bounding box center [897, 284] width 27 height 16
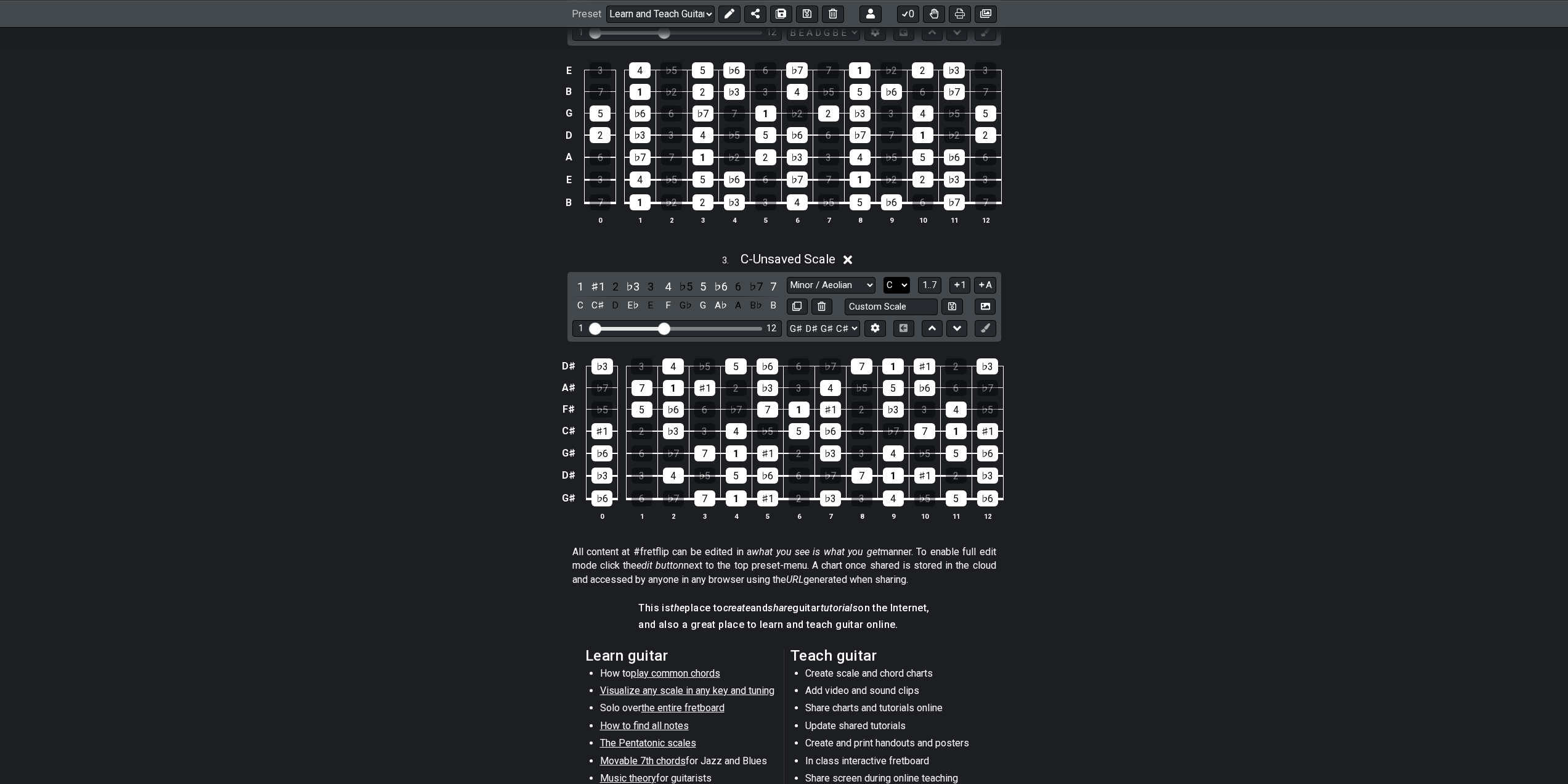
click at [900, 284] on select "A♭ A A♯ B♭ B C C♯ D♭ D D♯ E♭ E F F♯ G♭ G G♯" at bounding box center [897, 284] width 27 height 16
click at [884, 276] on select "A♭ A A♯ B♭ B C C♯ D♭ D D♯ E♭ E F F♯ G♭ G G♯" at bounding box center [897, 284] width 27 height 16
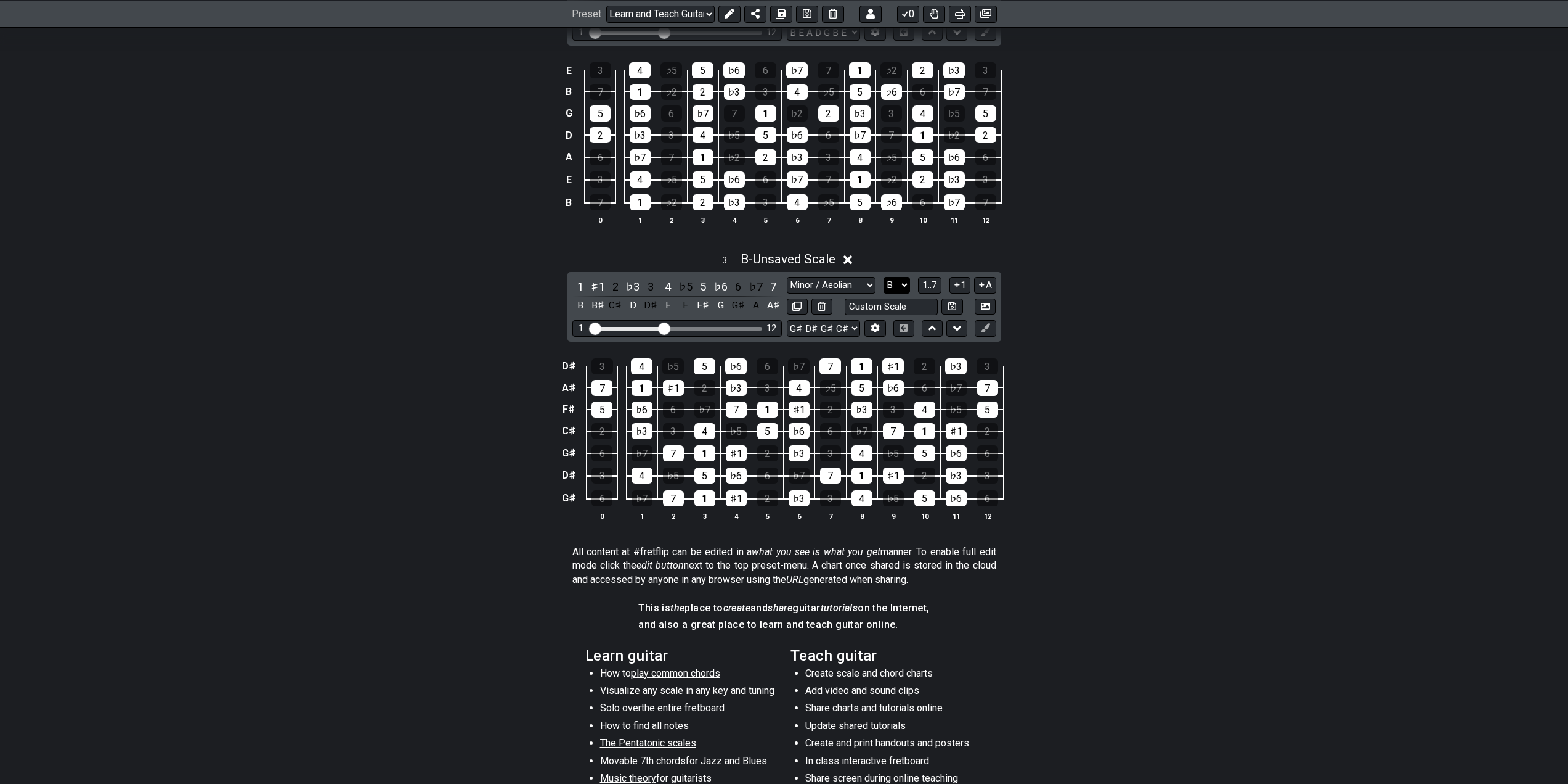
click at [898, 287] on select "A♭ A A♯ B♭ B C C♯ D♭ D D♯ E♭ E F F♯ G♭ G G♯" at bounding box center [897, 284] width 27 height 16
select select "Db"
click at [884, 276] on select "A♭ A A♯ B♭ B C C♯ D♭ D D♯ E♭ E F F♯ G♭ G G♯" at bounding box center [897, 284] width 27 height 16
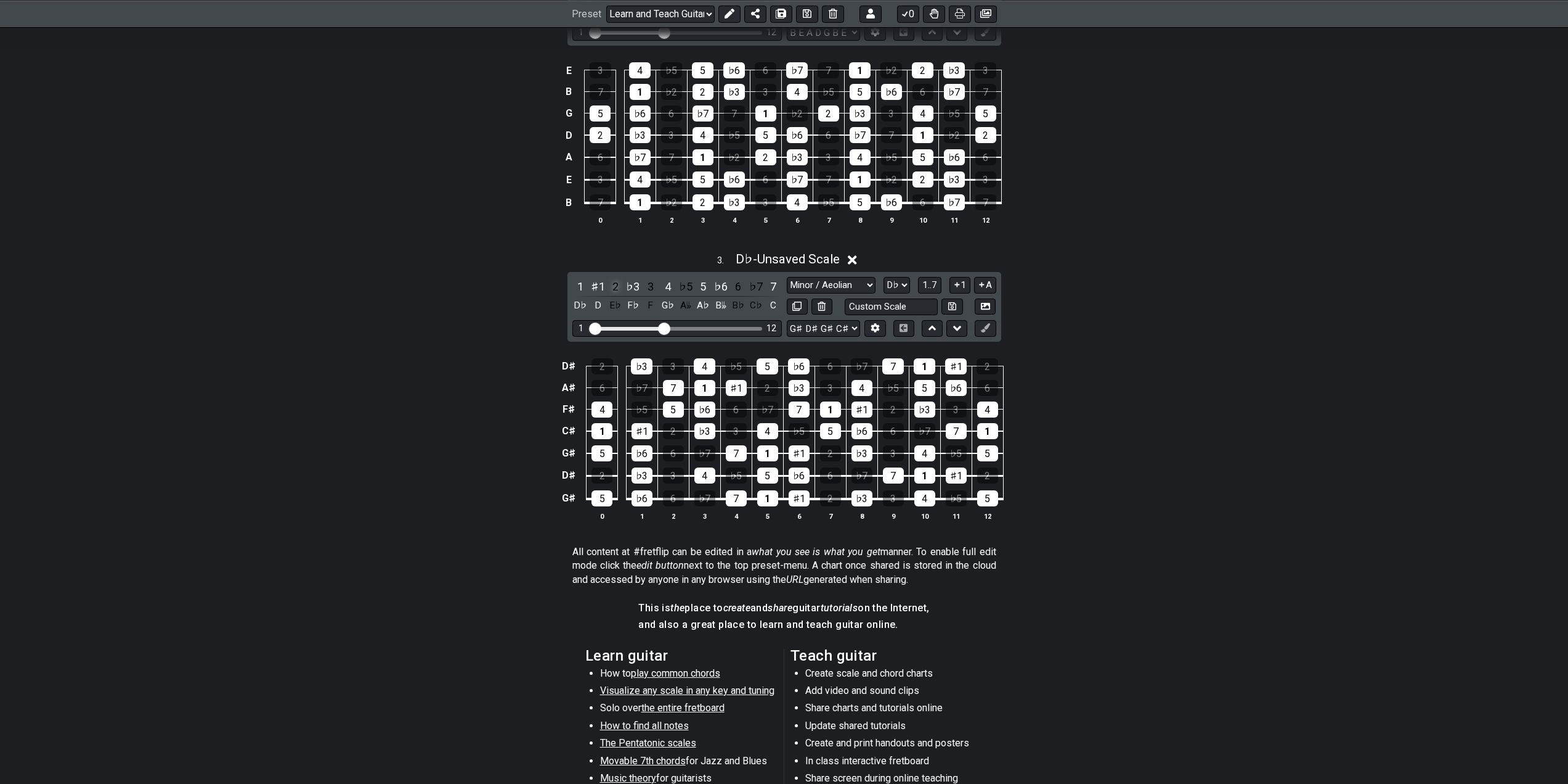
click at [611, 280] on div "2" at bounding box center [615, 286] width 16 height 16
click at [611, 283] on div "2" at bounding box center [615, 286] width 16 height 16
click at [596, 285] on div "♯1" at bounding box center [597, 286] width 16 height 16
click at [599, 285] on div "♭2" at bounding box center [597, 286] width 16 height 16
click at [603, 286] on div "♭2" at bounding box center [597, 286] width 16 height 16
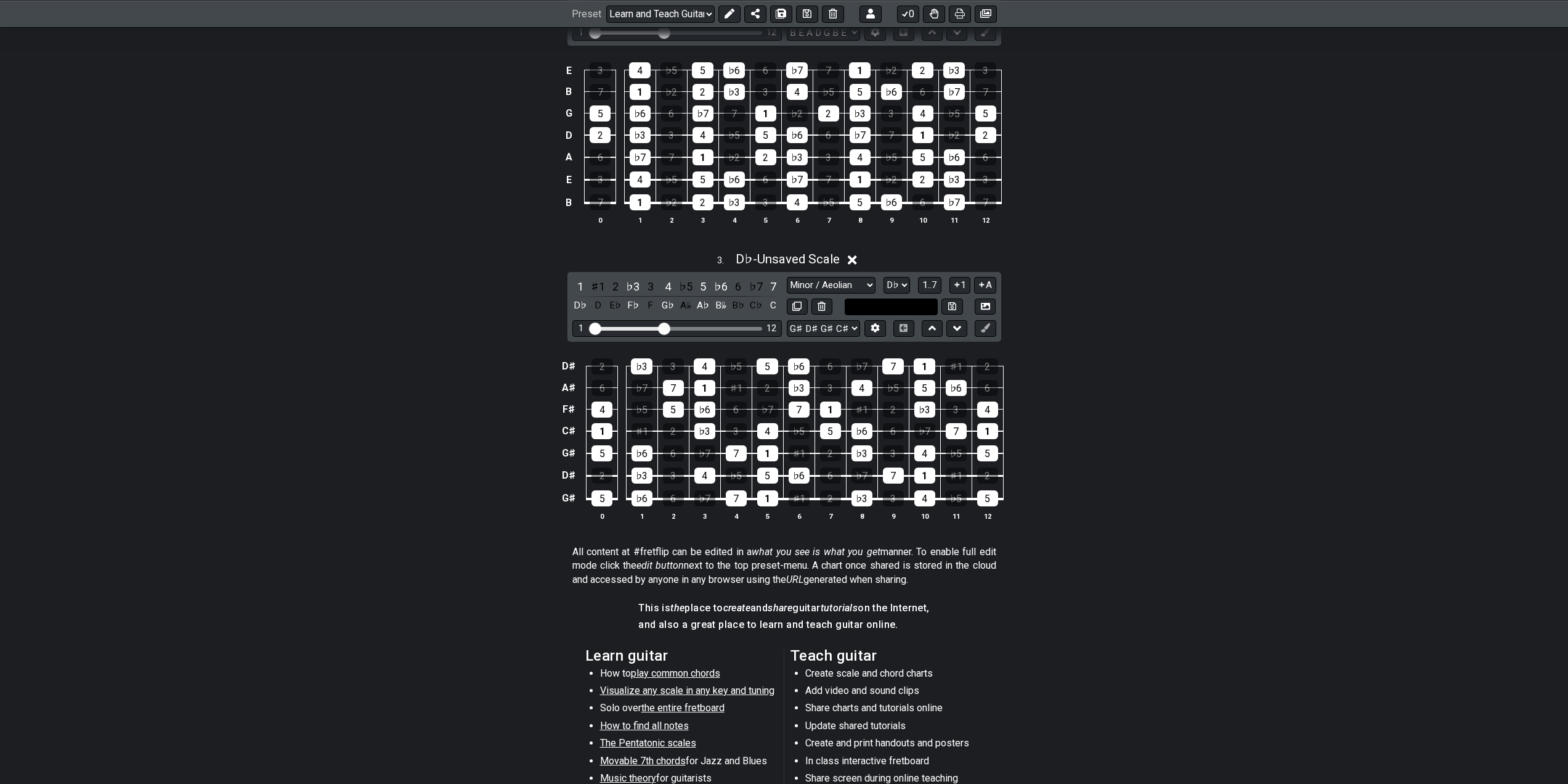
click at [894, 305] on input "text" at bounding box center [892, 306] width 94 height 16
type input "Custom Scale"
click at [898, 285] on select "A♭ A A♯ B♭ B C C♯ D♭ D D♯ E♭ E F F♯ G♭ G G♯" at bounding box center [897, 284] width 27 height 16
select select "C"
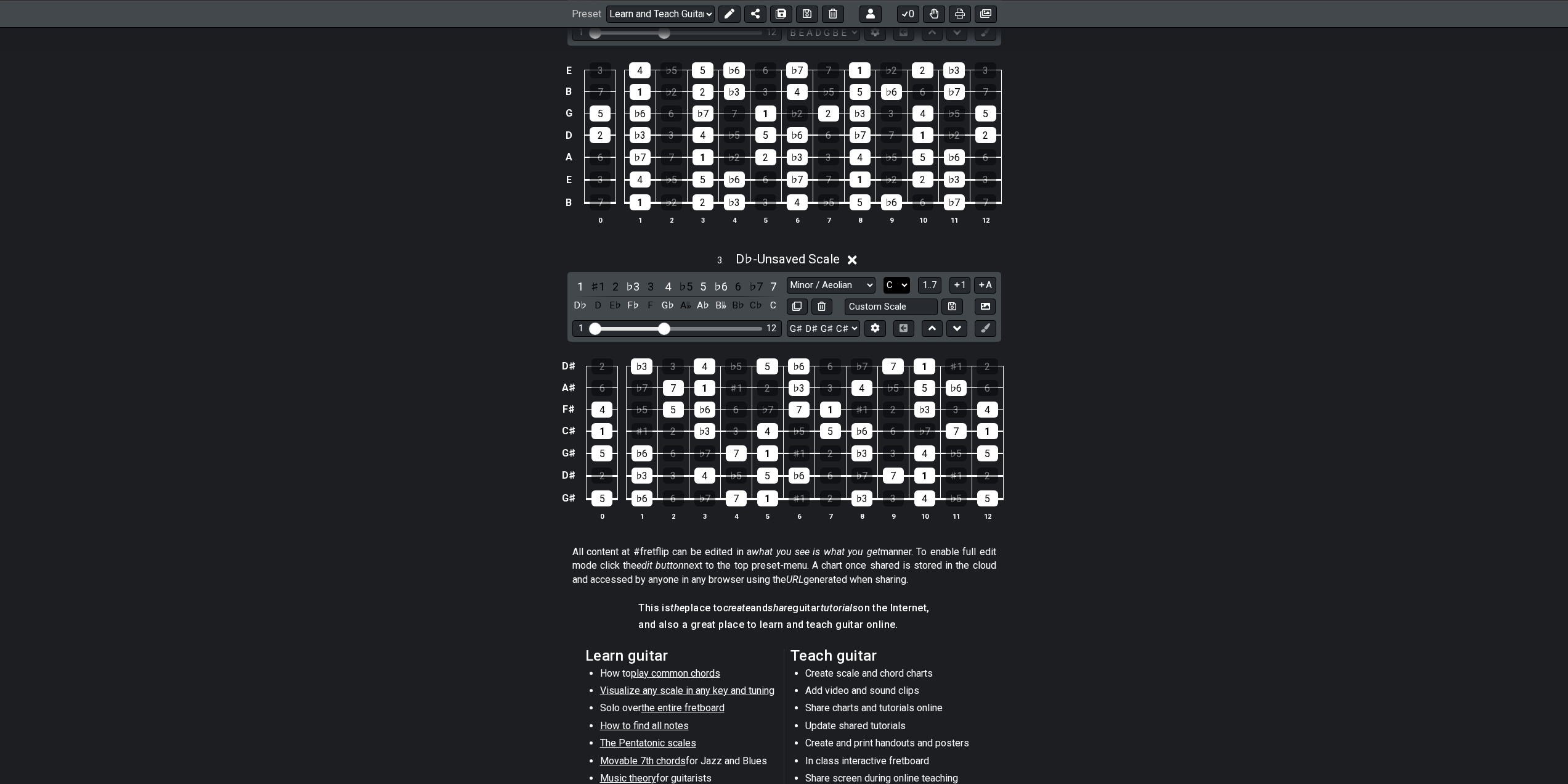
click at [884, 276] on select "A♭ A A♯ B♭ B C C♯ D♭ D D♯ E♭ E F F♯ G♭ G G♯" at bounding box center [897, 284] width 27 height 16
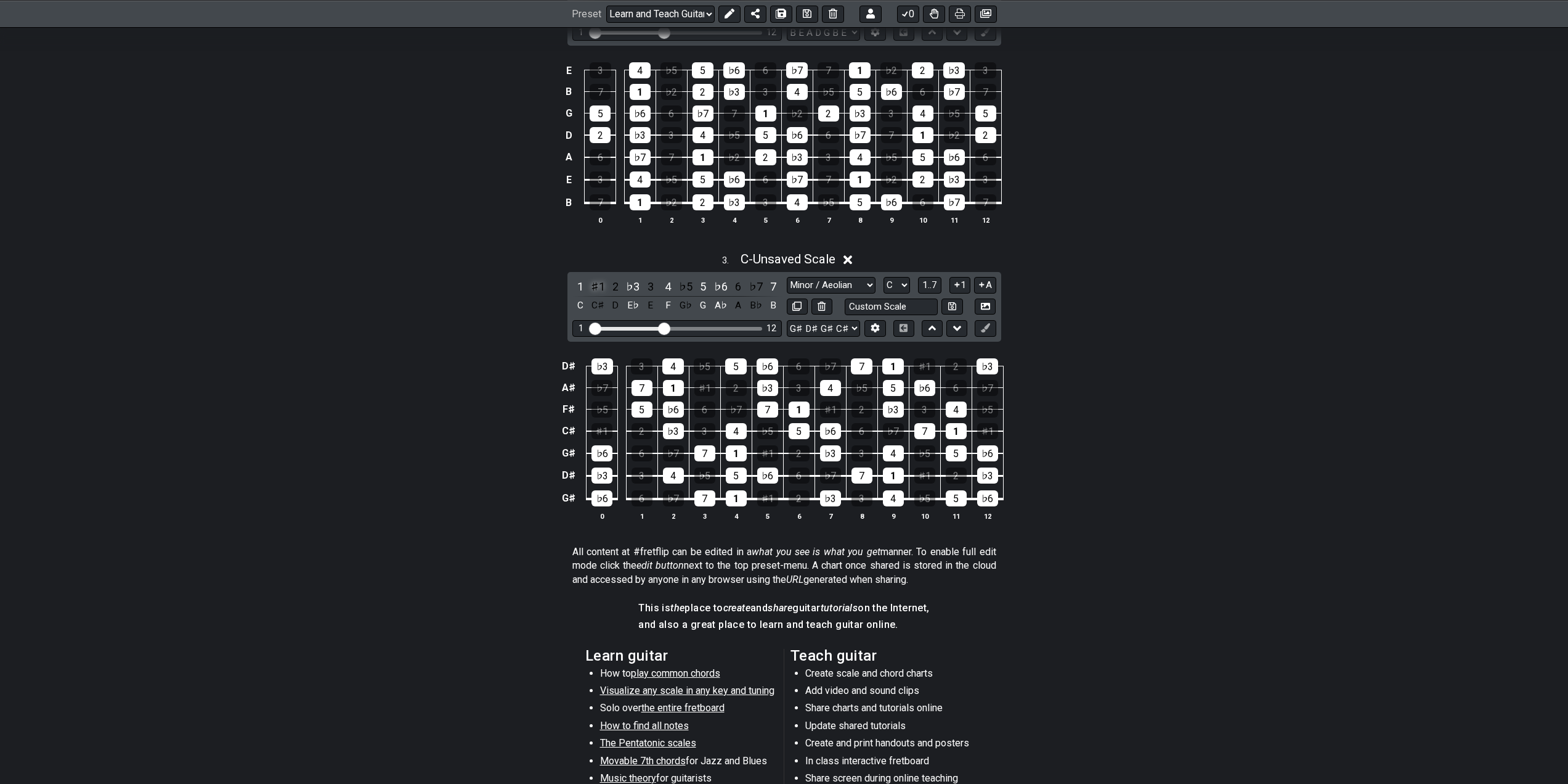
click at [597, 280] on div "♯1" at bounding box center [597, 286] width 16 height 16
click at [597, 283] on div "♯1" at bounding box center [597, 286] width 16 height 16
click at [599, 285] on div "♭2" at bounding box center [597, 286] width 16 height 16
click at [669, 285] on div "4" at bounding box center [668, 286] width 16 height 16
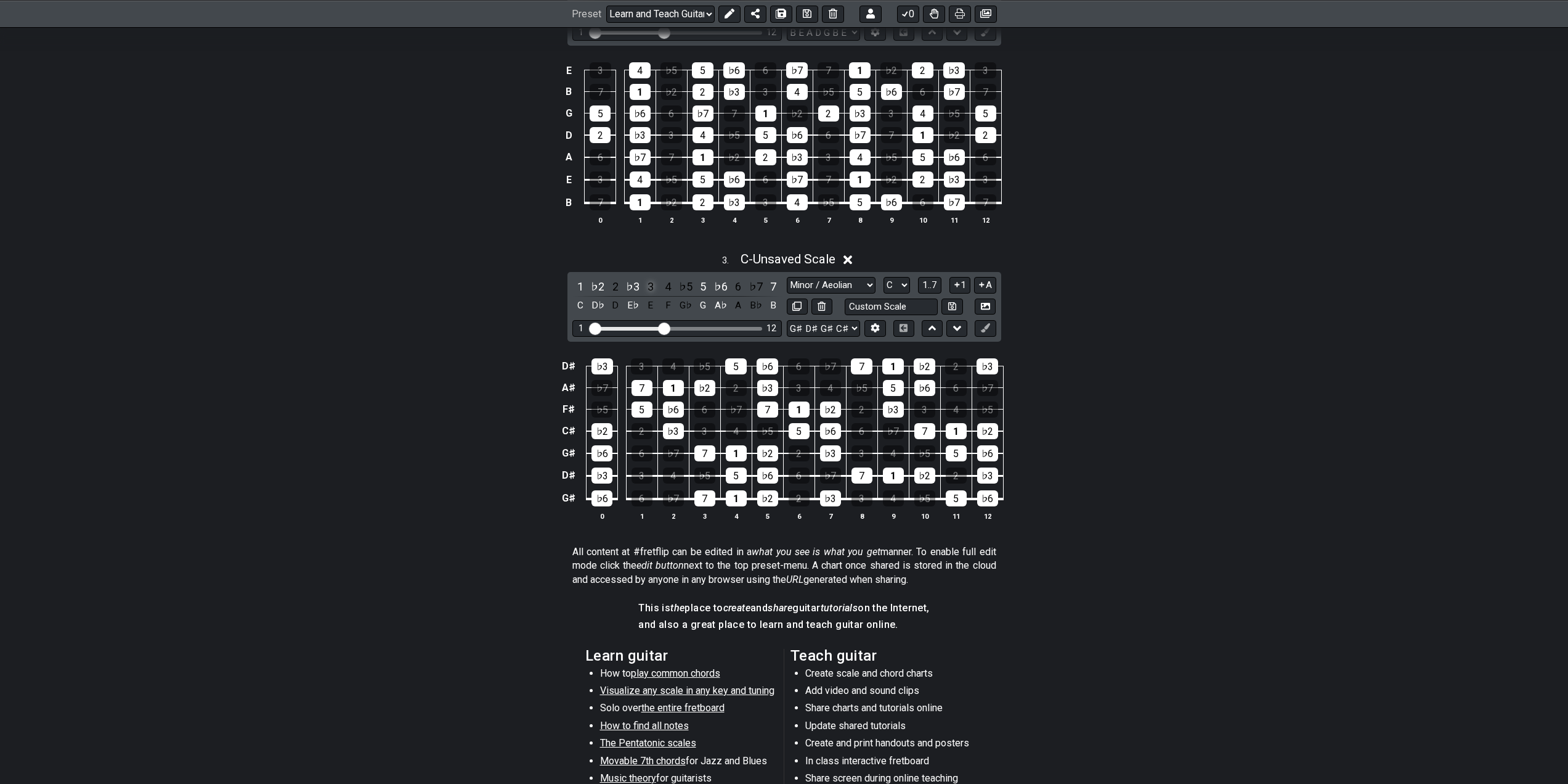
click at [653, 283] on div "3" at bounding box center [651, 286] width 16 height 16
drag, startPoint x: 557, startPoint y: 284, endPoint x: 849, endPoint y: 288, distance: 292.0
click at [828, 285] on div "3 . C - Unsaved Scale 1 ♭2 2 ♭3 3 4 ♭5 5 ♭6 6 ♭7 7 C D♭ D E♭ E F G♭ G A♭ A B♭ B…" at bounding box center [784, 391] width 1568 height 294
click at [597, 283] on div "♭2" at bounding box center [597, 286] width 16 height 16
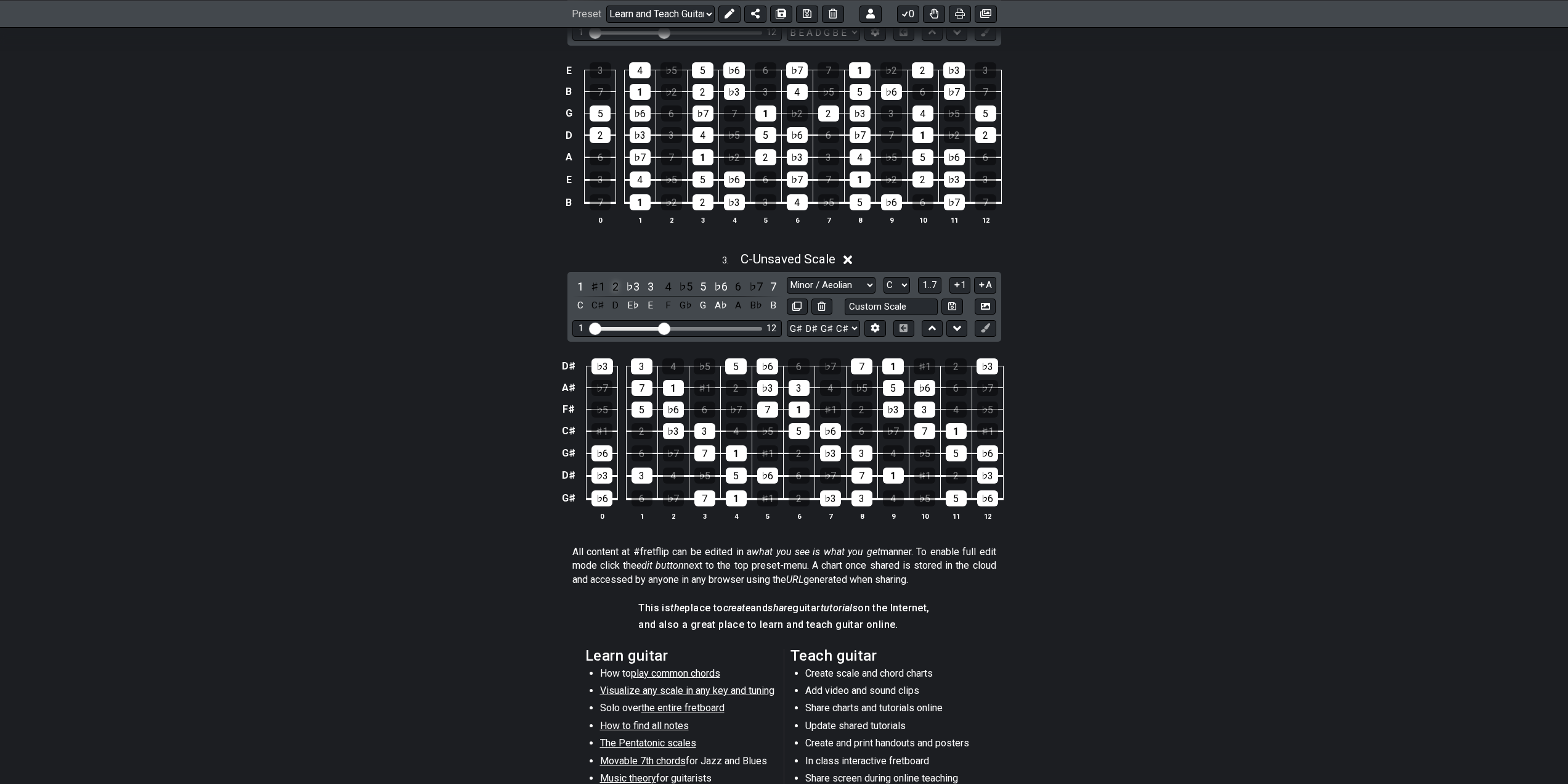
click at [613, 283] on div "2" at bounding box center [615, 286] width 16 height 16
click at [647, 287] on div "3" at bounding box center [651, 286] width 16 height 16
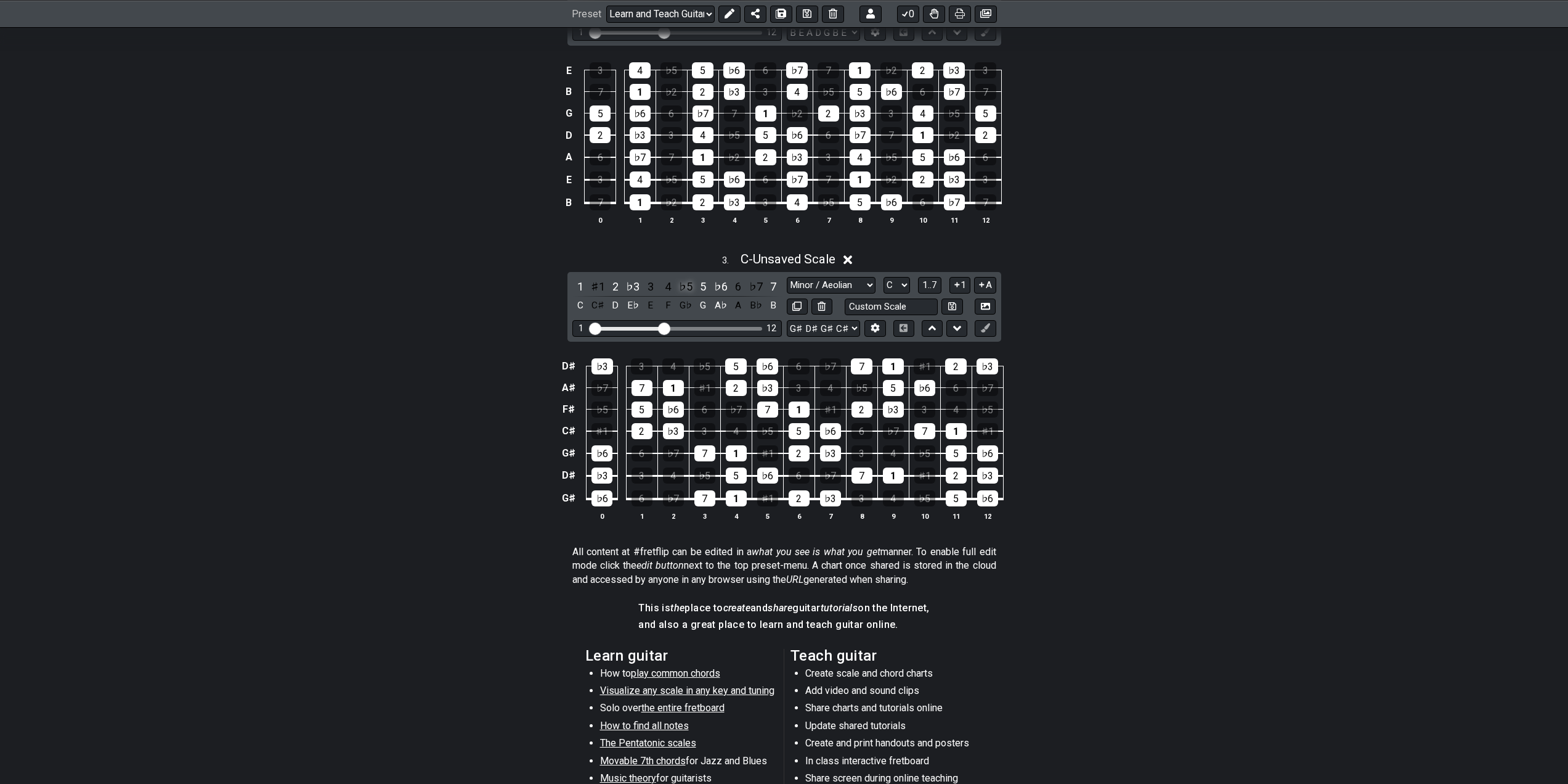
click at [689, 287] on div "♭5" at bounding box center [686, 286] width 16 height 16
click at [672, 284] on div "4" at bounding box center [668, 286] width 16 height 16
